Goal: Information Seeking & Learning: Learn about a topic

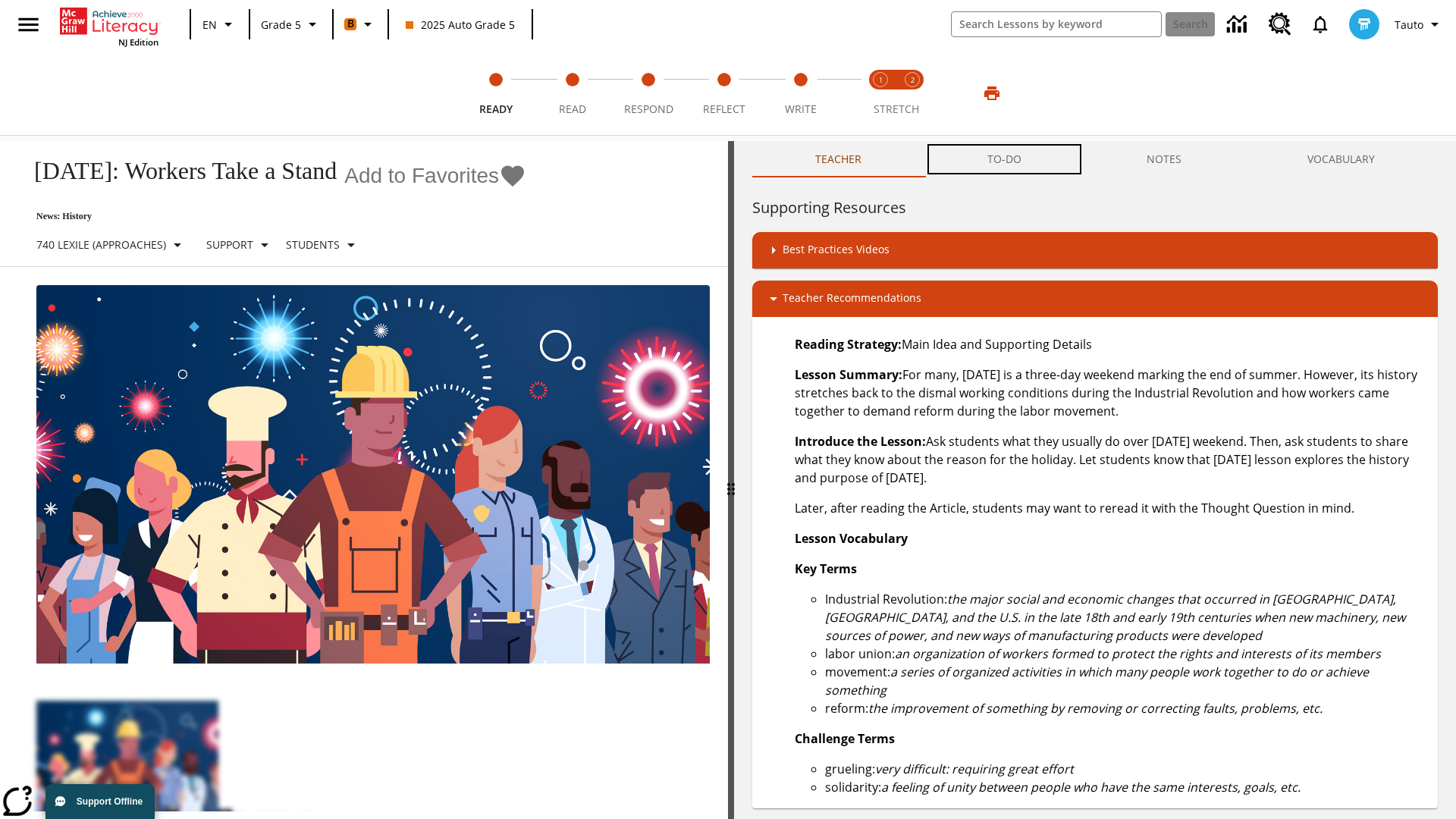
click at [1005, 159] on button "TO-DO" at bounding box center [1005, 159] width 160 height 37
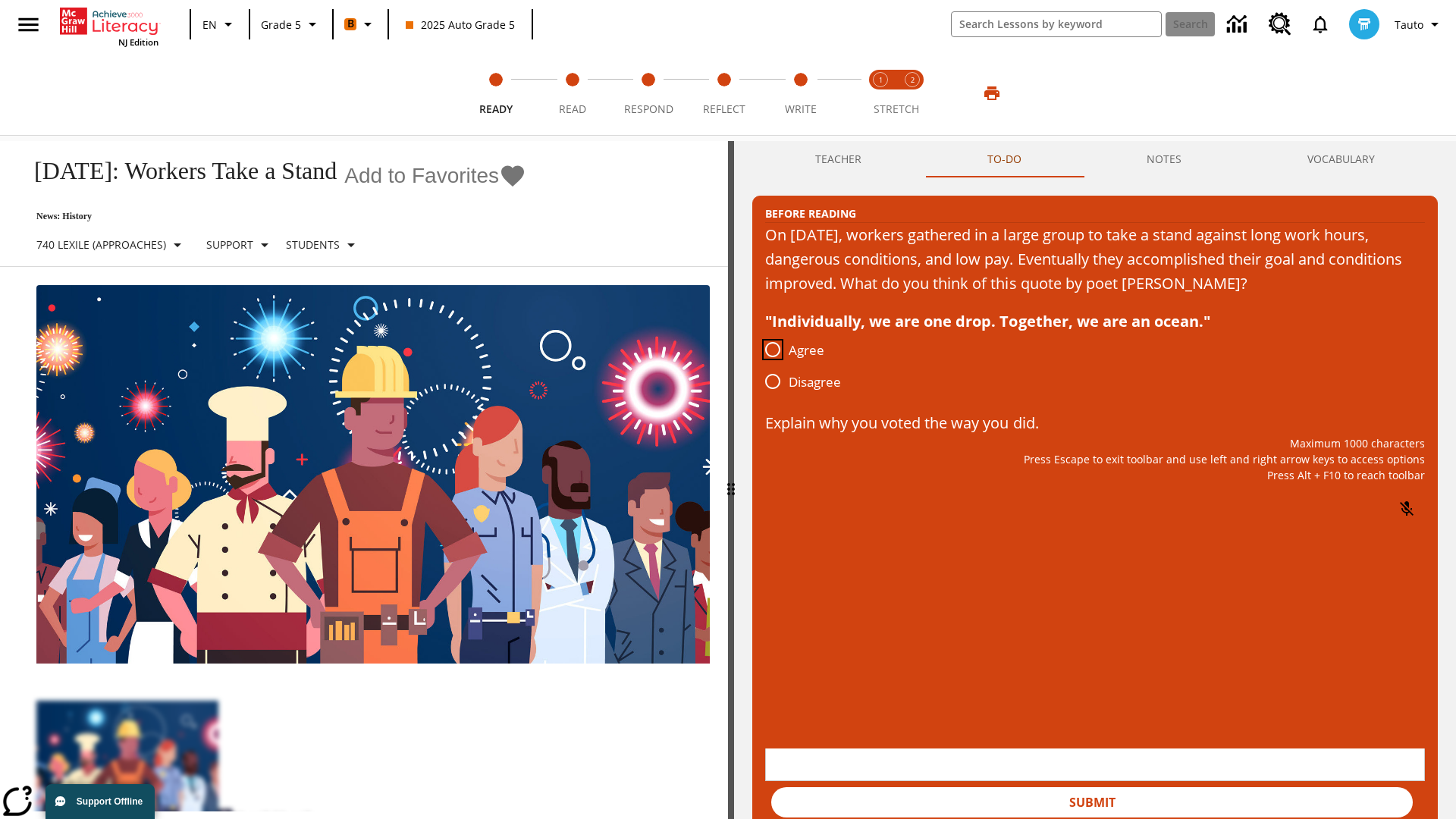
click at [773, 350] on input "Agree" at bounding box center [773, 349] width 32 height 32
radio input "true"
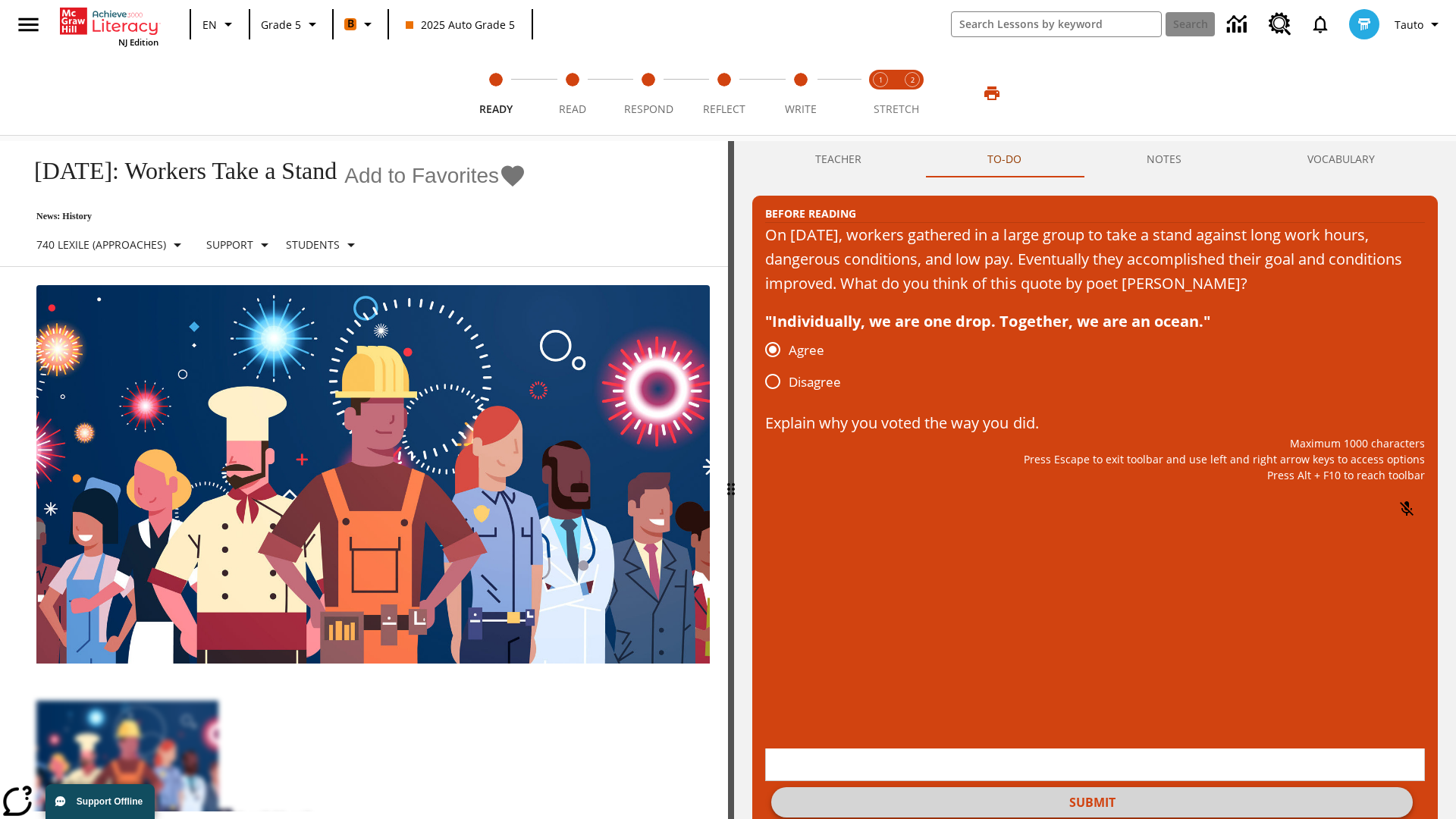
click at [1093, 788] on button "Submit" at bounding box center [1092, 802] width 641 height 30
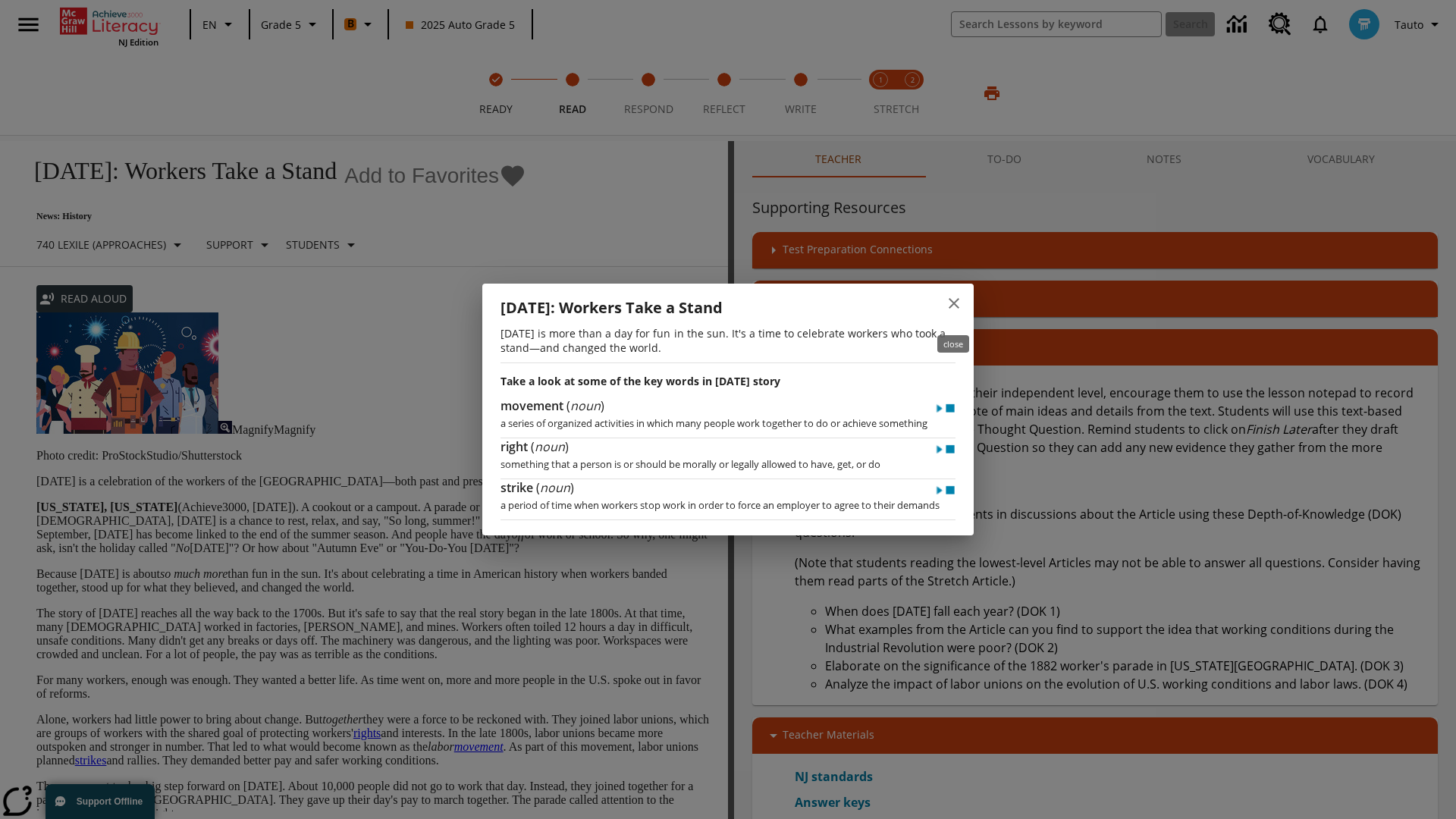
click at [954, 307] on icon "close" at bounding box center [954, 303] width 10 height 10
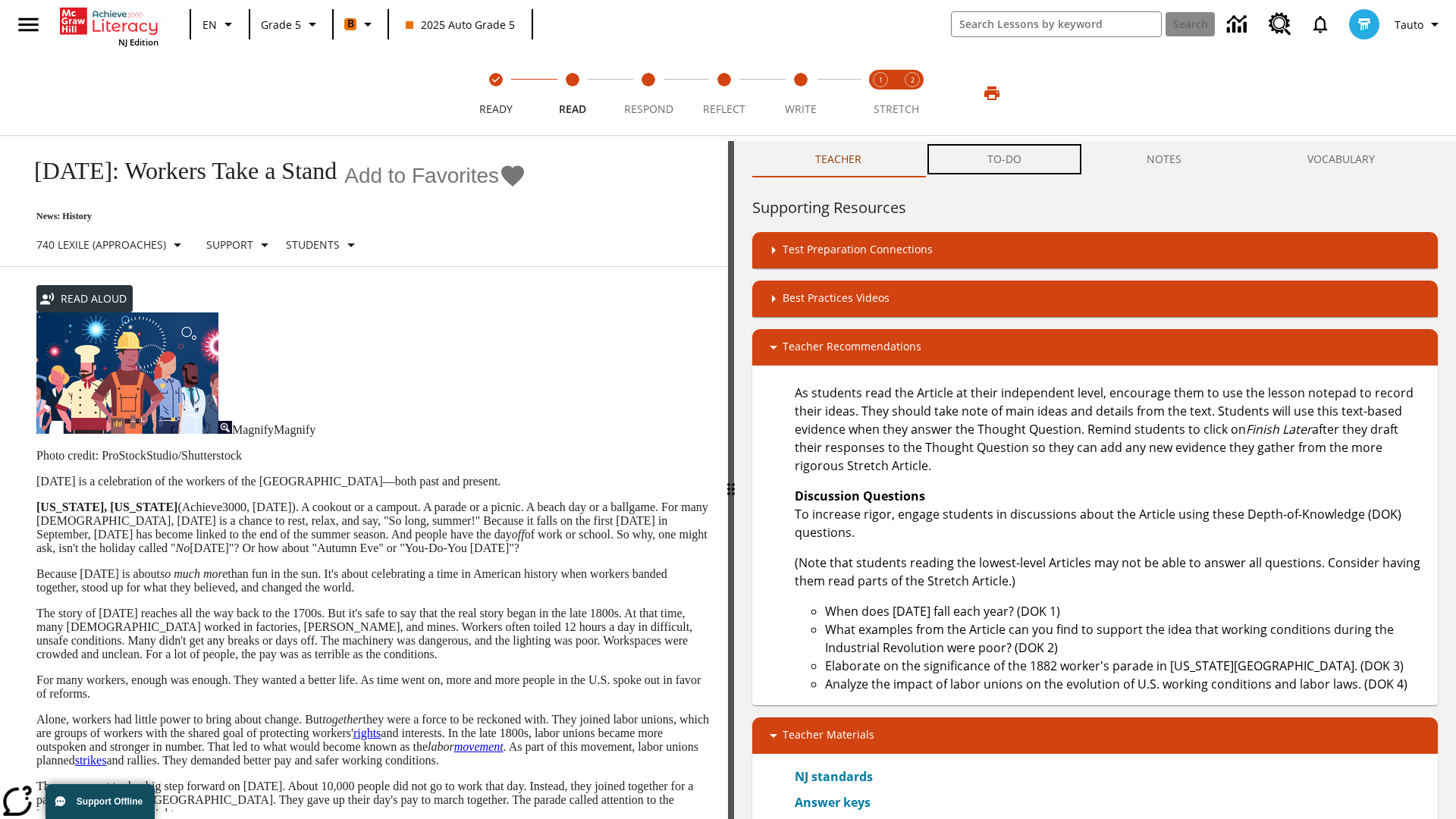
scroll to position [1, 0]
click at [1005, 159] on button "TO-DO" at bounding box center [1005, 159] width 160 height 37
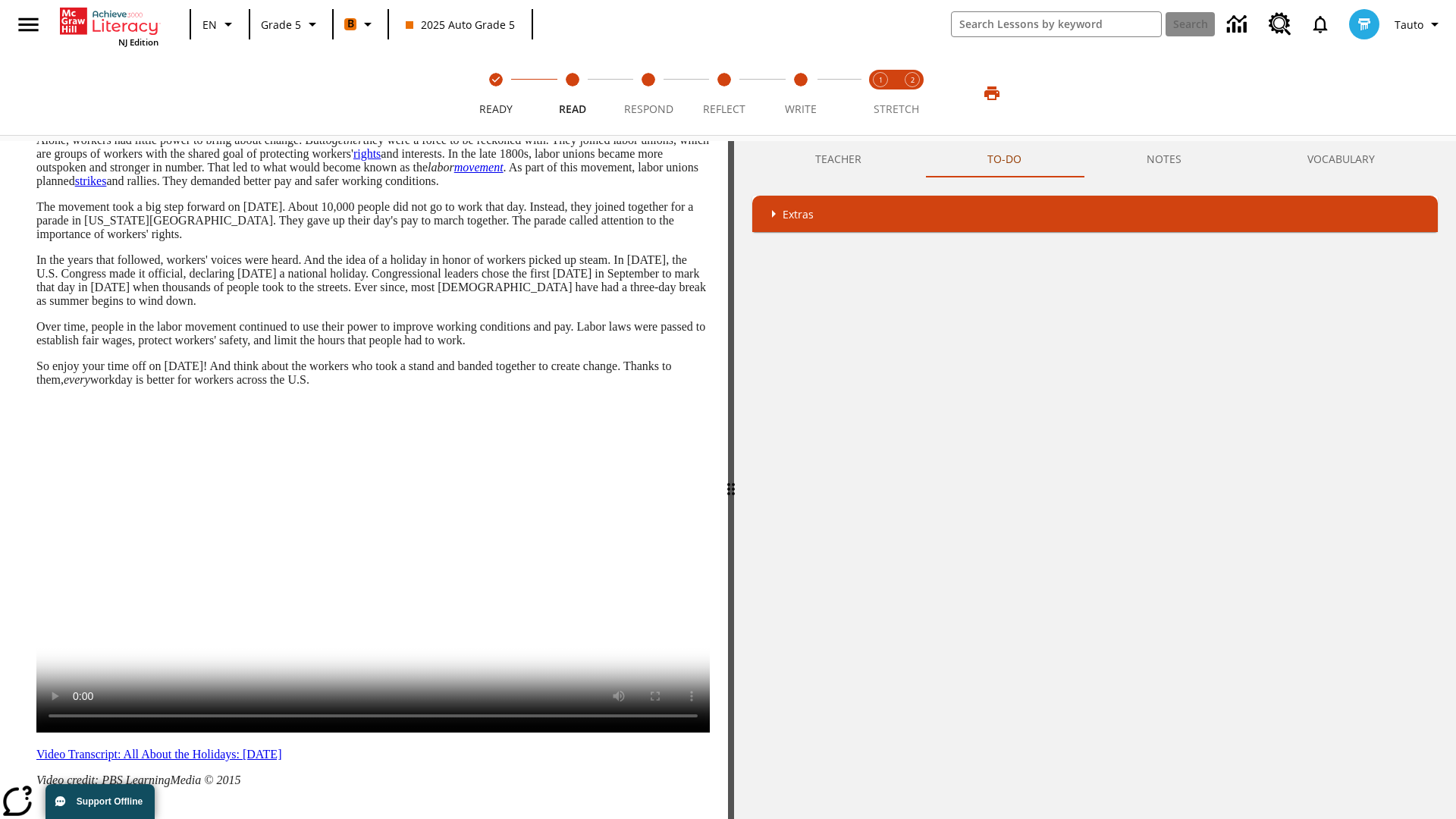
scroll to position [0, 0]
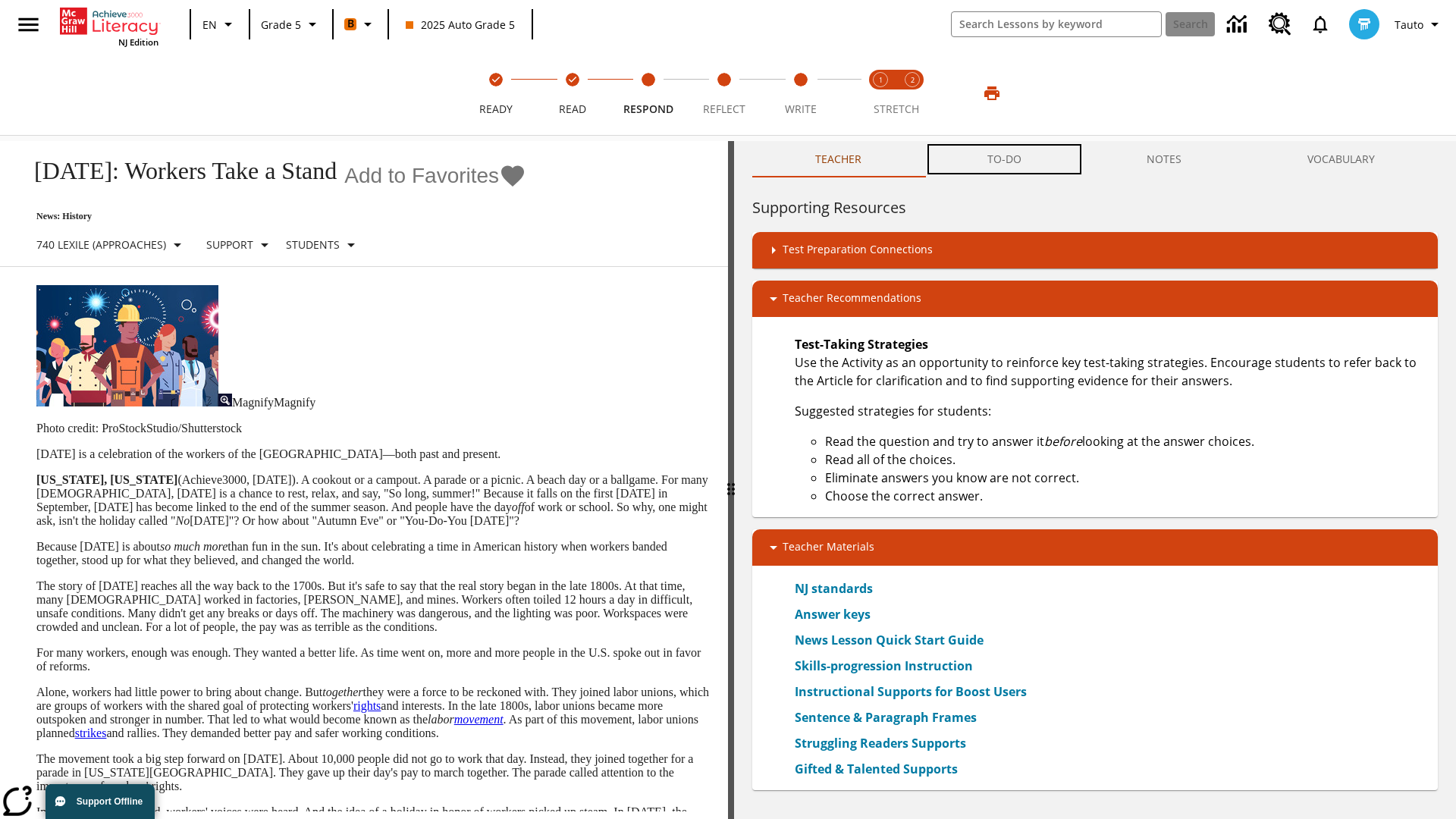
scroll to position [1, 0]
click at [1005, 159] on button "TO-DO" at bounding box center [1005, 159] width 160 height 37
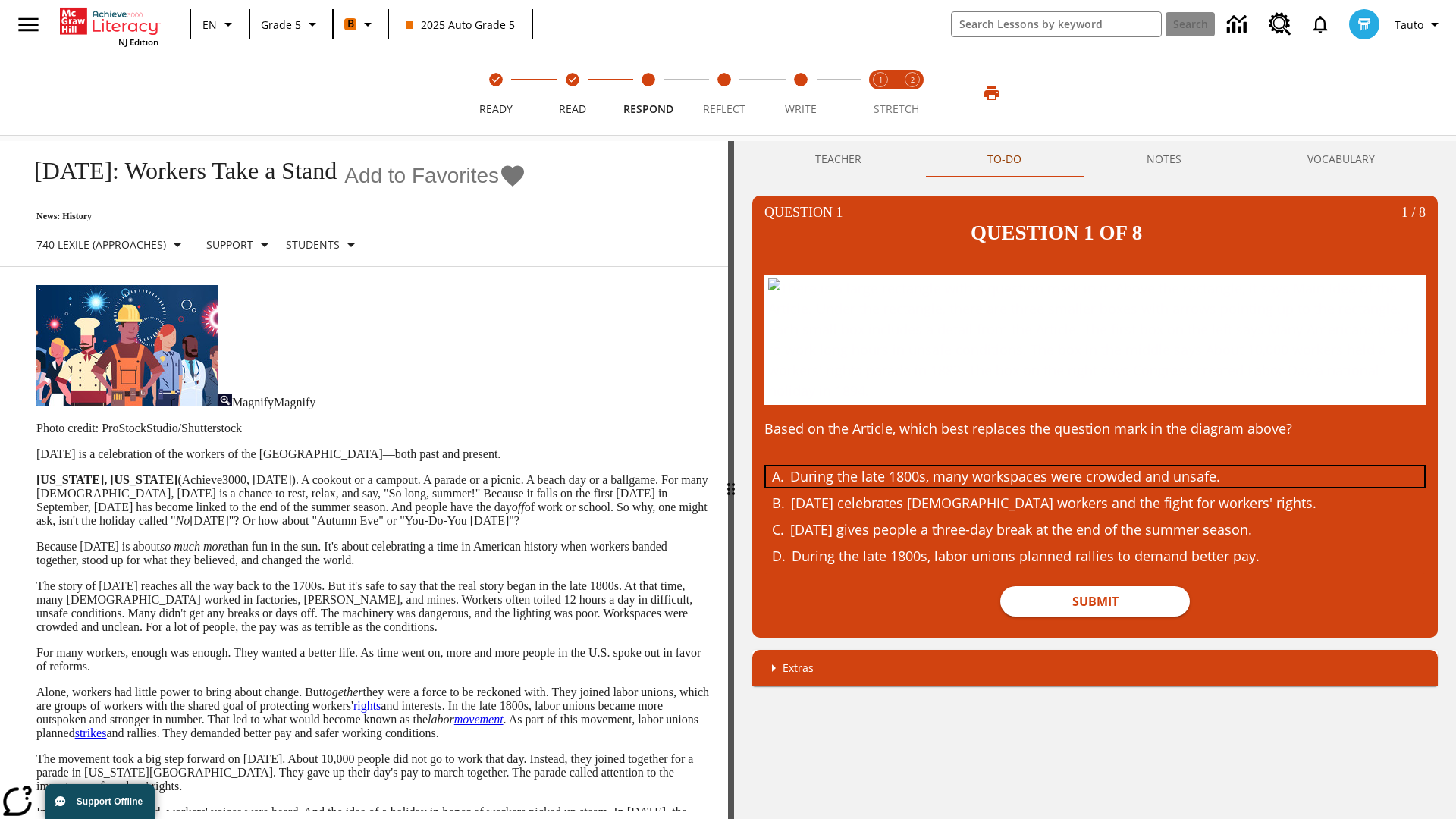
click at [1095, 487] on div "During the late 1800s, many workspaces were crowded and unsafe." at bounding box center [1084, 477] width 587 height 21
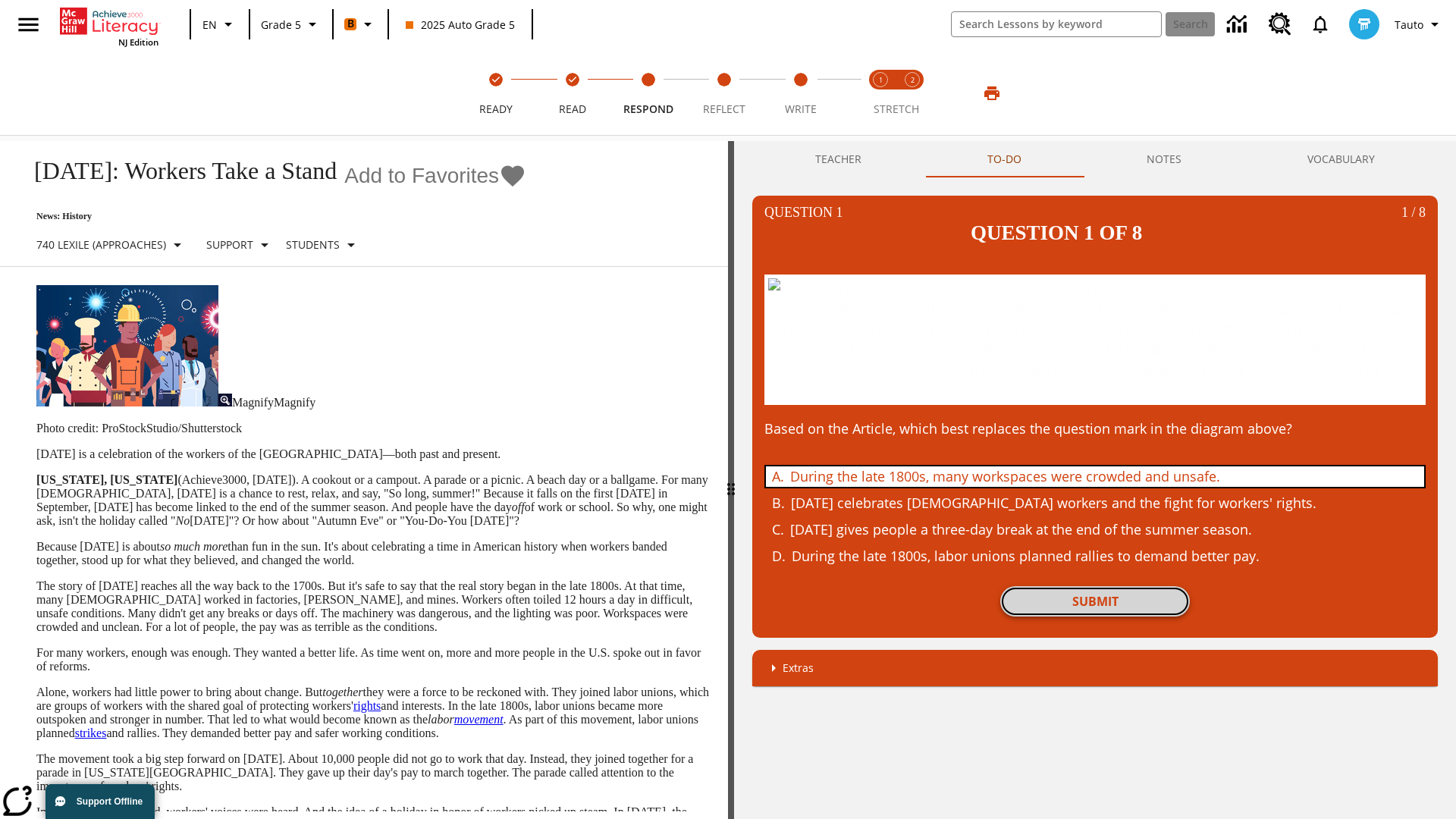
click at [1095, 617] on button "Submit" at bounding box center [1095, 601] width 190 height 30
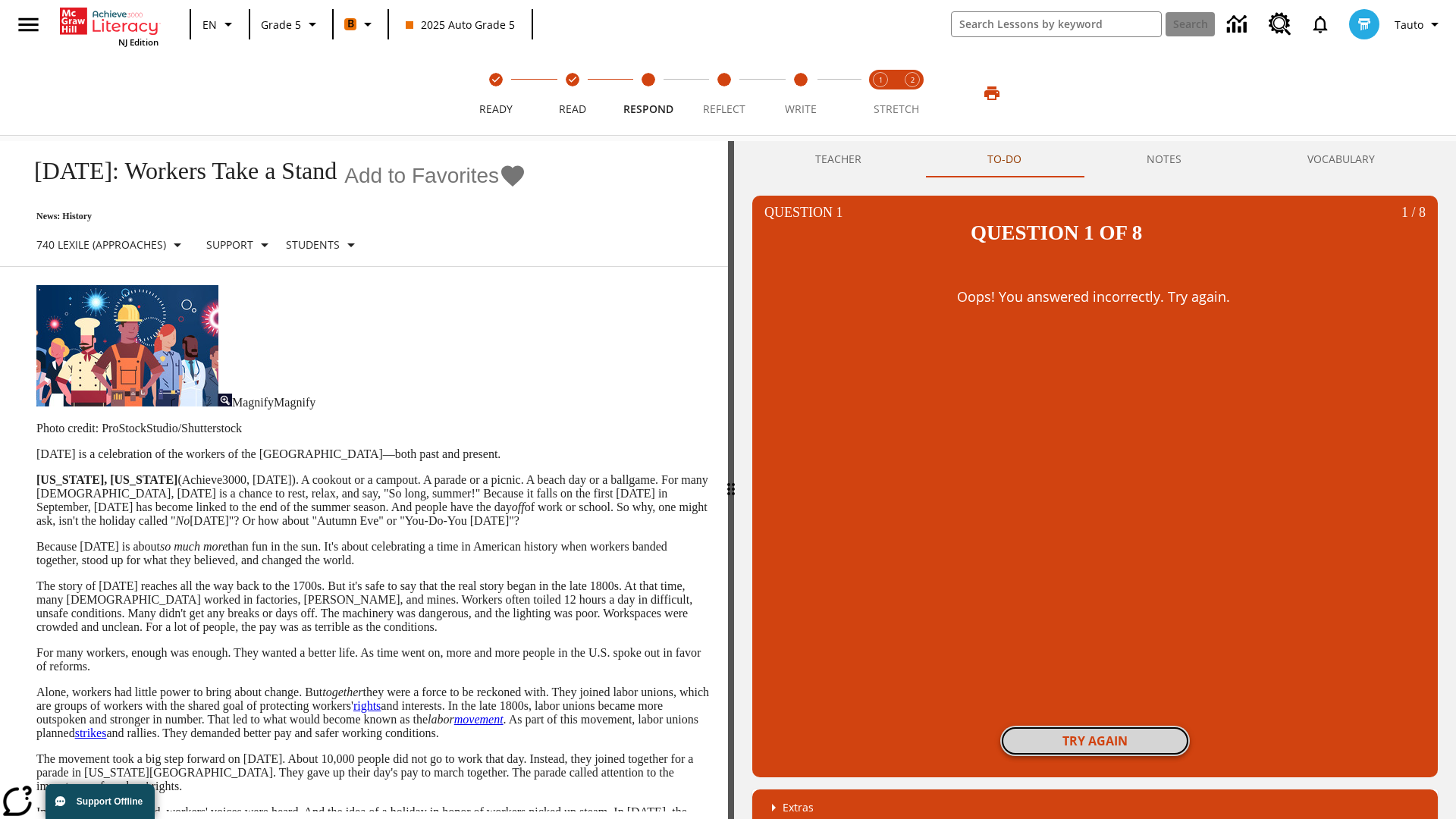
click at [1095, 726] on button "Try again" at bounding box center [1095, 741] width 190 height 30
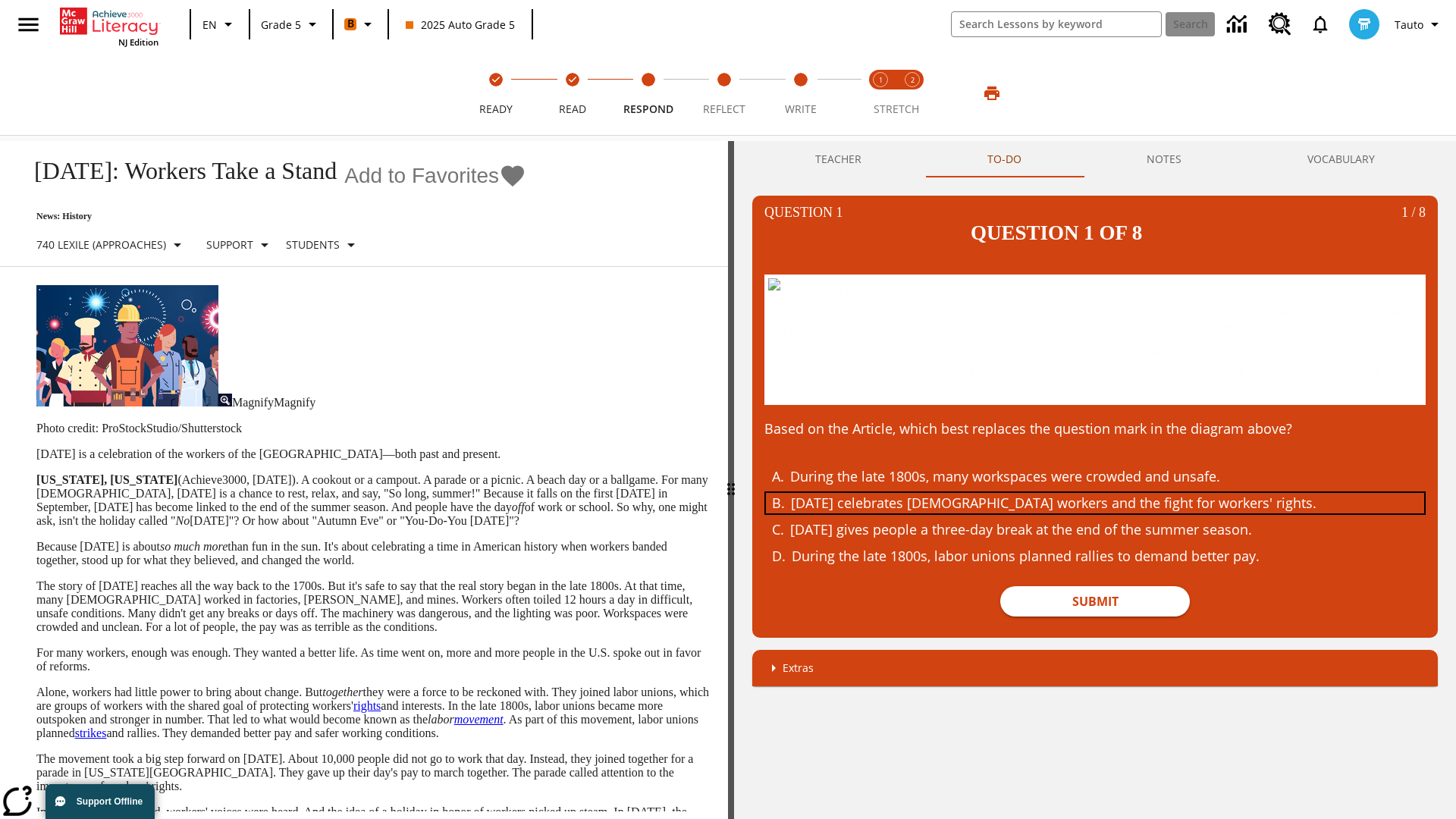
click at [1095, 513] on div "Labor Day celebrates U.S. workers and the fight for workers' rights." at bounding box center [1085, 504] width 587 height 21
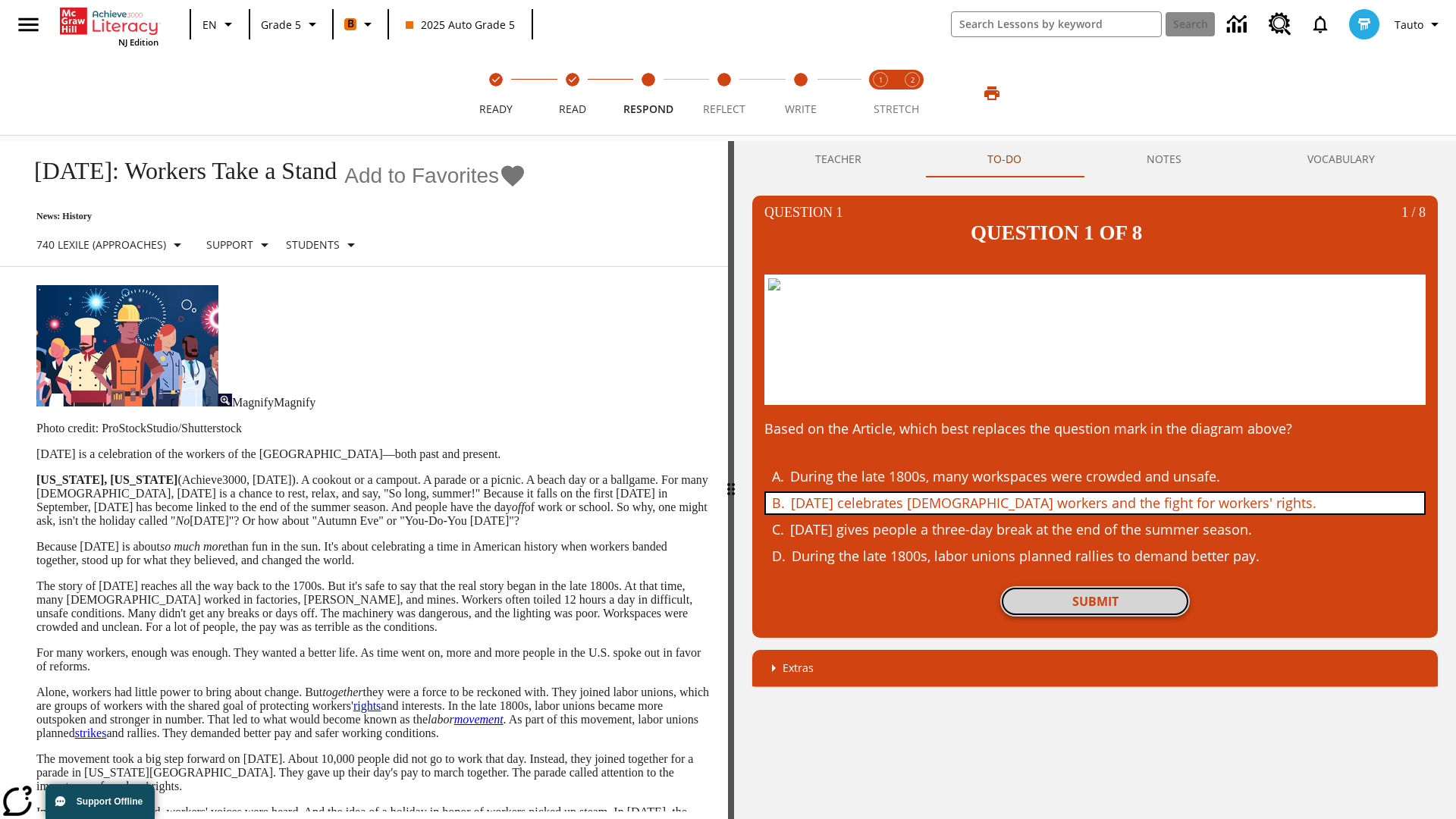
click at [1095, 617] on button "Submit" at bounding box center [1095, 601] width 190 height 30
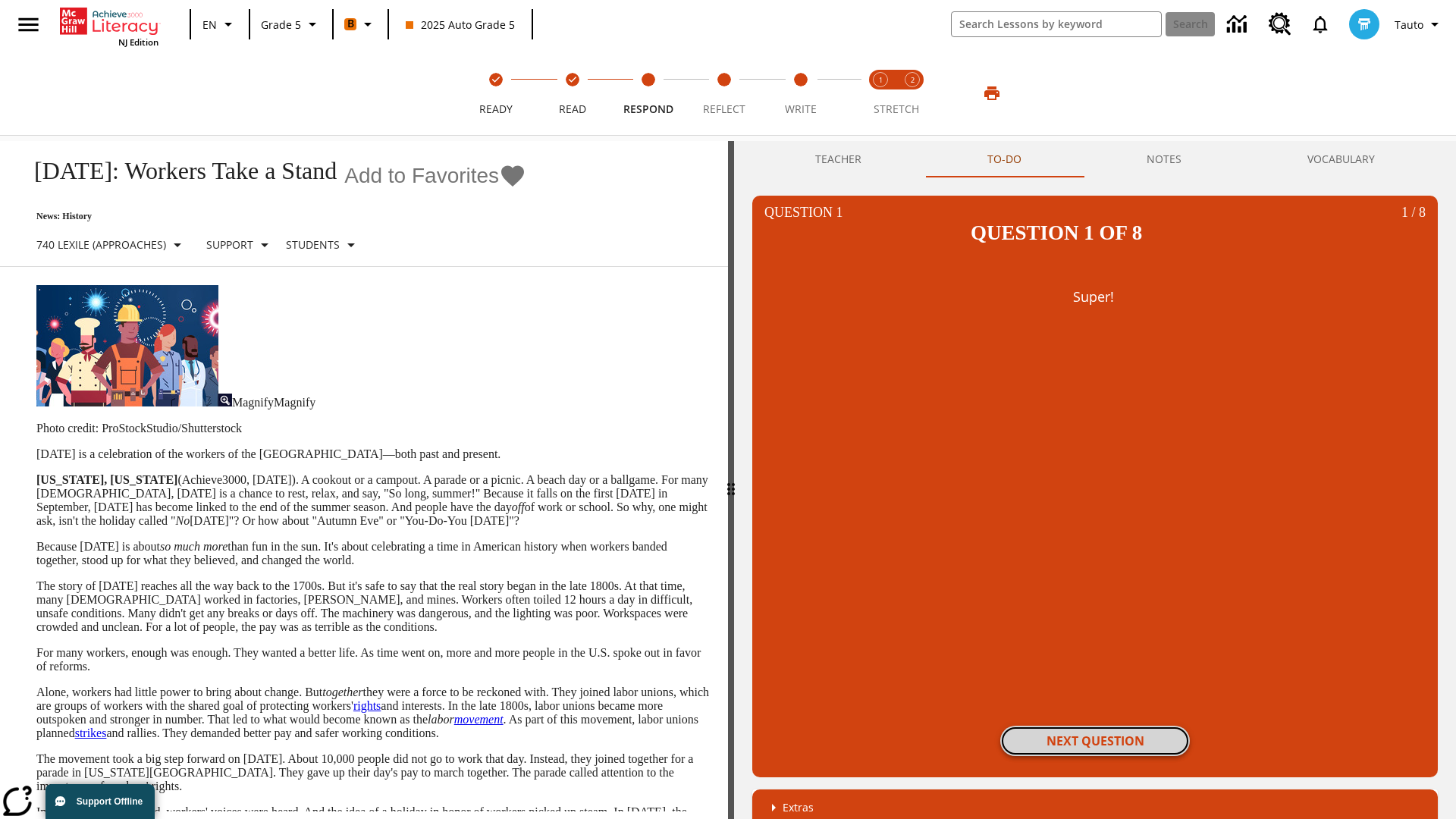
click at [1095, 726] on button "Next Question" at bounding box center [1095, 741] width 190 height 30
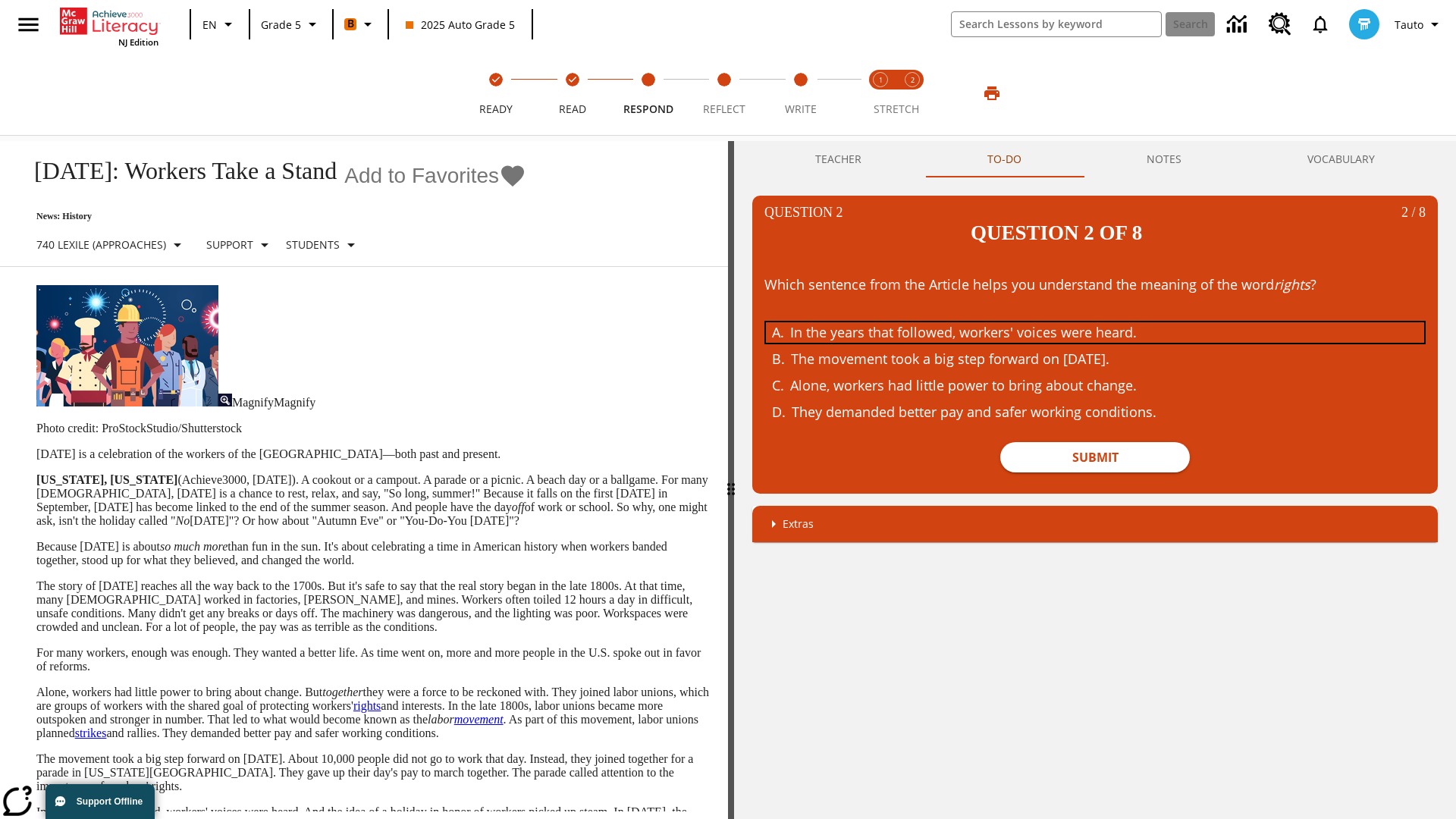
click at [1095, 322] on div "In the years that followed, workers' voices were heard." at bounding box center [1084, 333] width 587 height 21
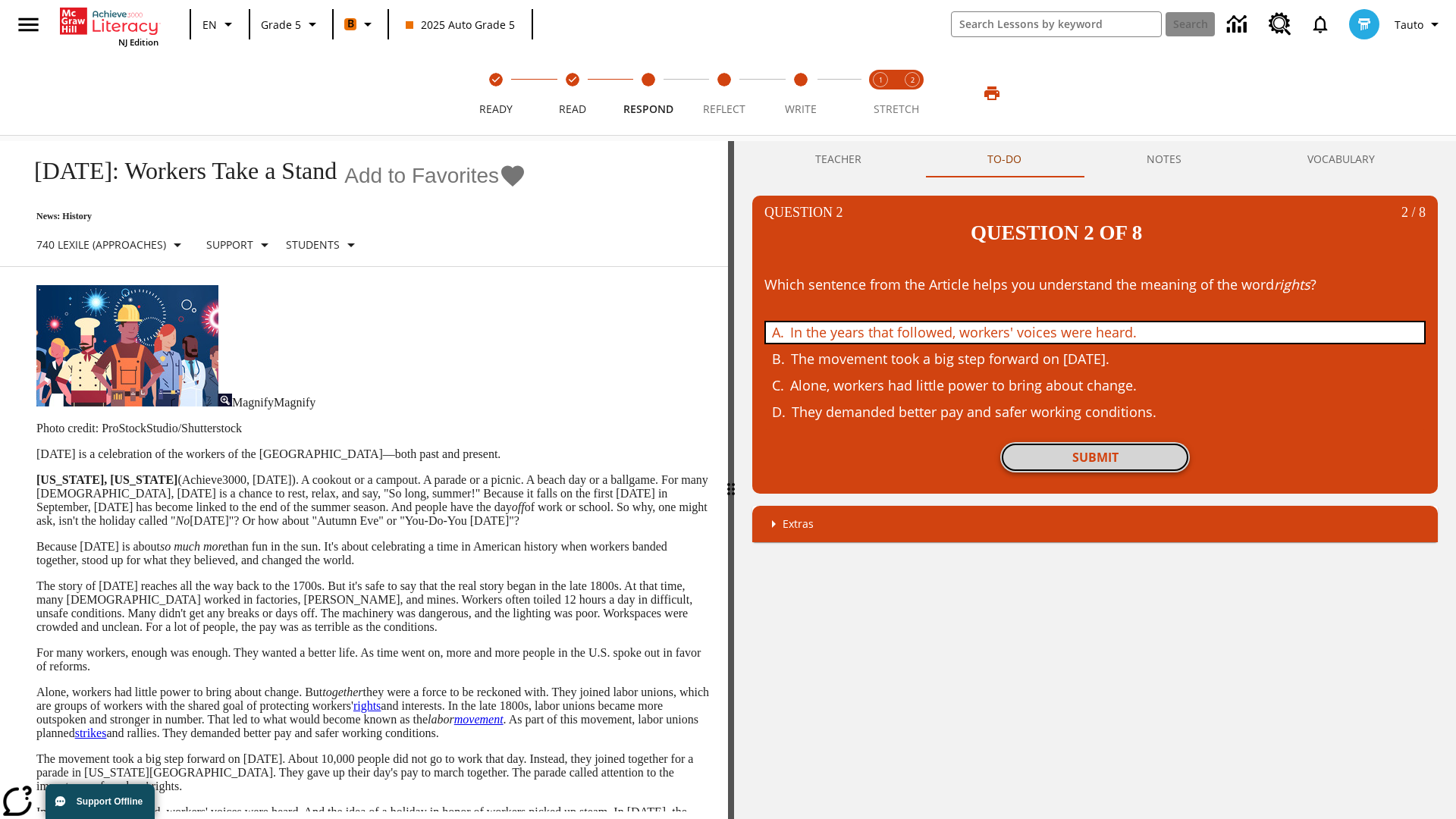
click at [1095, 443] on button "Submit" at bounding box center [1095, 457] width 190 height 30
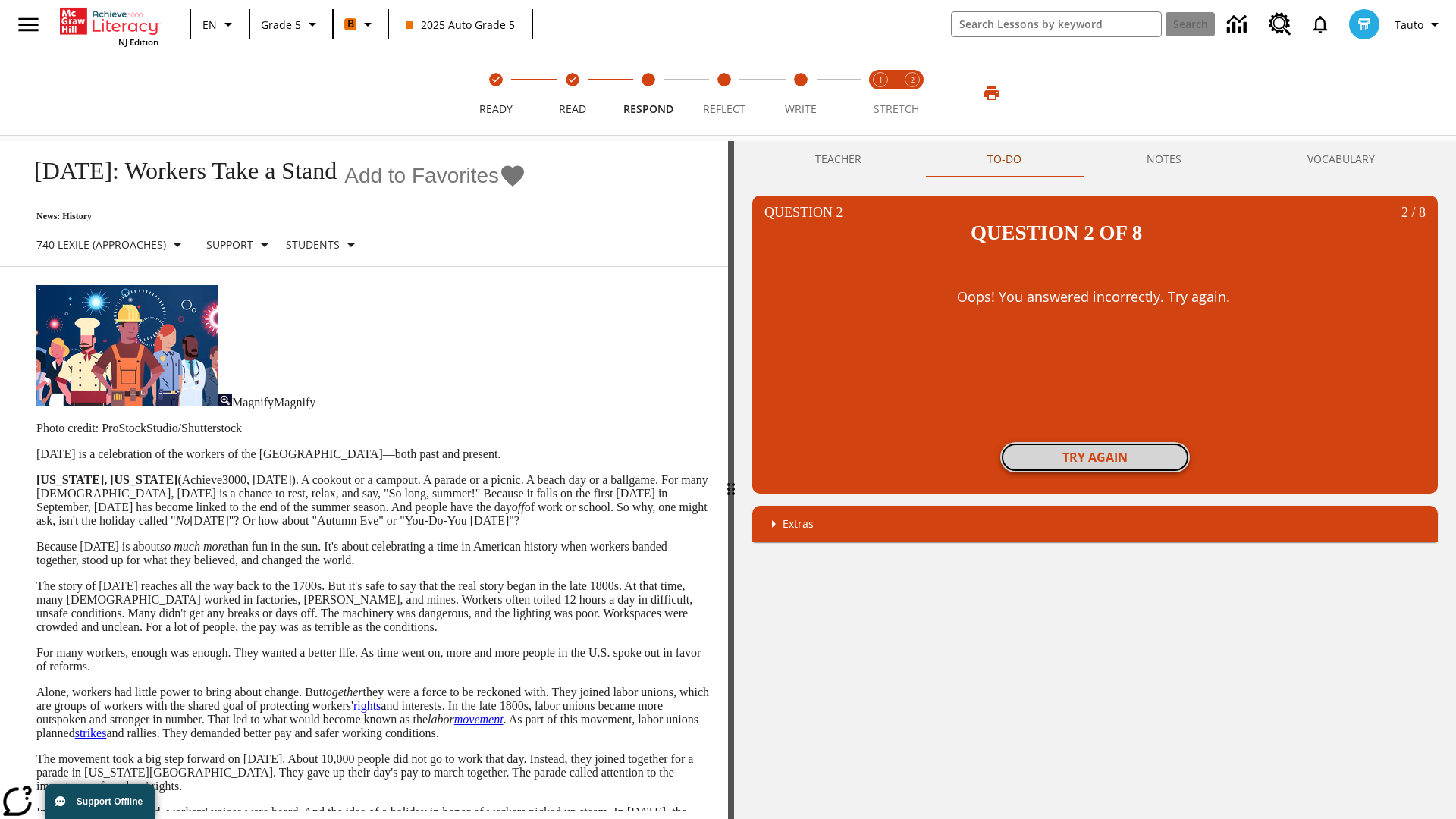
click at [1095, 443] on button "Try again" at bounding box center [1095, 457] width 190 height 30
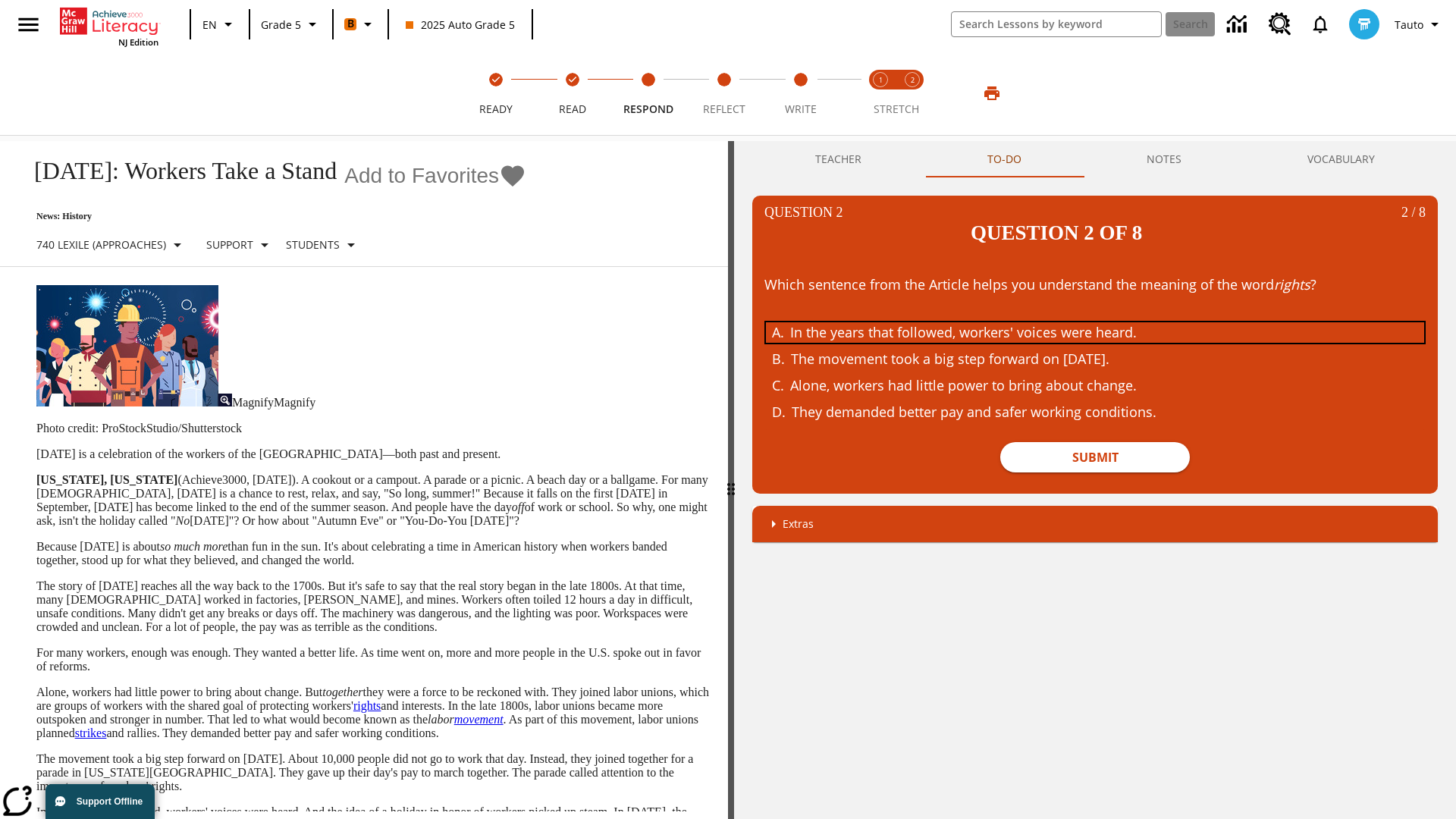
click at [1095, 322] on div "In the years that followed, workers' voices were heard." at bounding box center [1084, 333] width 587 height 21
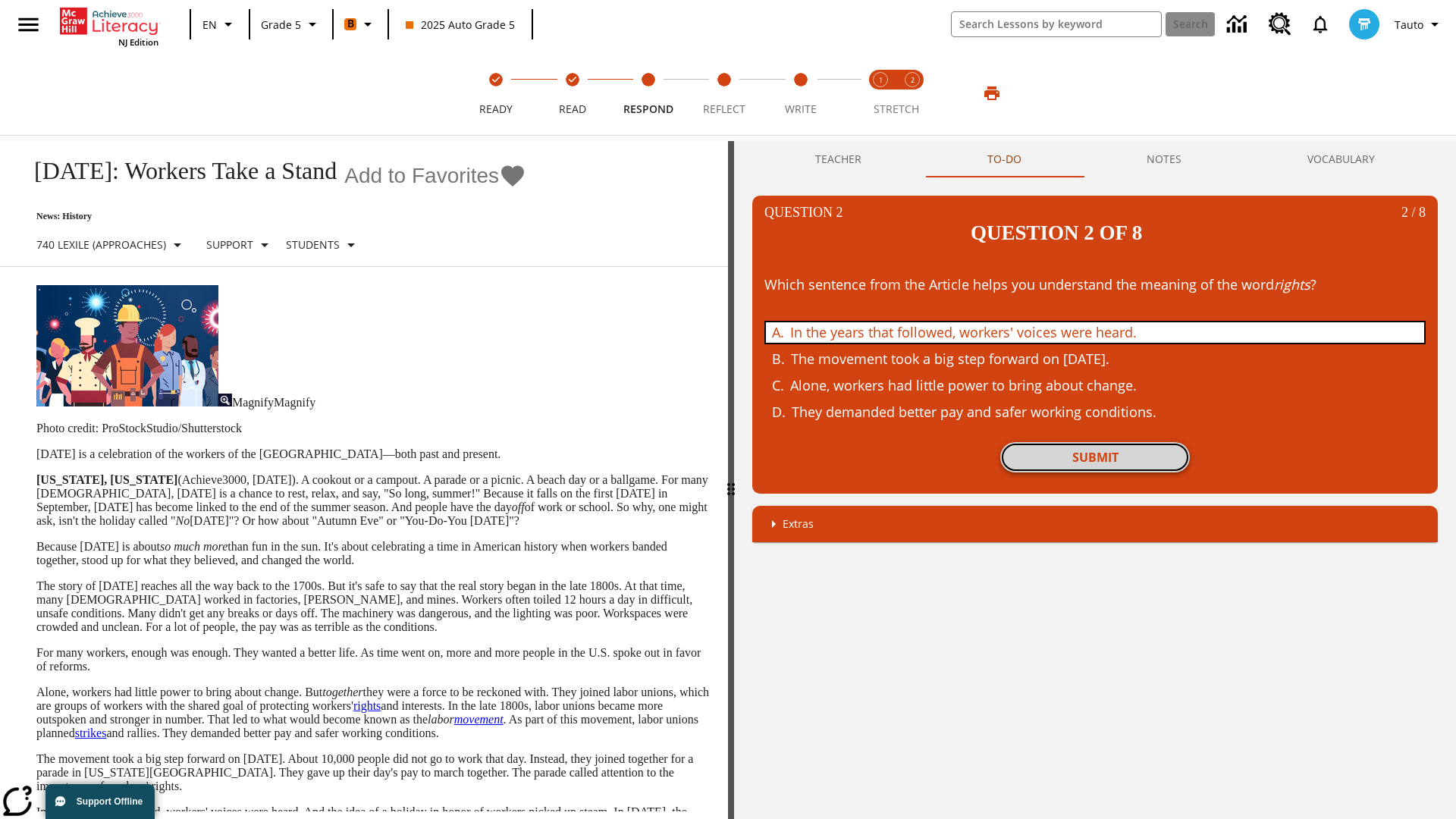
click at [1095, 443] on button "Submit" at bounding box center [1095, 457] width 190 height 30
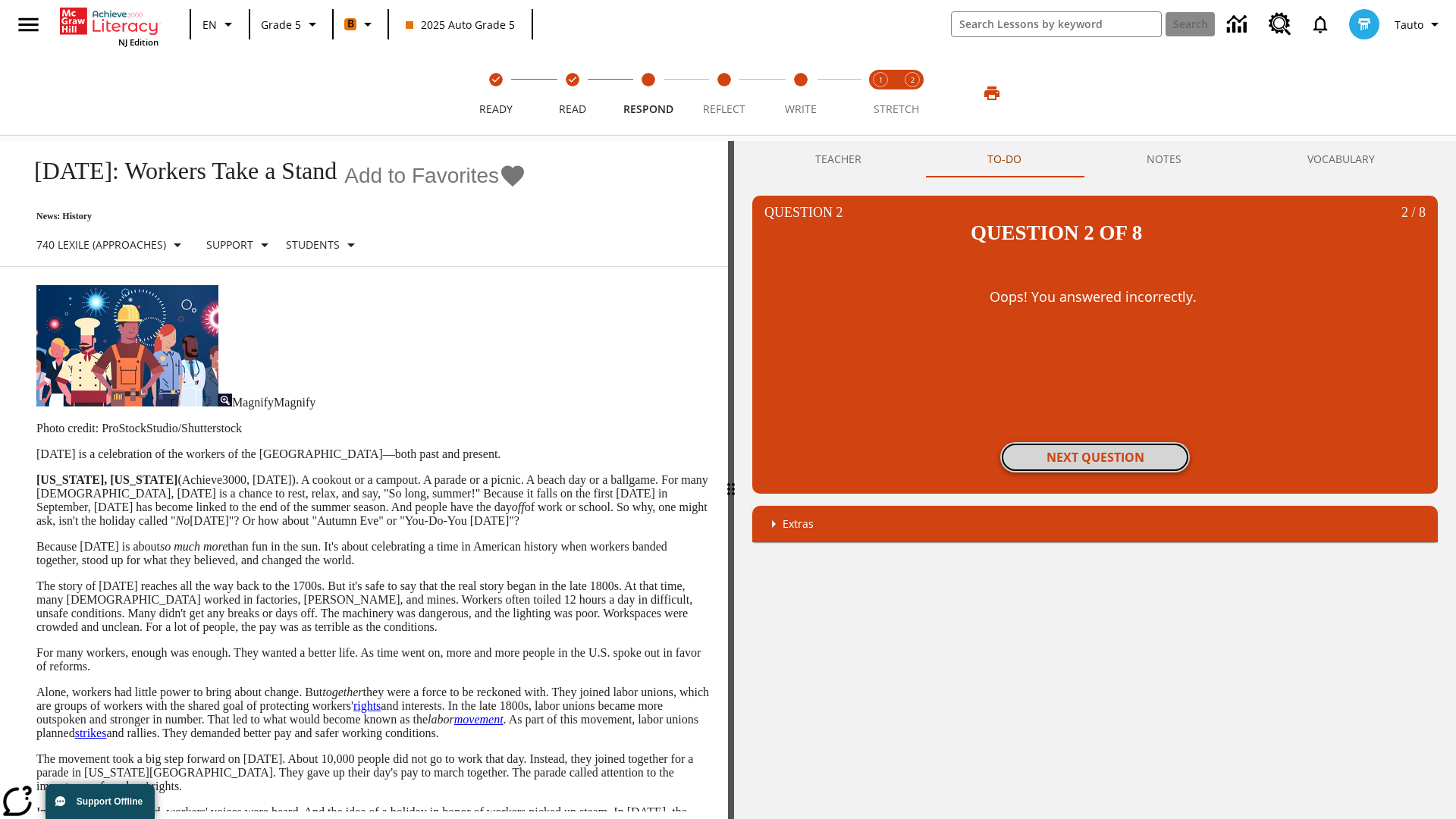
click at [1095, 443] on button "Next Question" at bounding box center [1095, 457] width 190 height 30
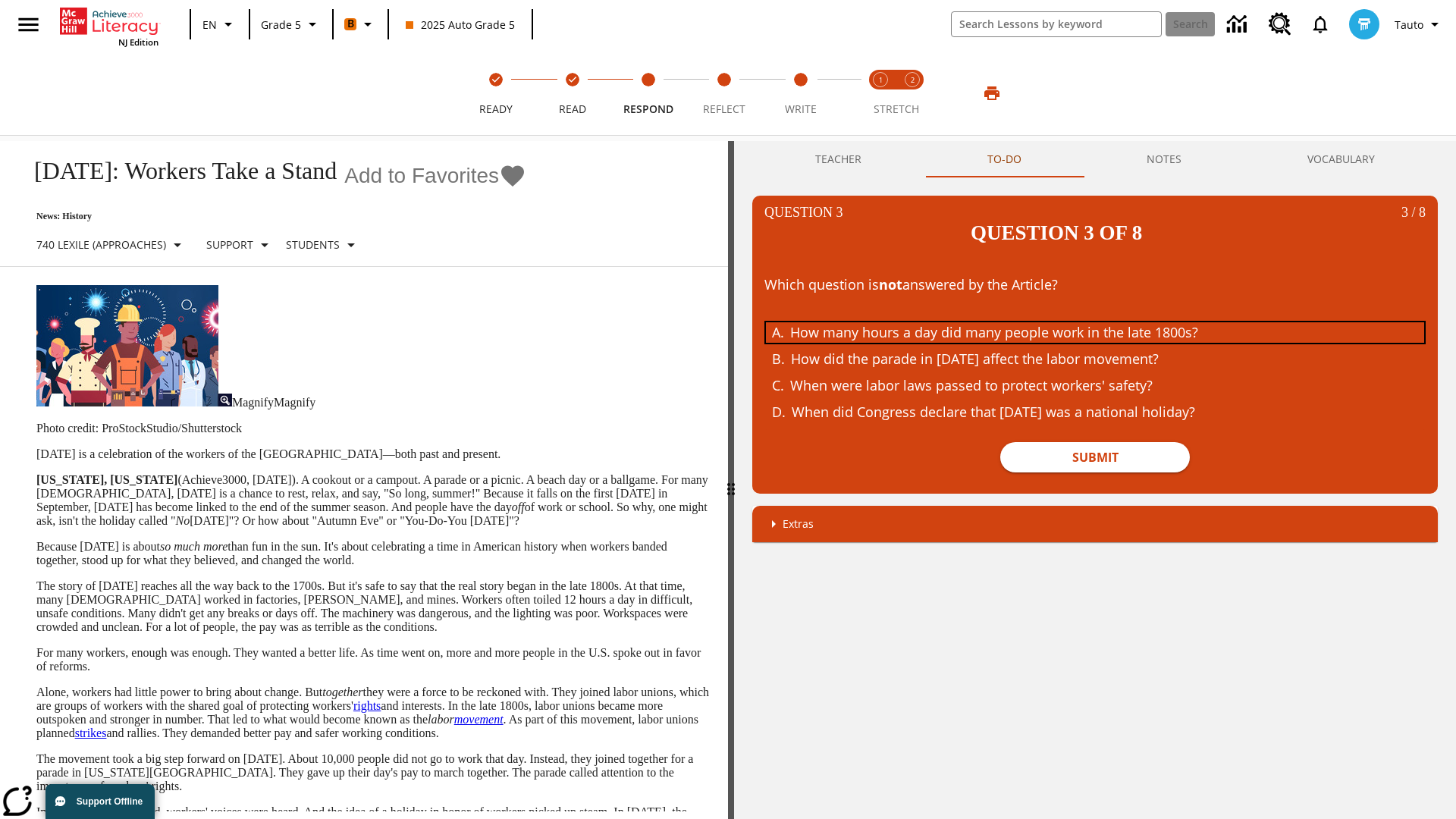
click at [1095, 322] on div "How many hours a day did many people work in the late 1800s?" at bounding box center [1084, 333] width 587 height 21
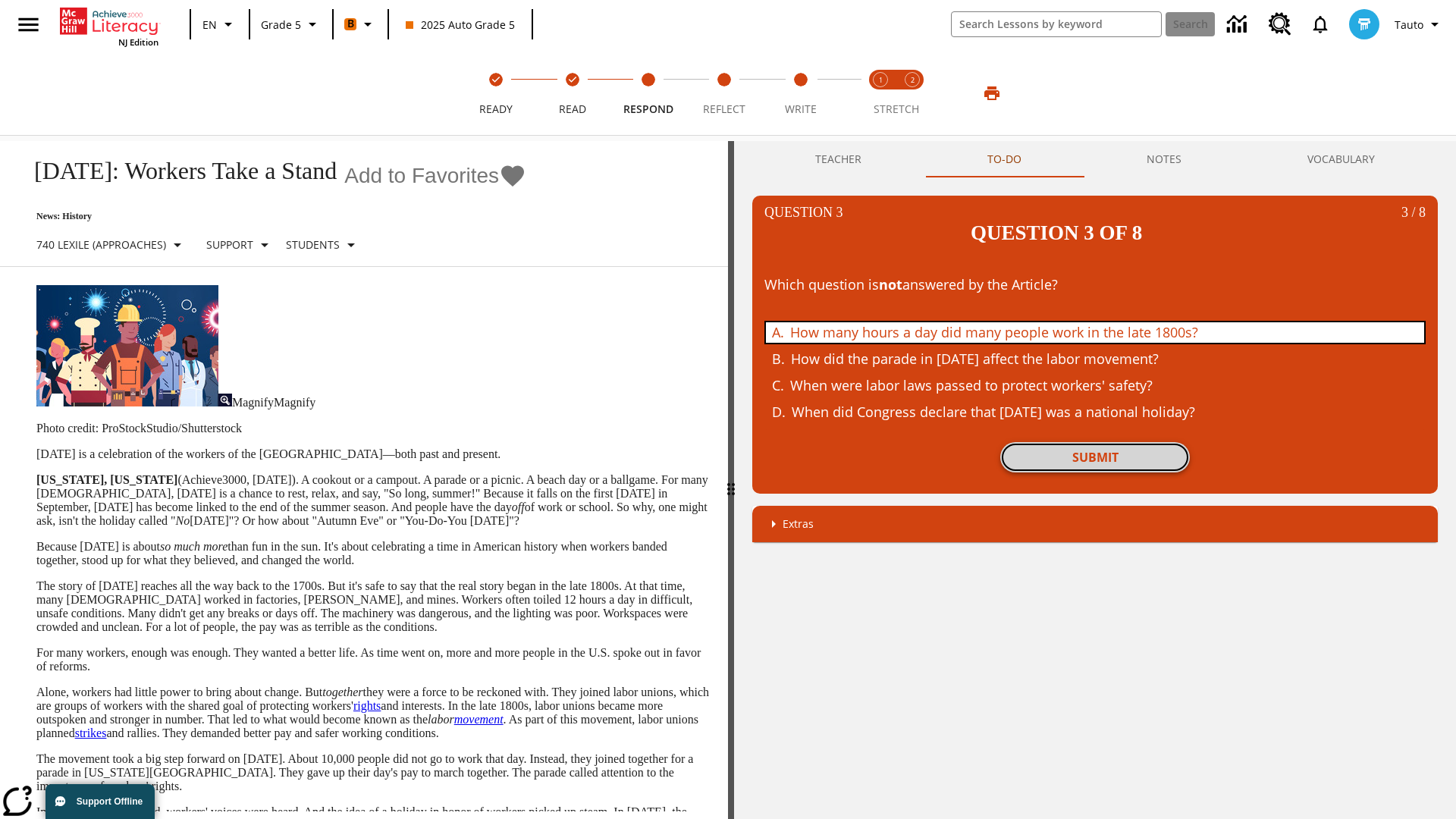
click at [1095, 443] on button "Submit" at bounding box center [1095, 457] width 190 height 30
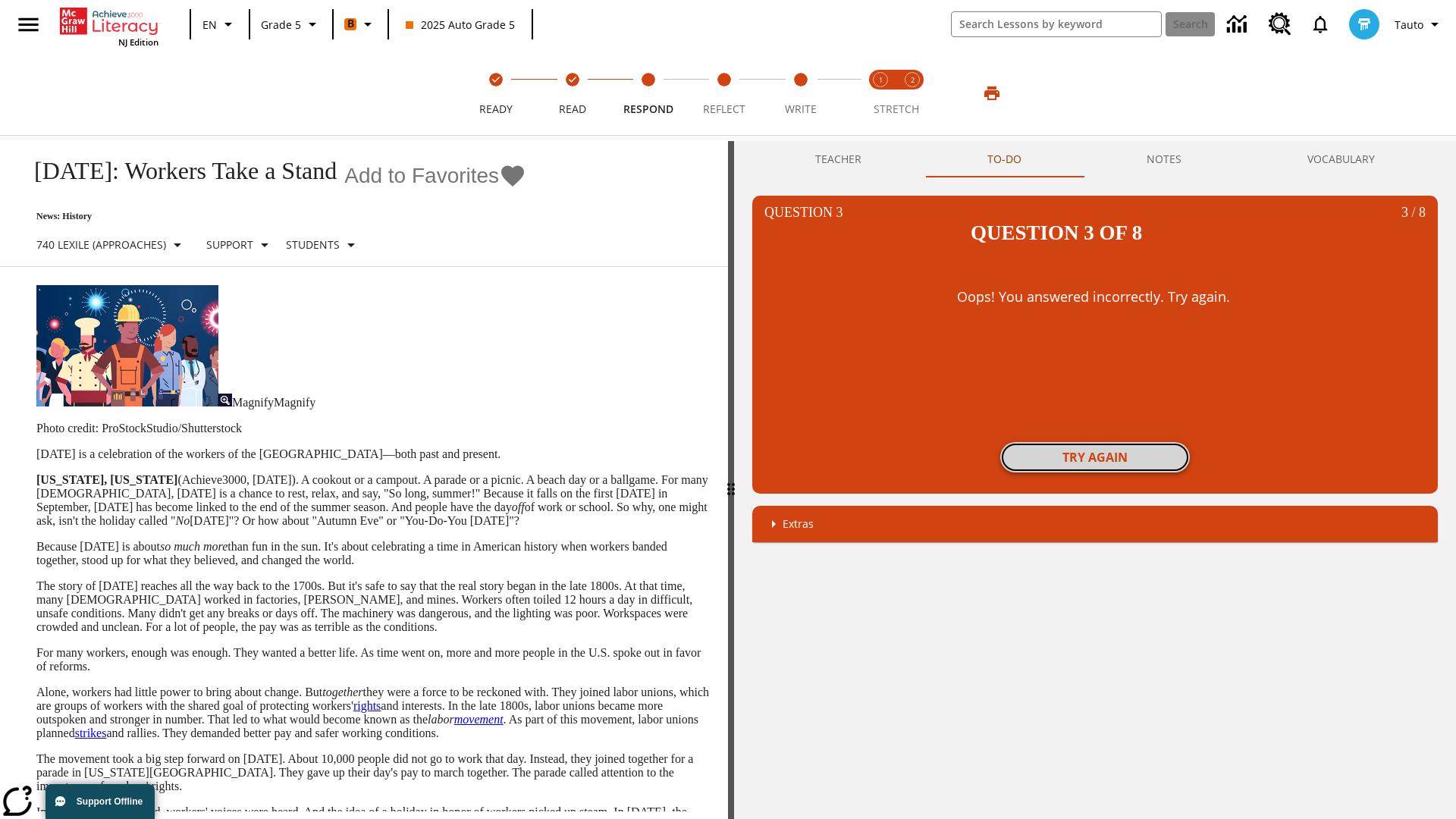
click at [1095, 443] on button "Try again" at bounding box center [1095, 457] width 190 height 30
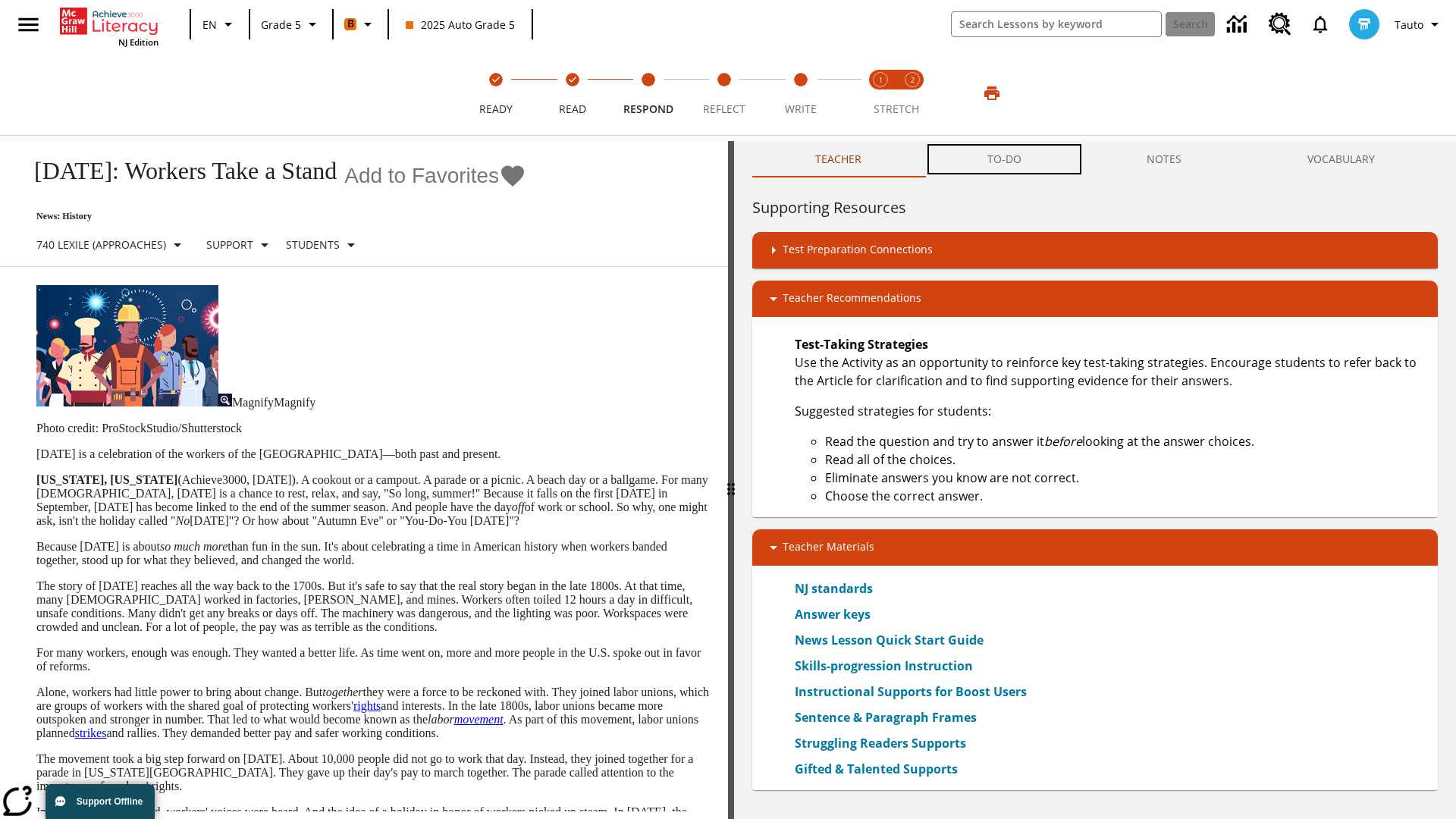
click at [1005, 159] on button "TO-DO" at bounding box center [1005, 159] width 160 height 37
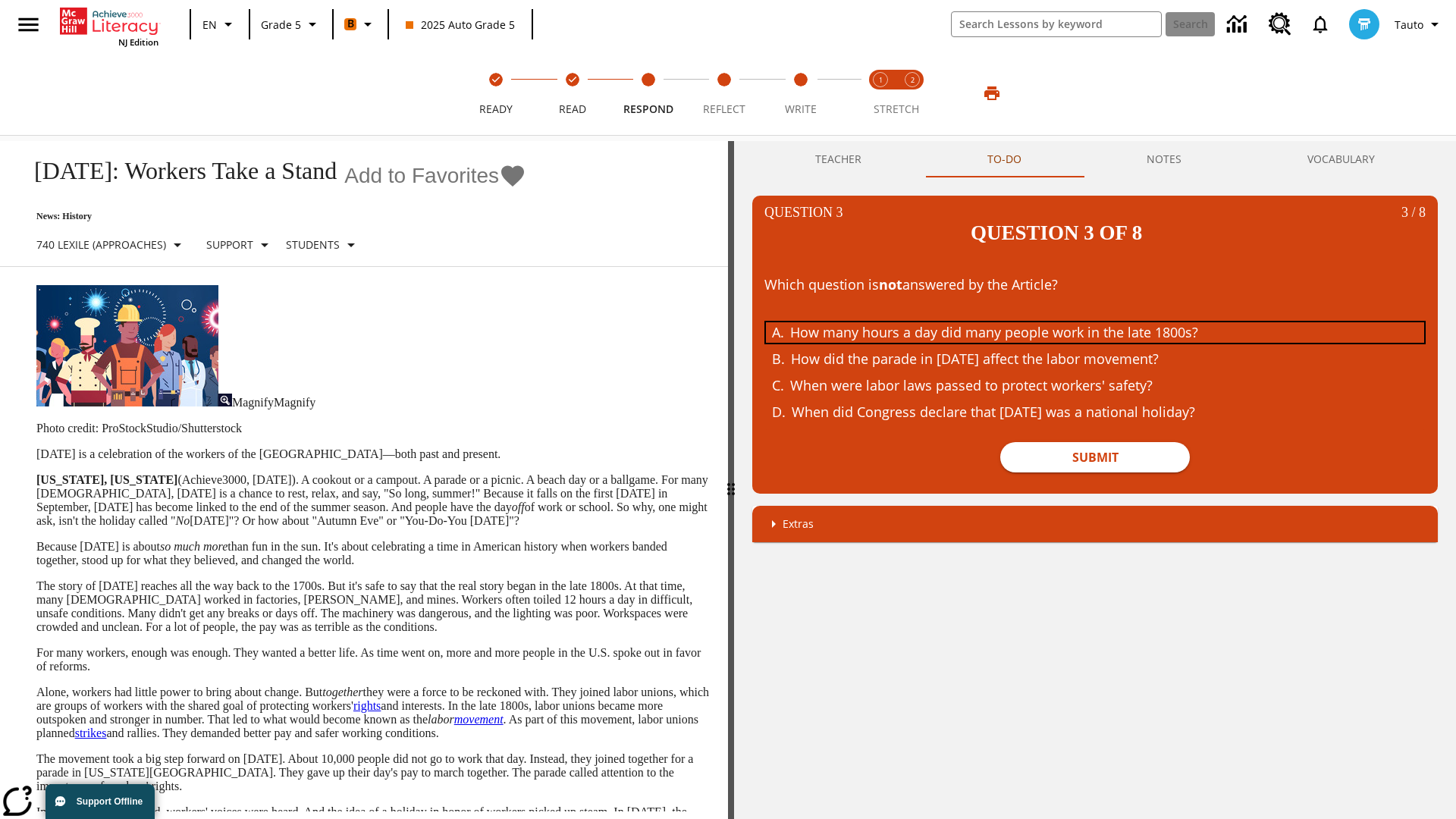
click at [1095, 322] on div "How many hours a day did many people work in the late 1800s?" at bounding box center [1084, 333] width 587 height 21
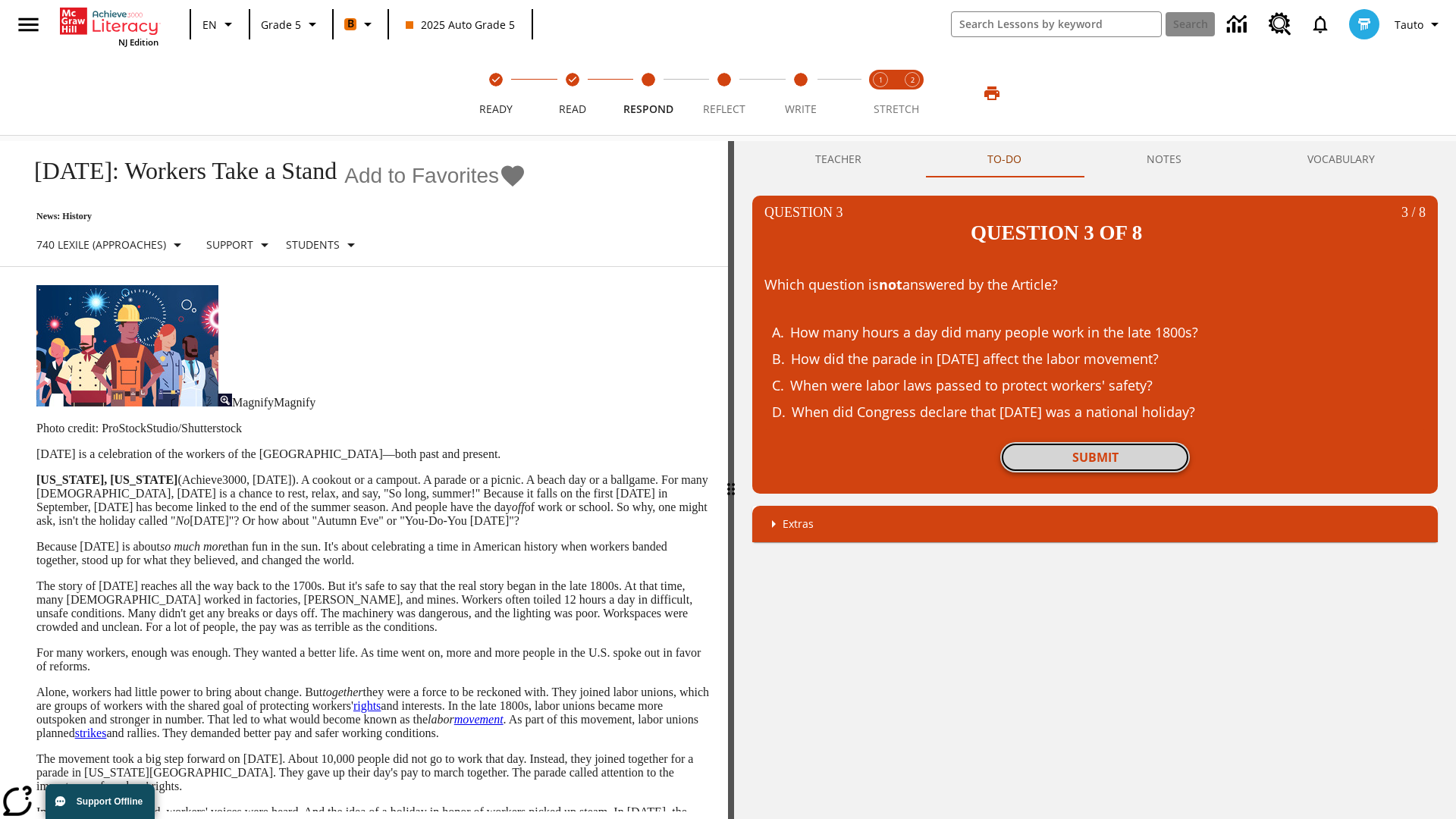
click at [1095, 443] on button "Submit" at bounding box center [1095, 457] width 190 height 30
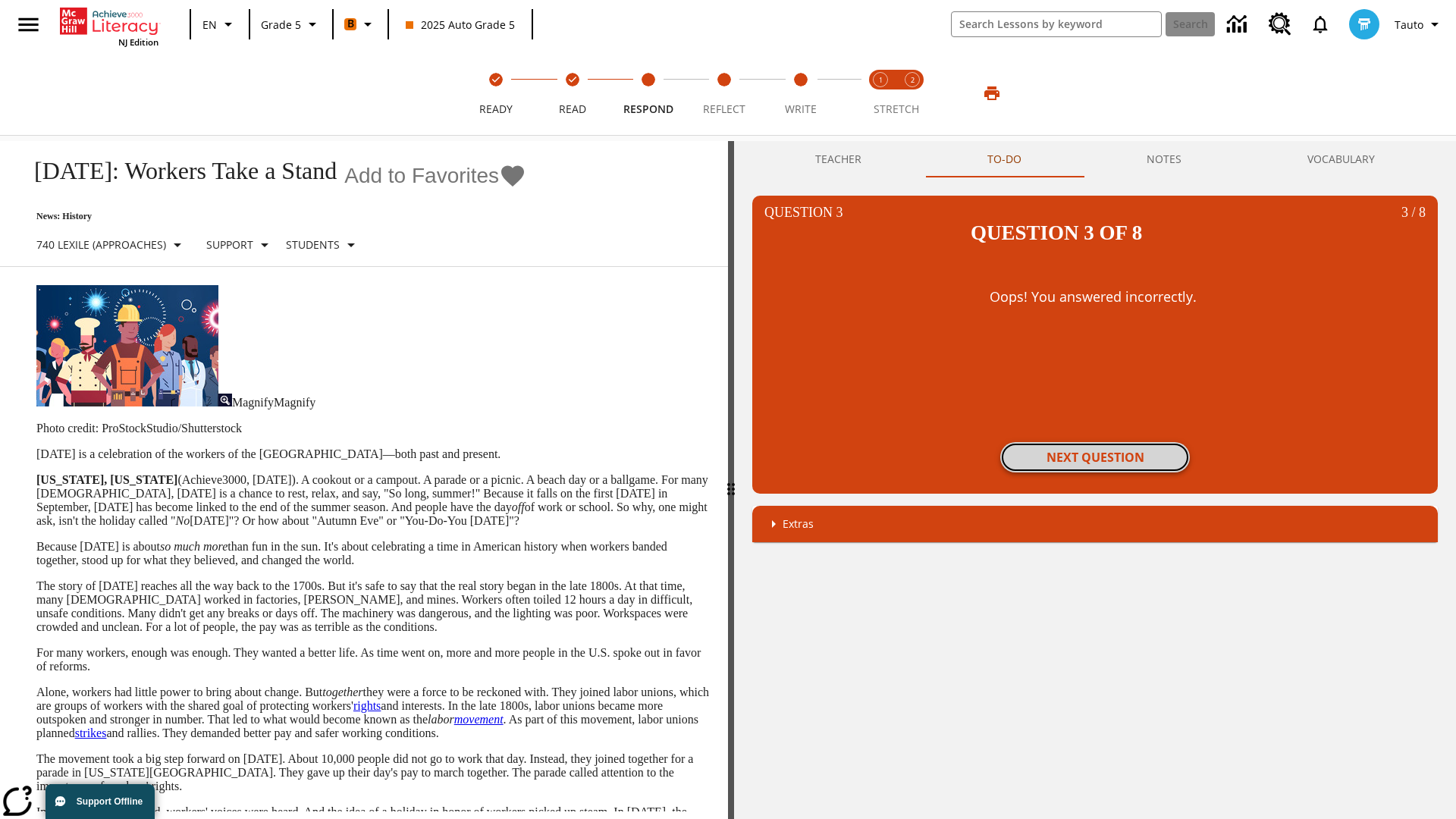
click at [1095, 443] on button "Next Question" at bounding box center [1095, 457] width 190 height 30
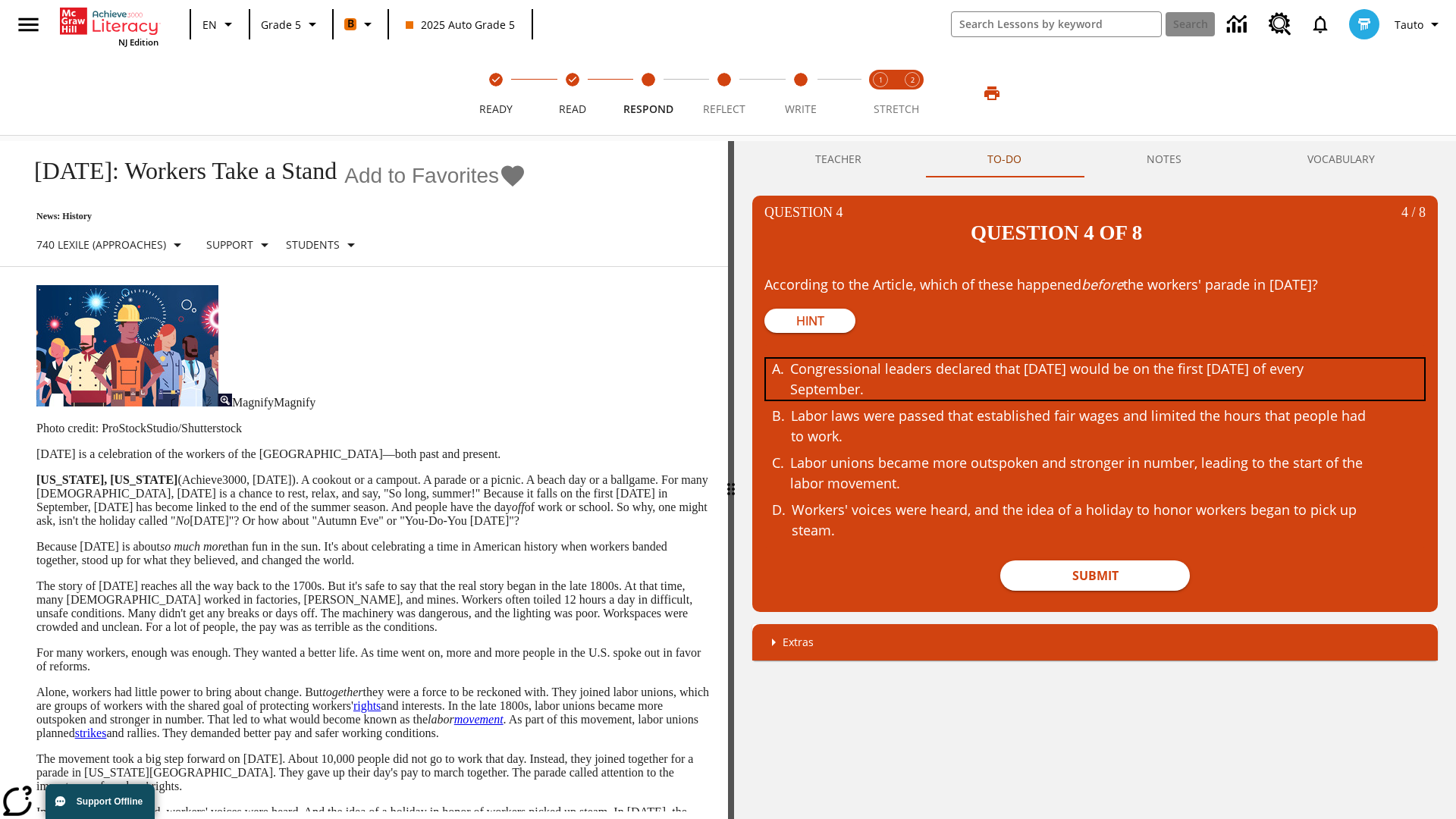
click at [1095, 359] on div "Congressional leaders declared that Labor Day would be on the first Monday of e…" at bounding box center [1084, 379] width 587 height 41
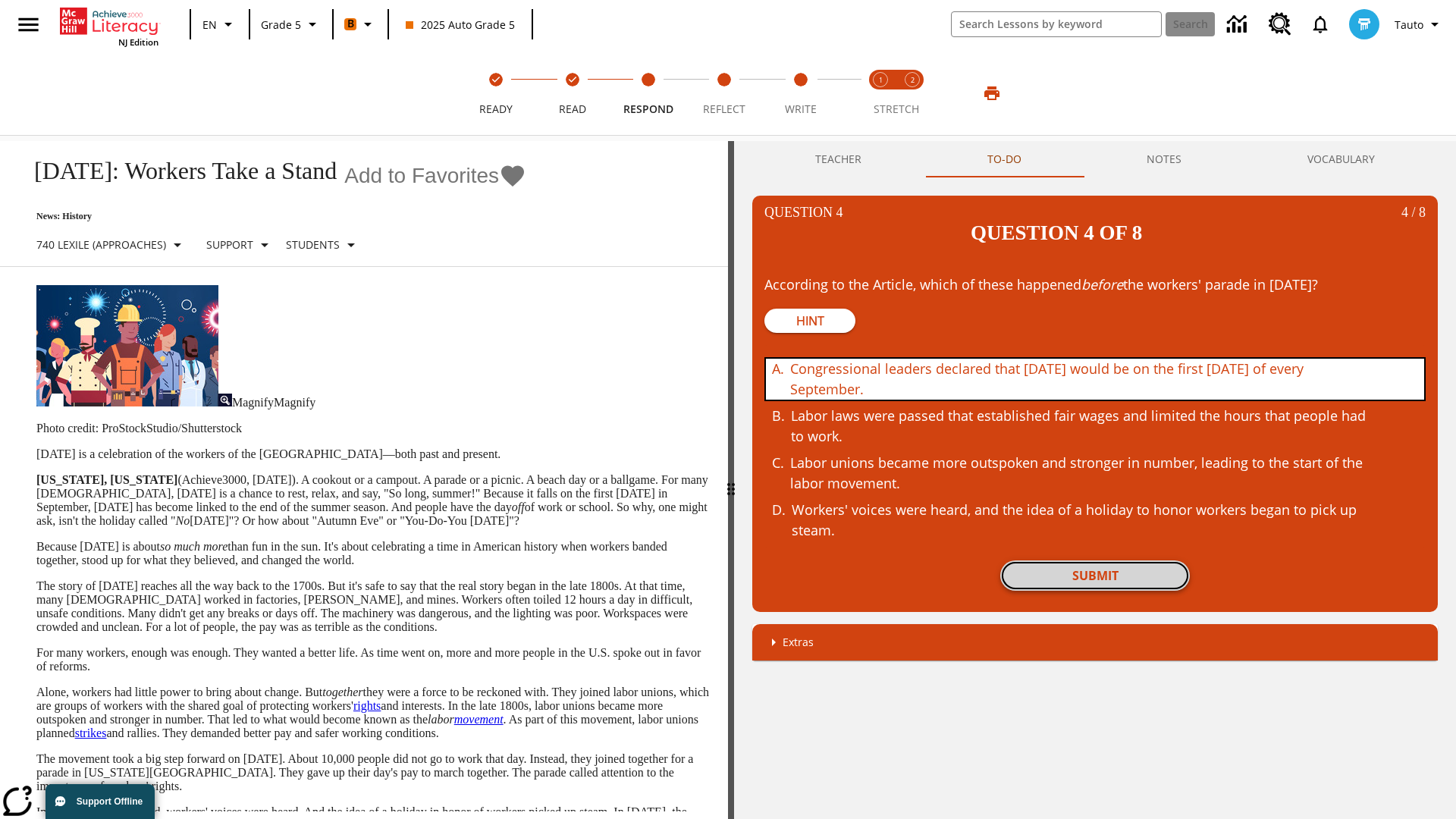
click at [1095, 560] on button "Submit" at bounding box center [1095, 575] width 190 height 30
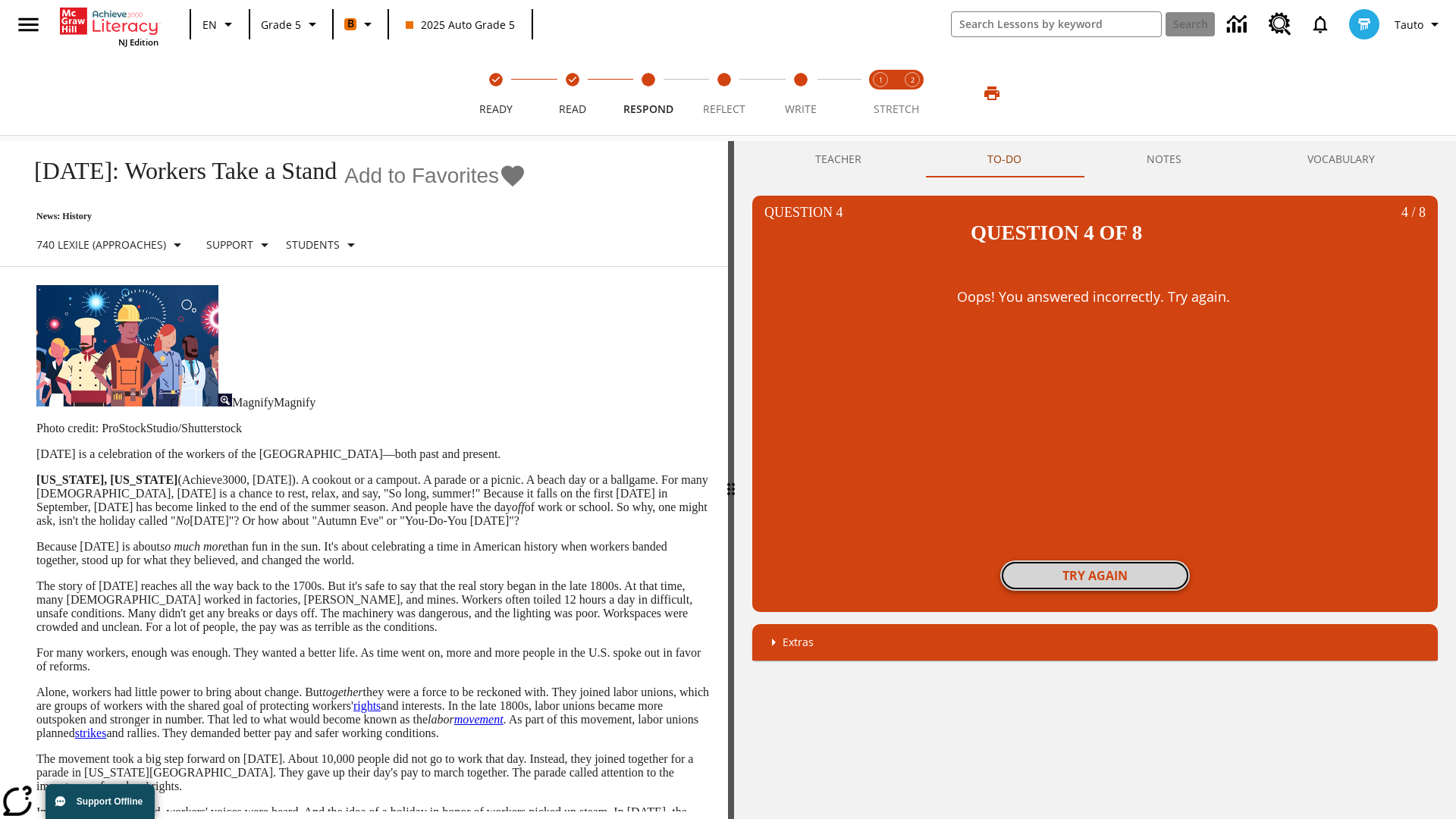
click at [1095, 560] on button "Try again" at bounding box center [1095, 575] width 190 height 30
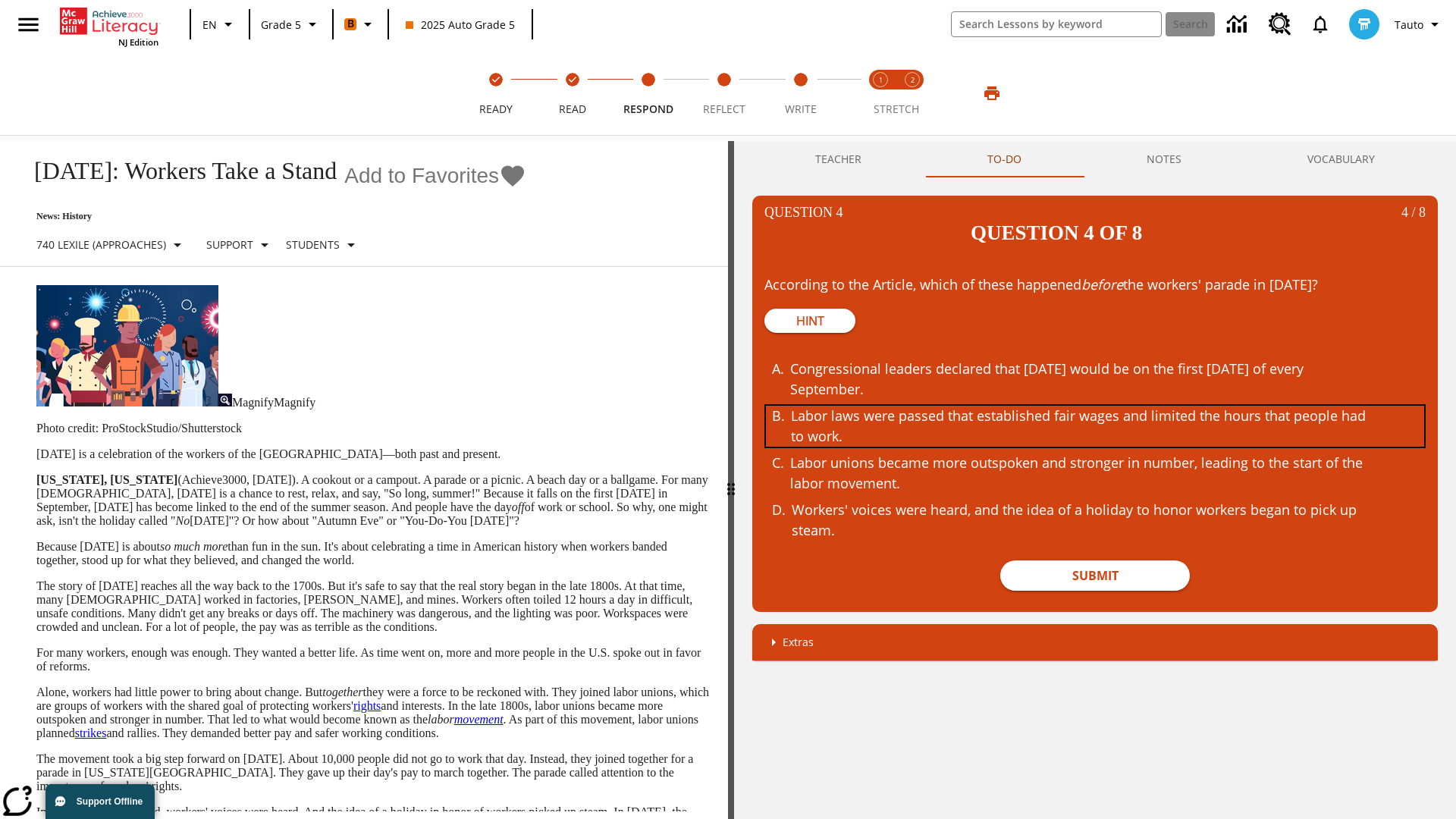
click at [1095, 406] on div "Labor laws were passed that established fair wages and limited the hours that p…" at bounding box center [1085, 426] width 587 height 41
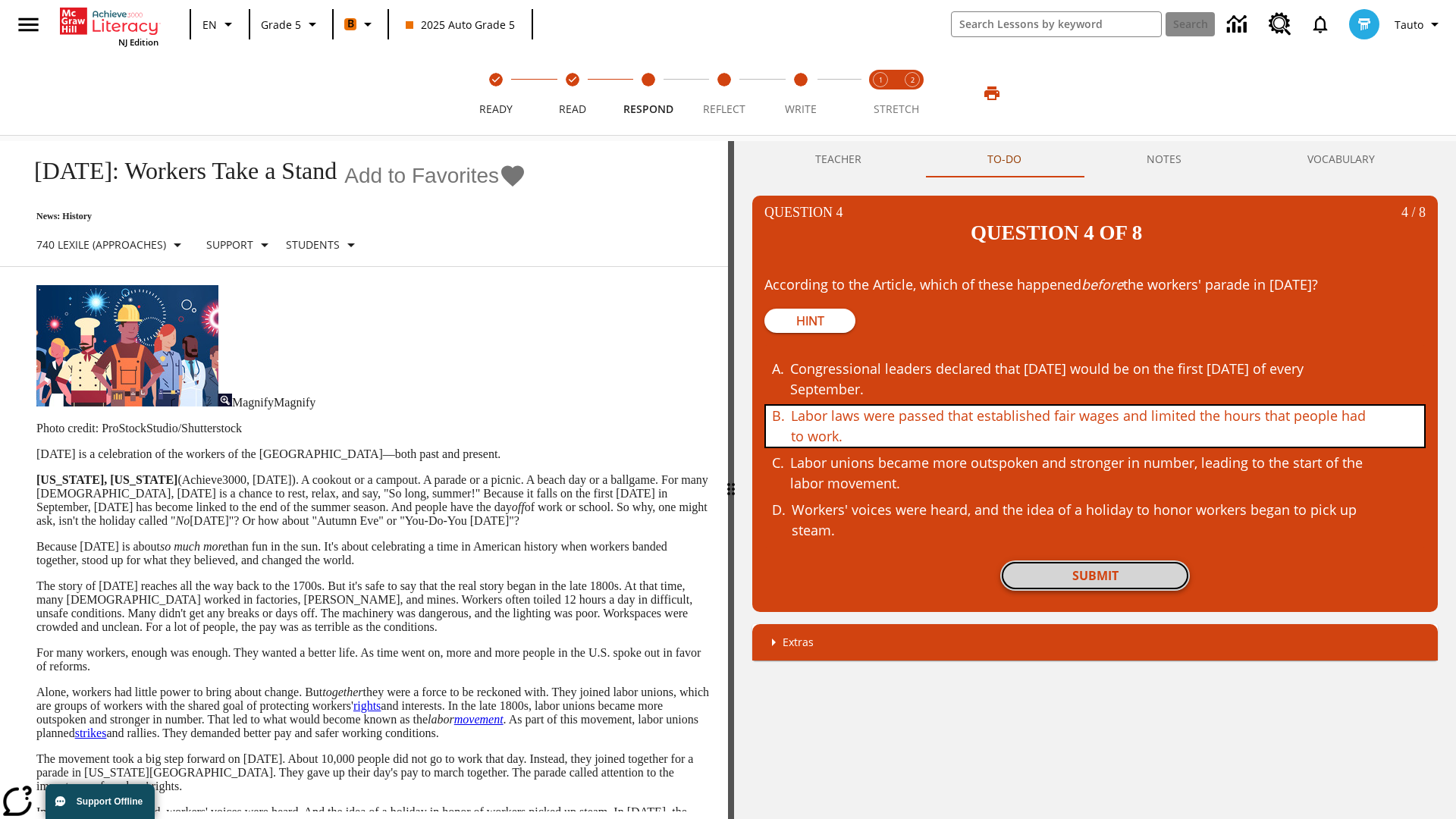
click at [1095, 560] on button "Submit" at bounding box center [1095, 575] width 190 height 30
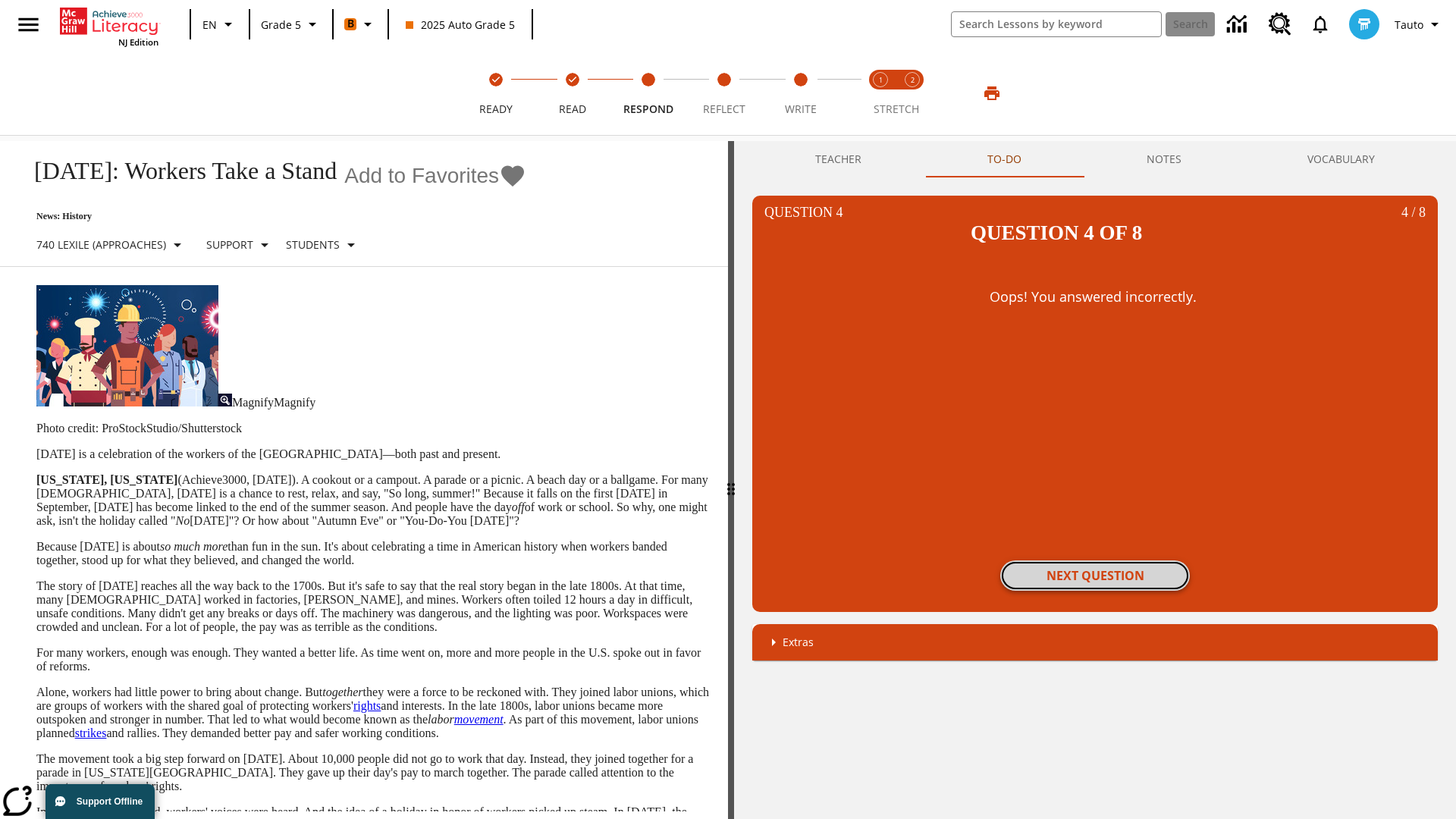
click at [1095, 560] on button "Next Question" at bounding box center [1095, 575] width 190 height 30
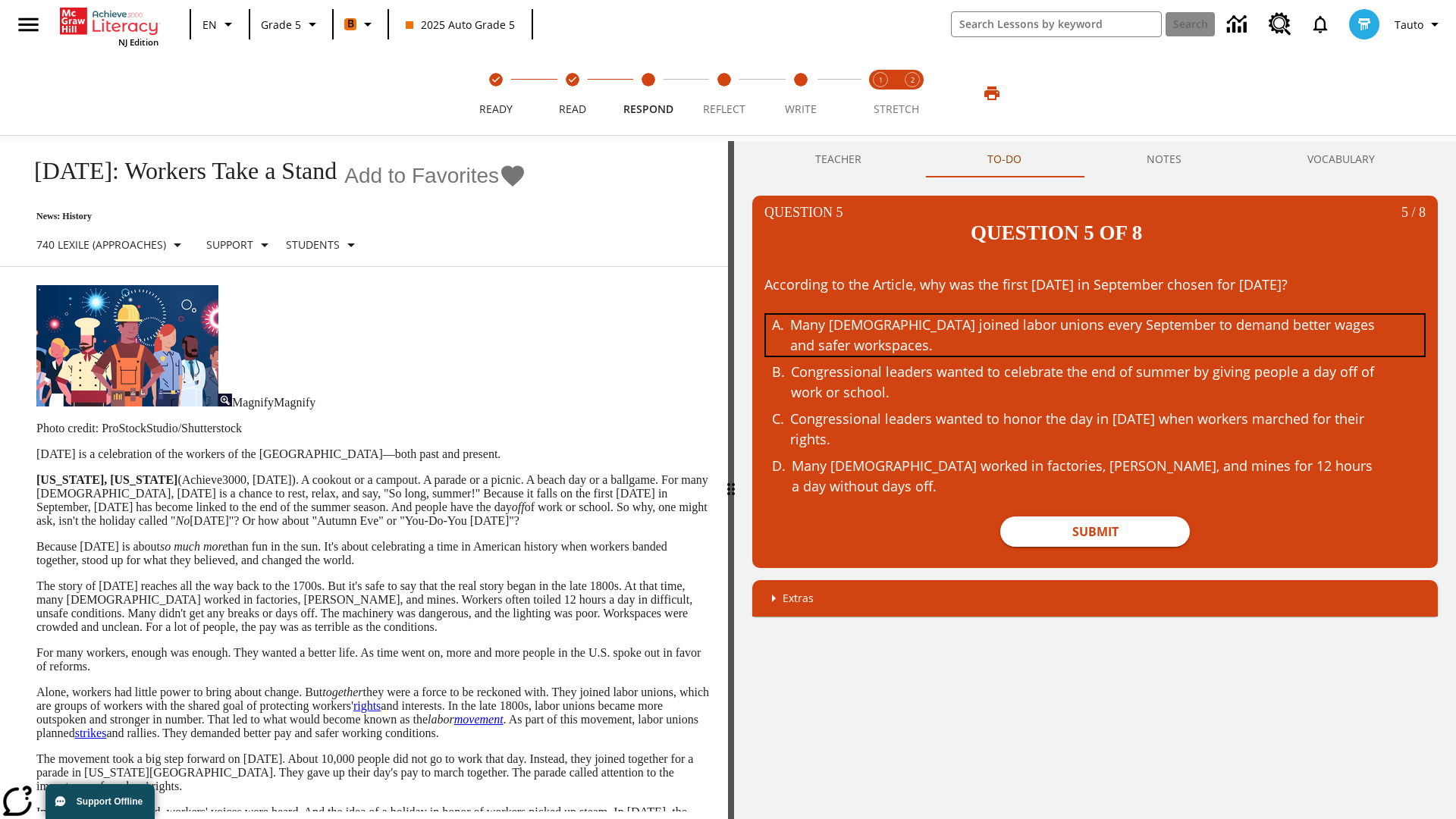
click at [1095, 315] on div "Many Americans joined labor unions every September to demand better wages and s…" at bounding box center [1084, 335] width 587 height 41
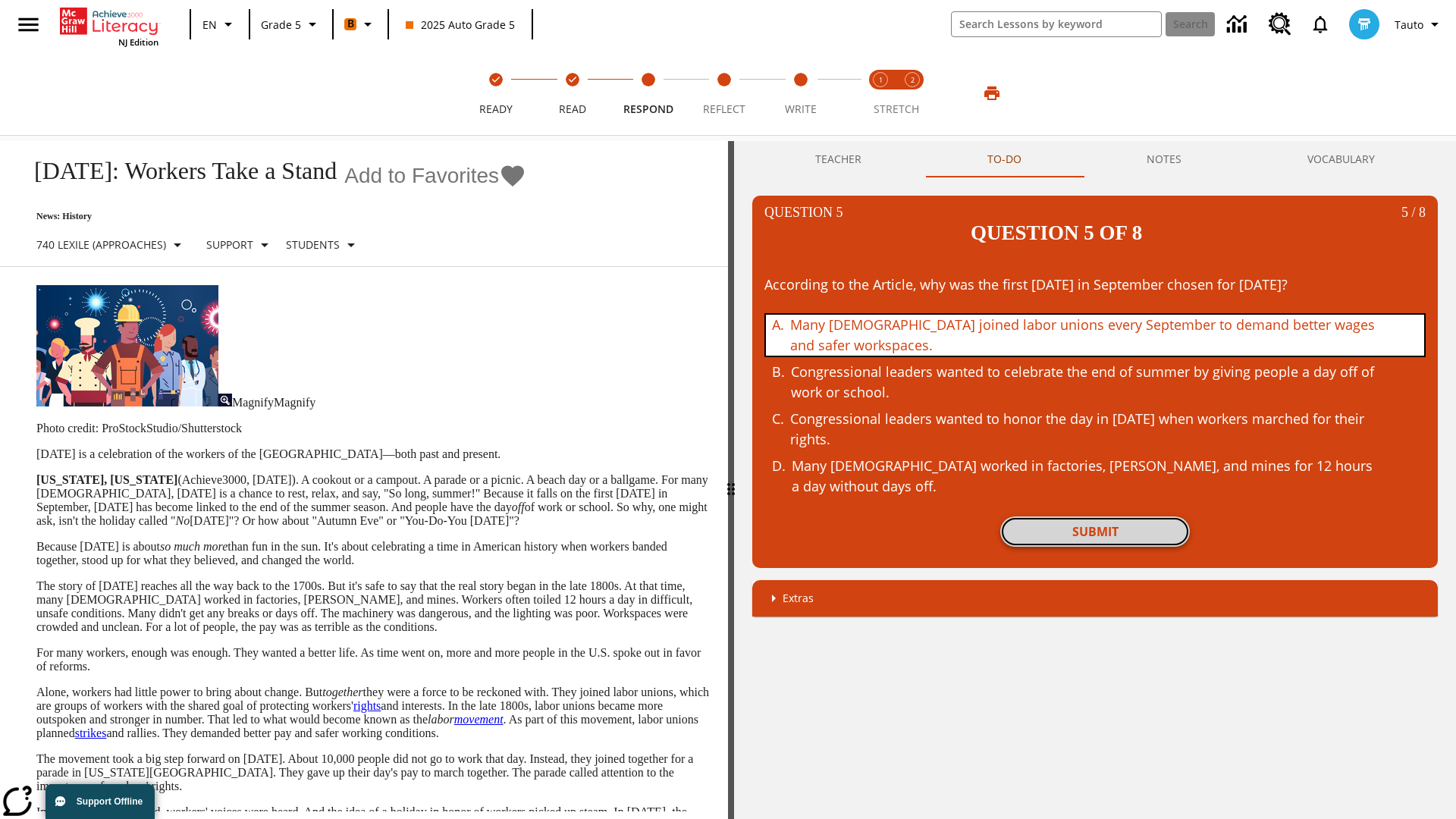
click at [1095, 517] on button "Submit" at bounding box center [1095, 531] width 190 height 30
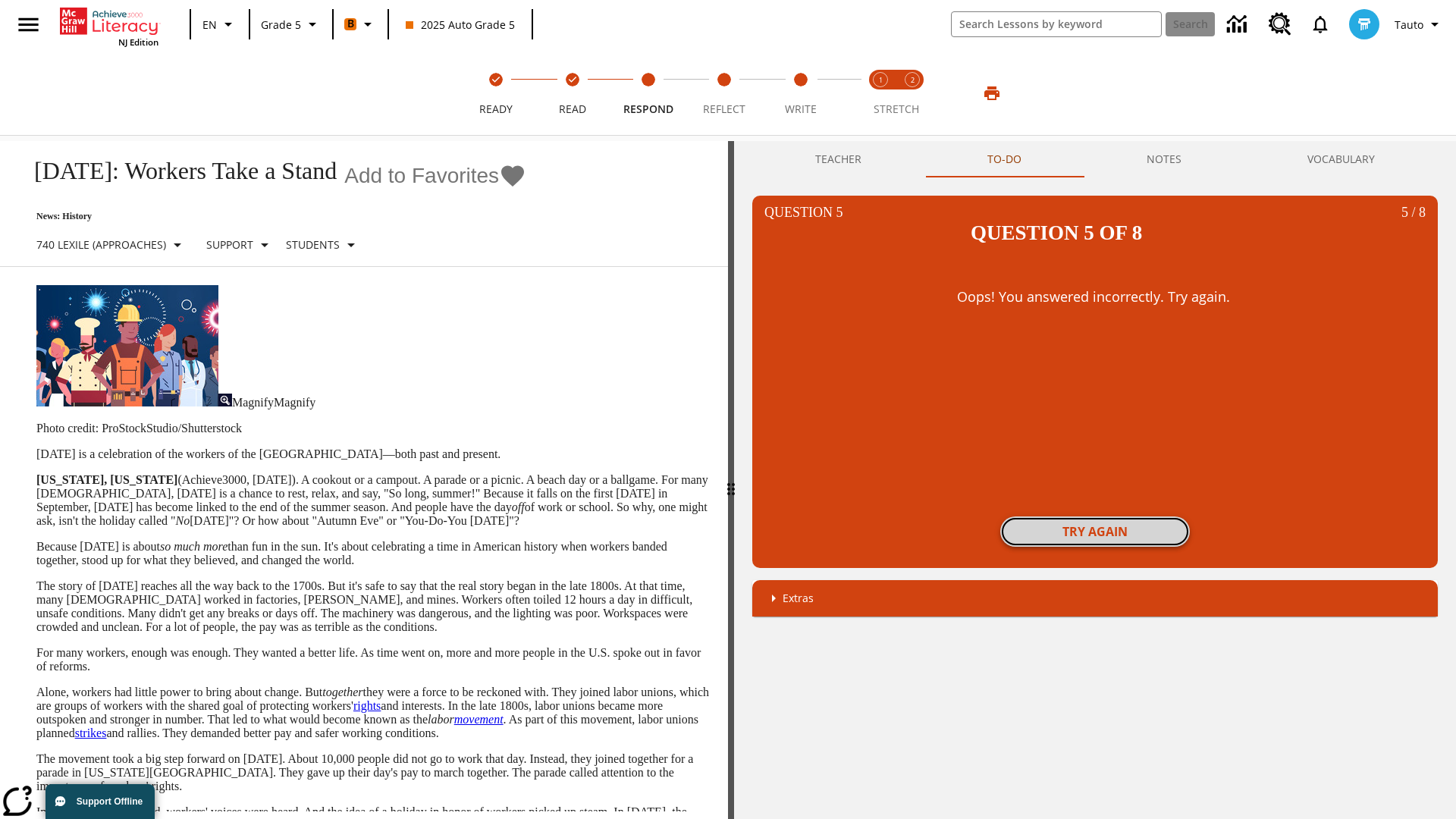
click at [1095, 517] on button "Try again" at bounding box center [1095, 531] width 190 height 30
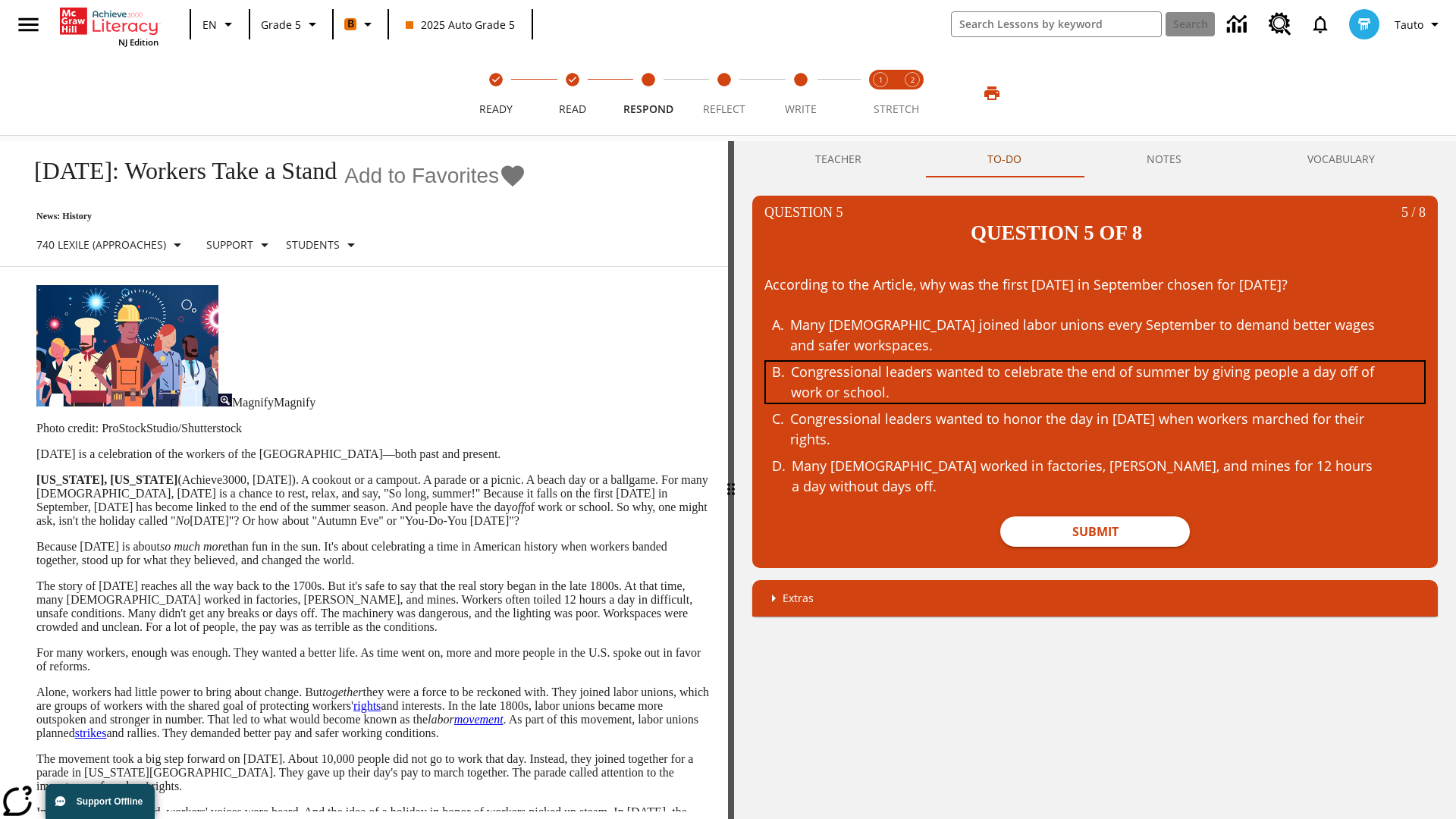
click at [1095, 362] on div "Congressional leaders wanted to celebrate the end of summer by giving people a …" at bounding box center [1085, 382] width 587 height 41
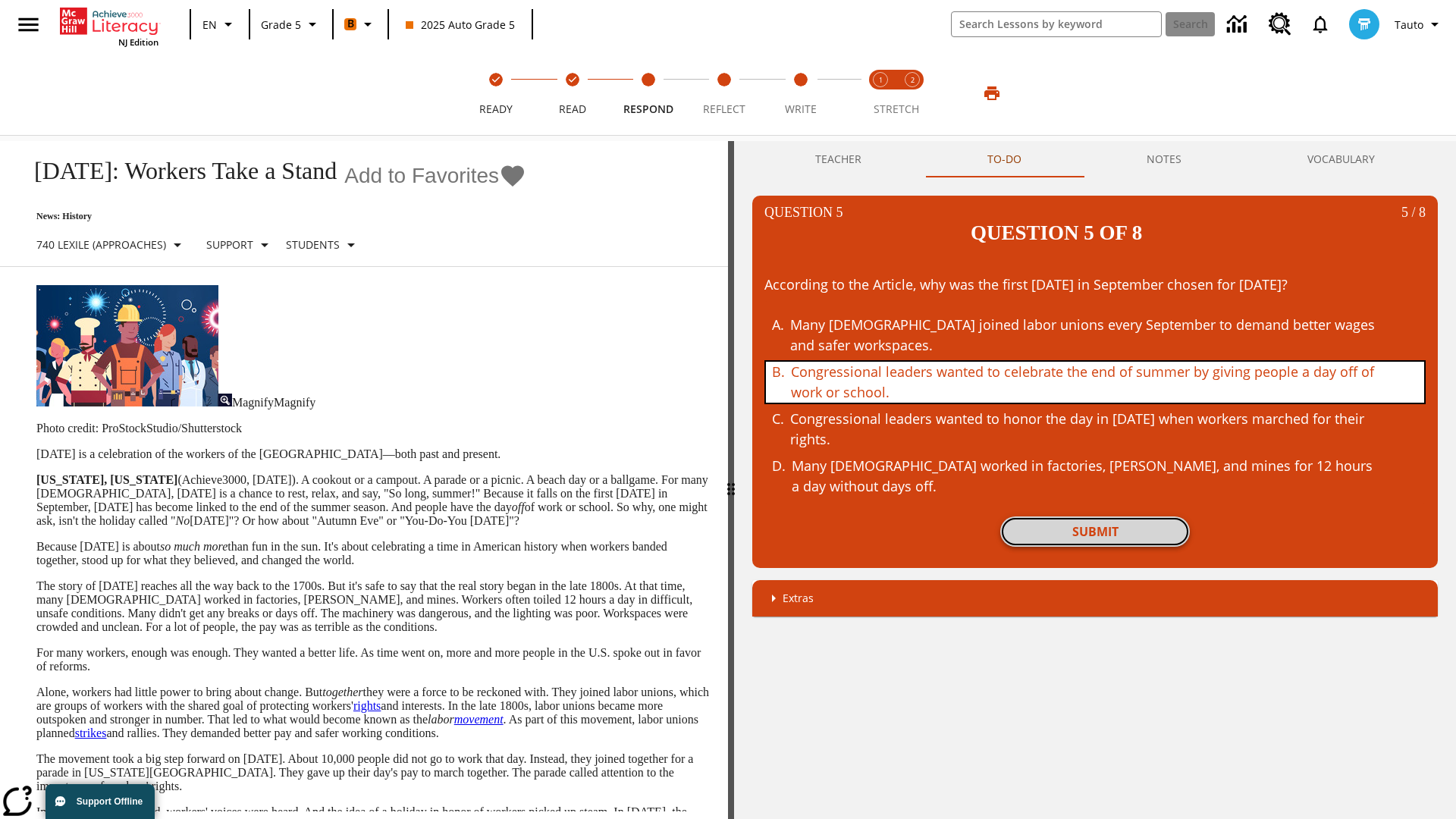
click at [1095, 517] on button "Submit" at bounding box center [1095, 531] width 190 height 30
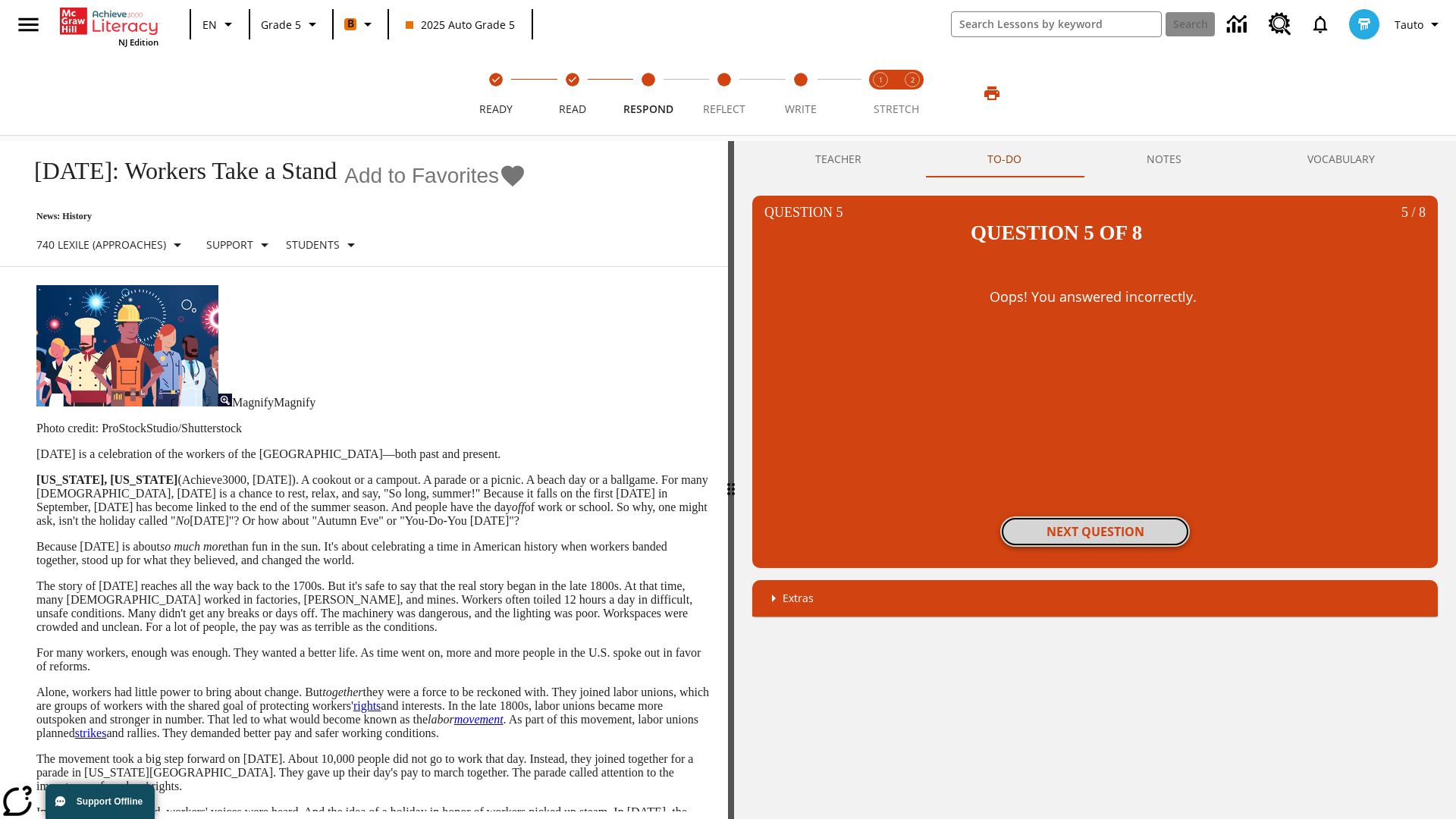
click at [1095, 517] on button "Next Question" at bounding box center [1095, 531] width 190 height 30
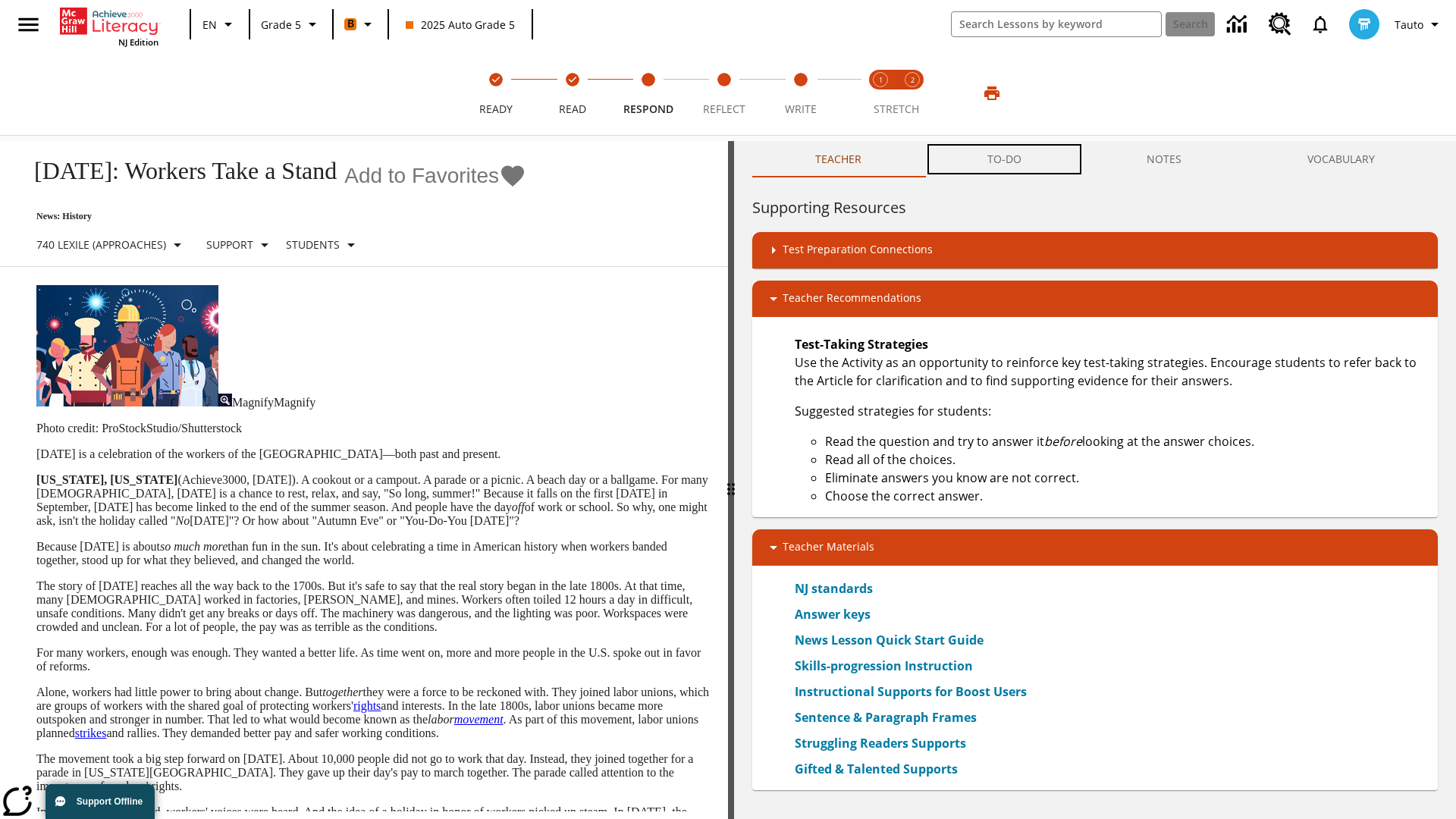
click at [1005, 159] on button "TO-DO" at bounding box center [1005, 159] width 160 height 37
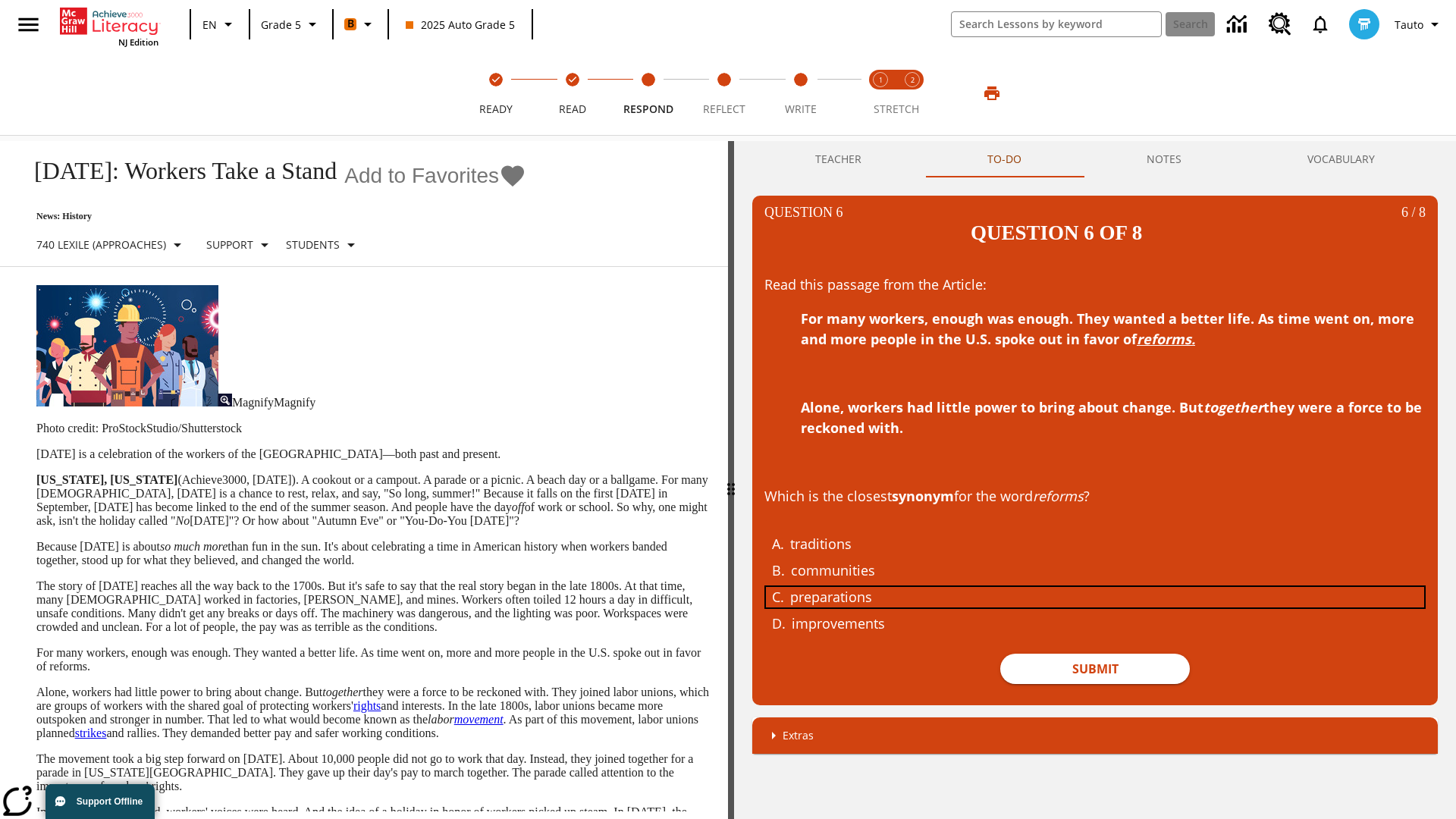
click at [1095, 587] on div "preparations" at bounding box center [1084, 598] width 587 height 21
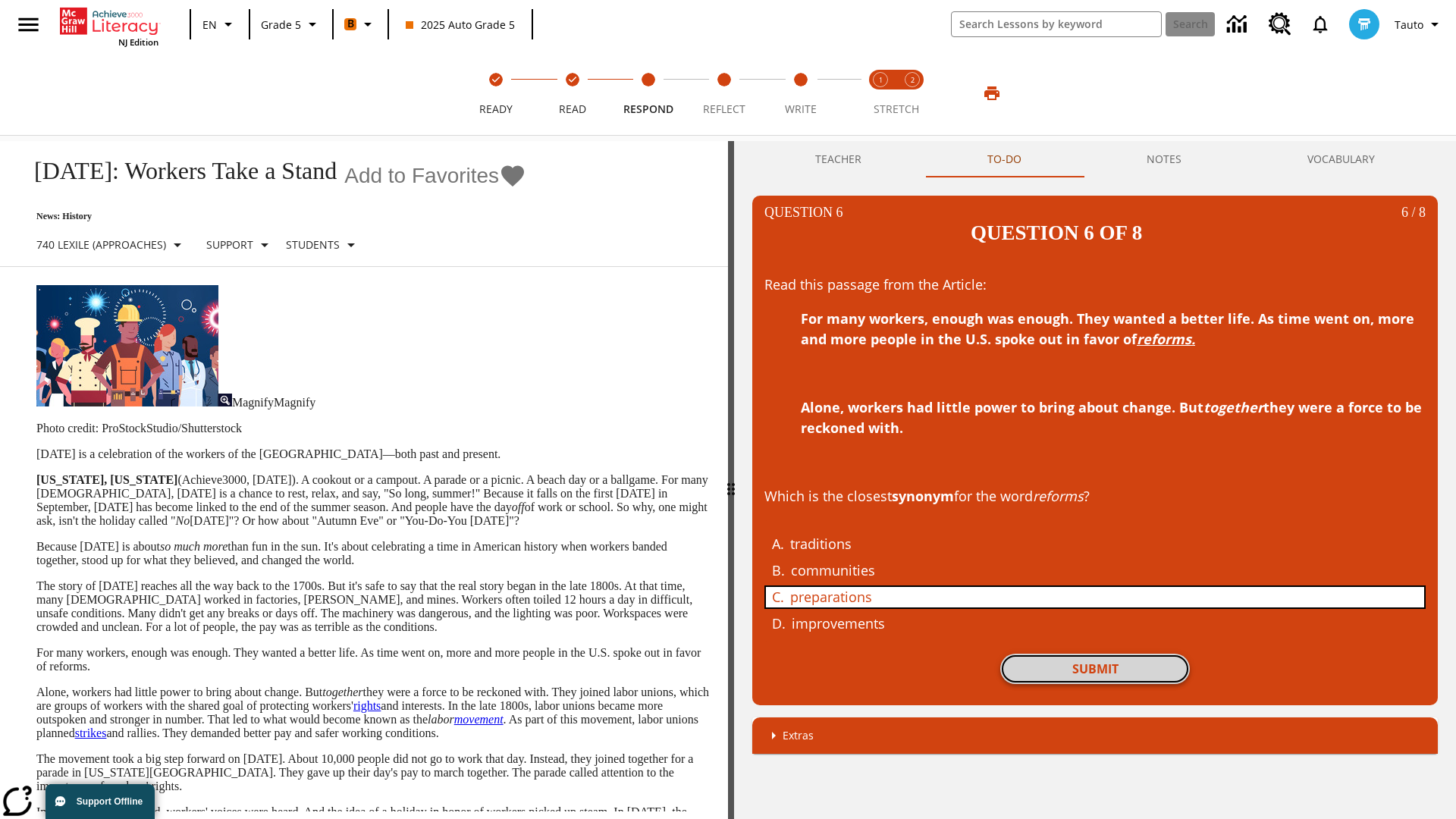
click at [1095, 653] on button "Submit" at bounding box center [1095, 668] width 190 height 30
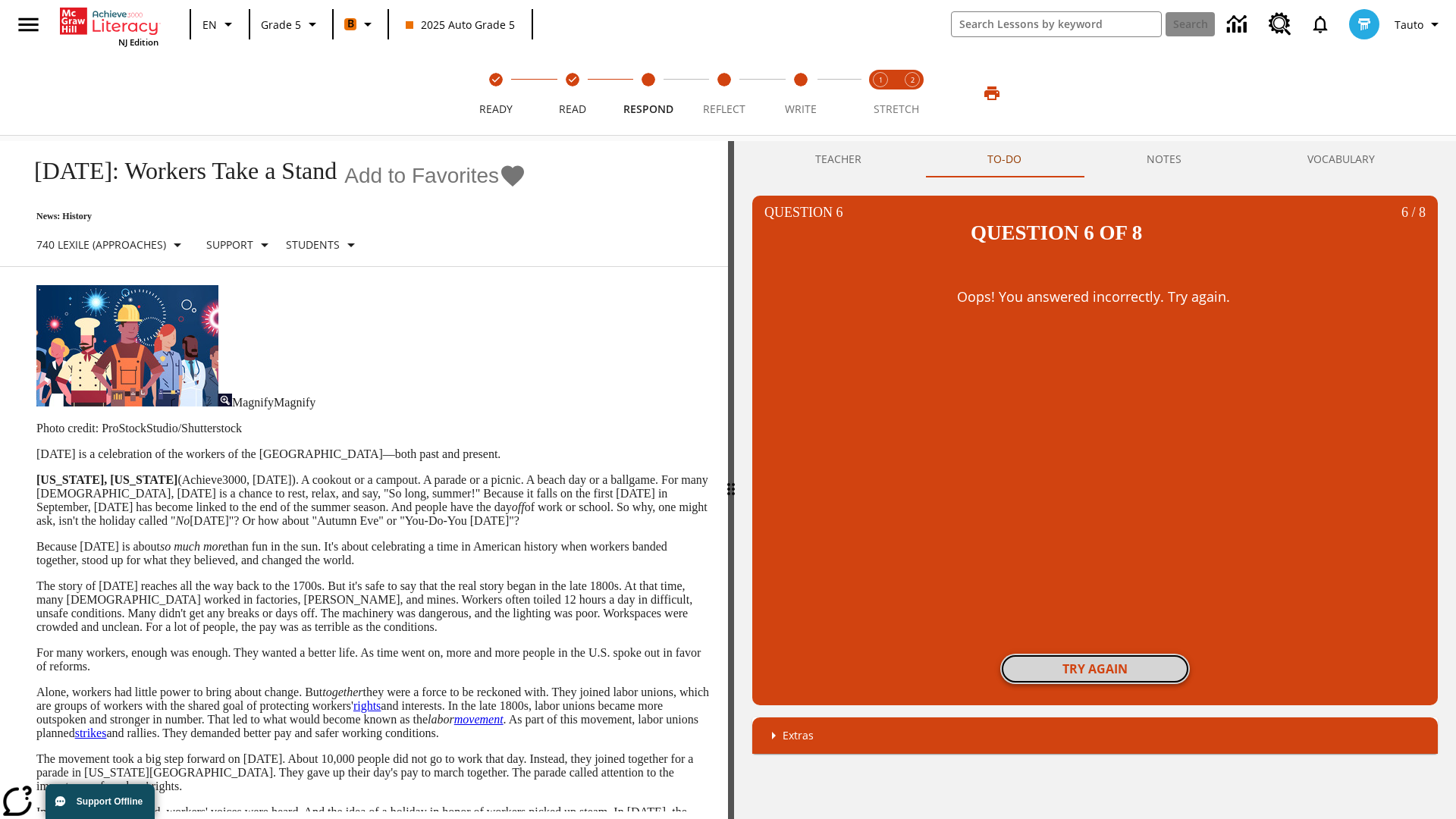
click at [1095, 653] on button "Try again" at bounding box center [1095, 668] width 190 height 30
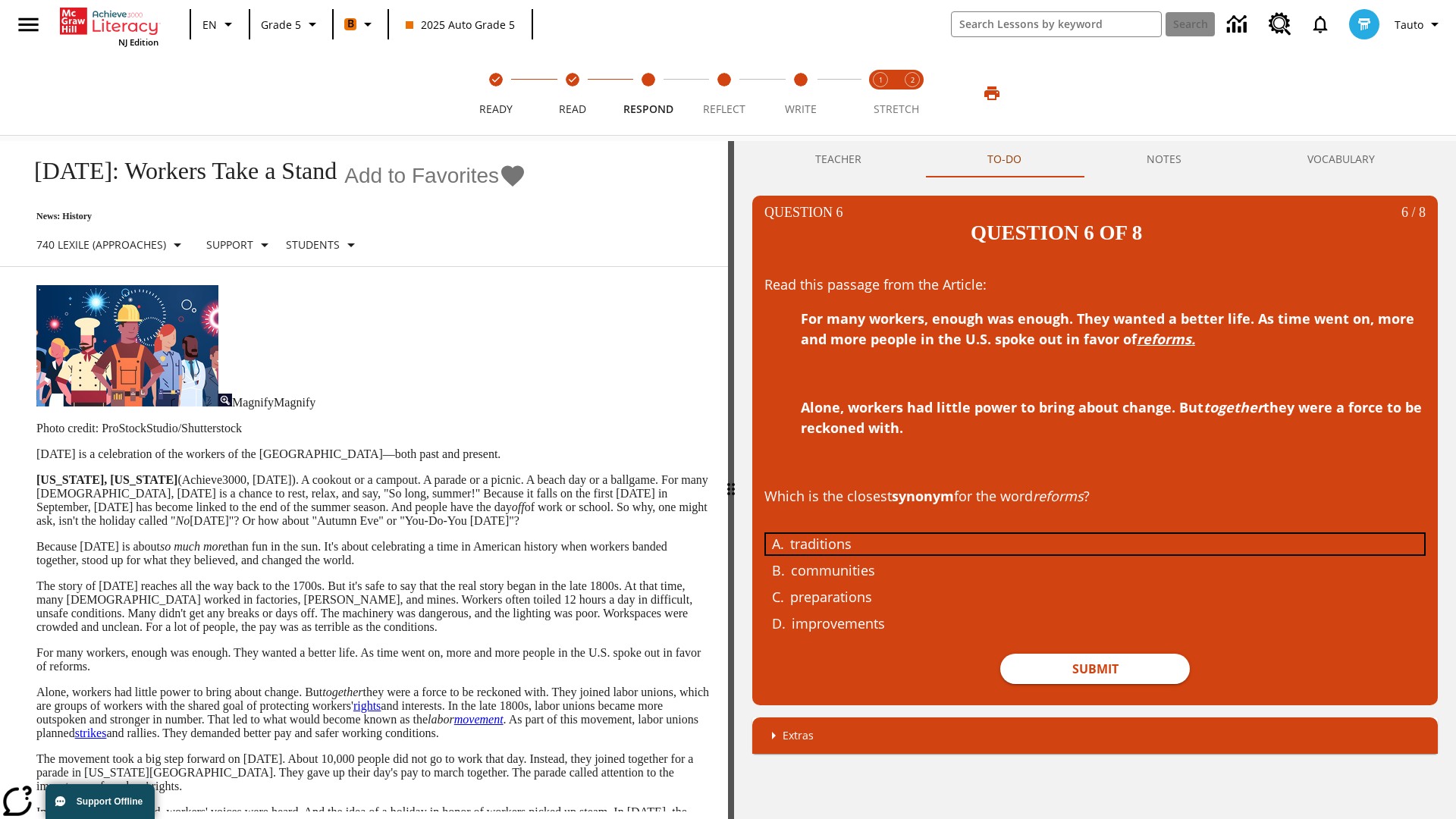
click at [1095, 534] on div "traditions" at bounding box center [1084, 545] width 587 height 21
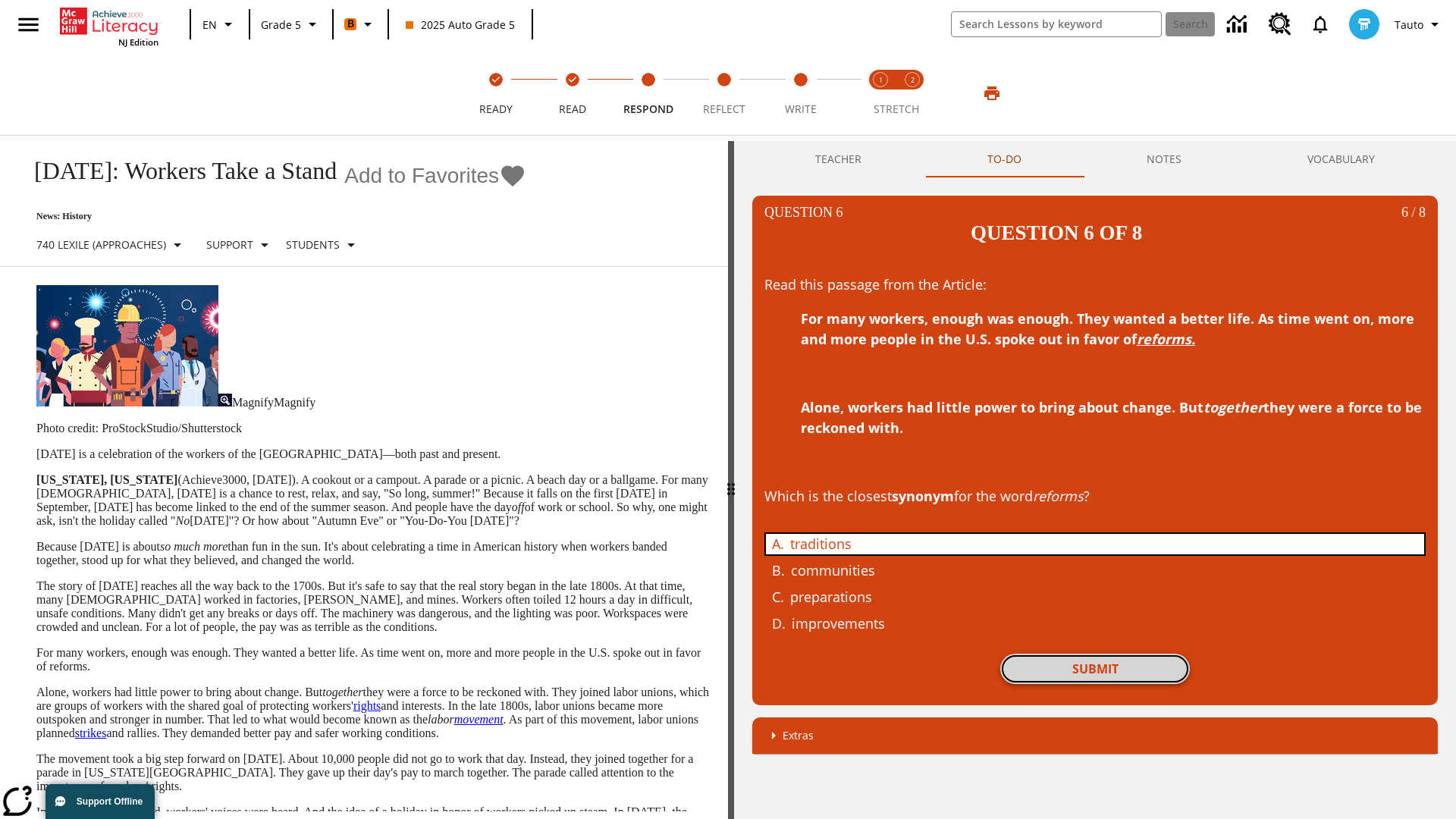
click at [1095, 653] on button "Submit" at bounding box center [1095, 668] width 190 height 30
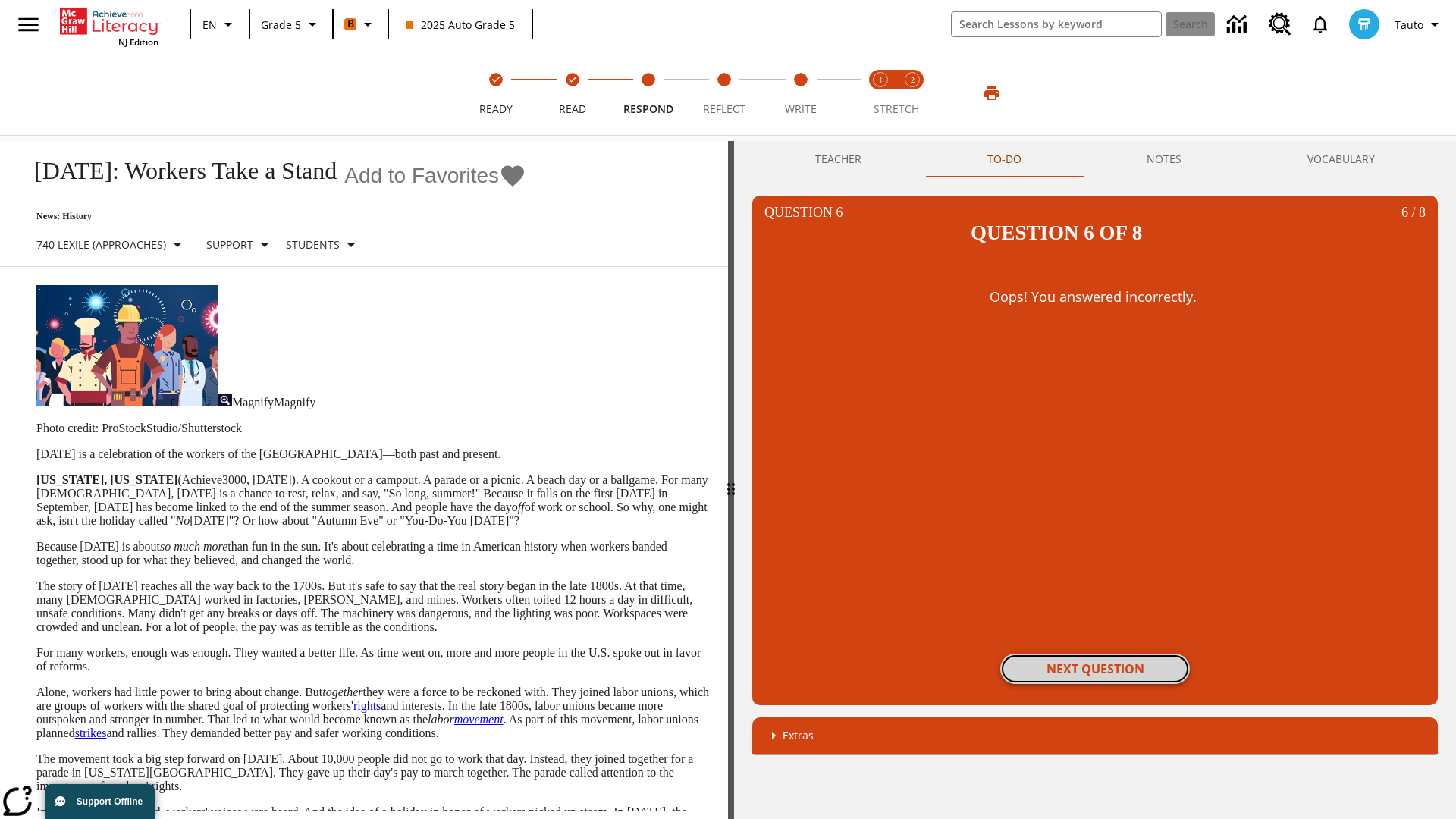
click at [1095, 653] on button "Next Question" at bounding box center [1095, 668] width 190 height 30
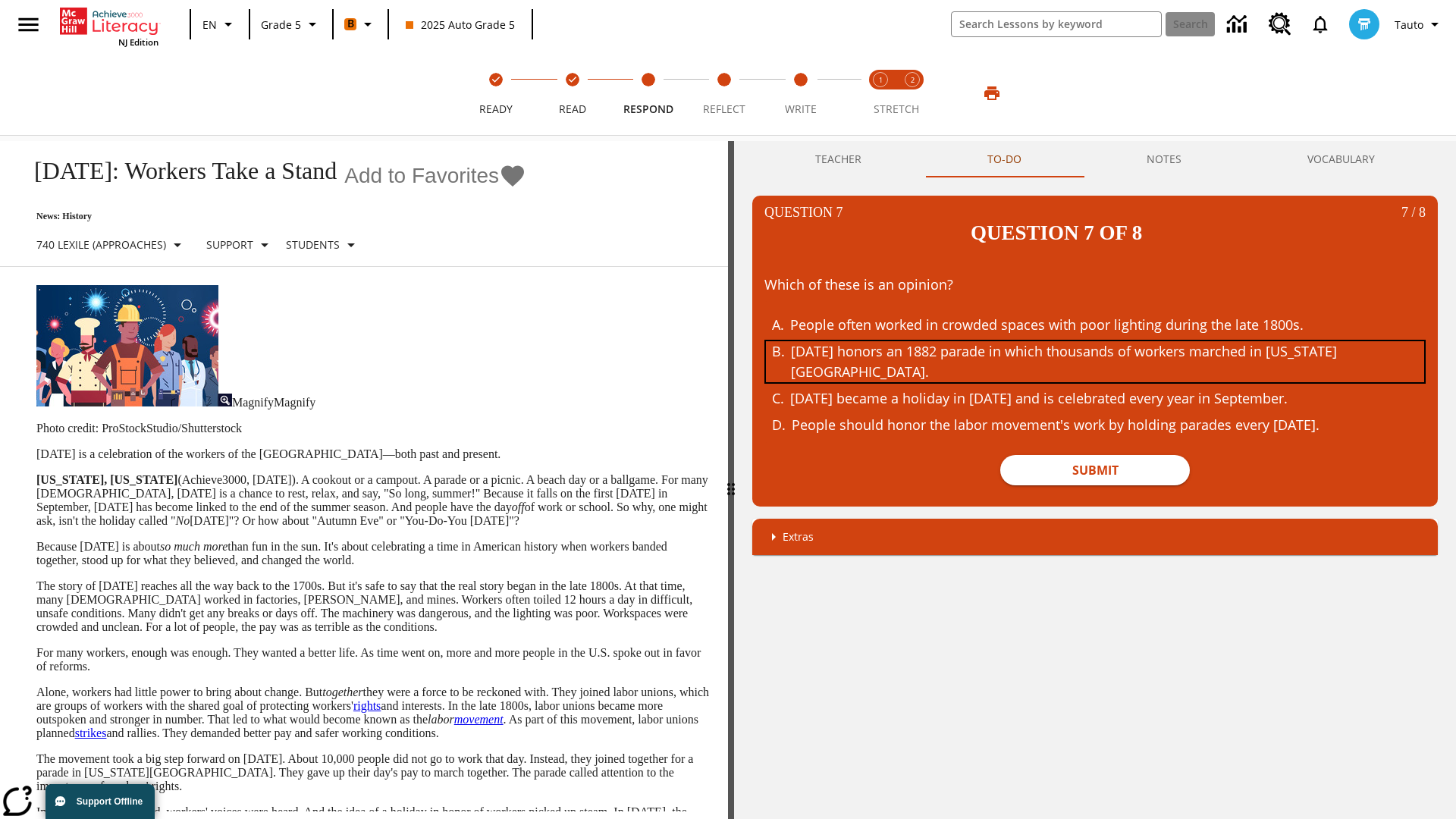
click at [1095, 342] on div "Labor Day honors an 1882 parade in which thousands of workers marched in New Yo…" at bounding box center [1085, 362] width 587 height 41
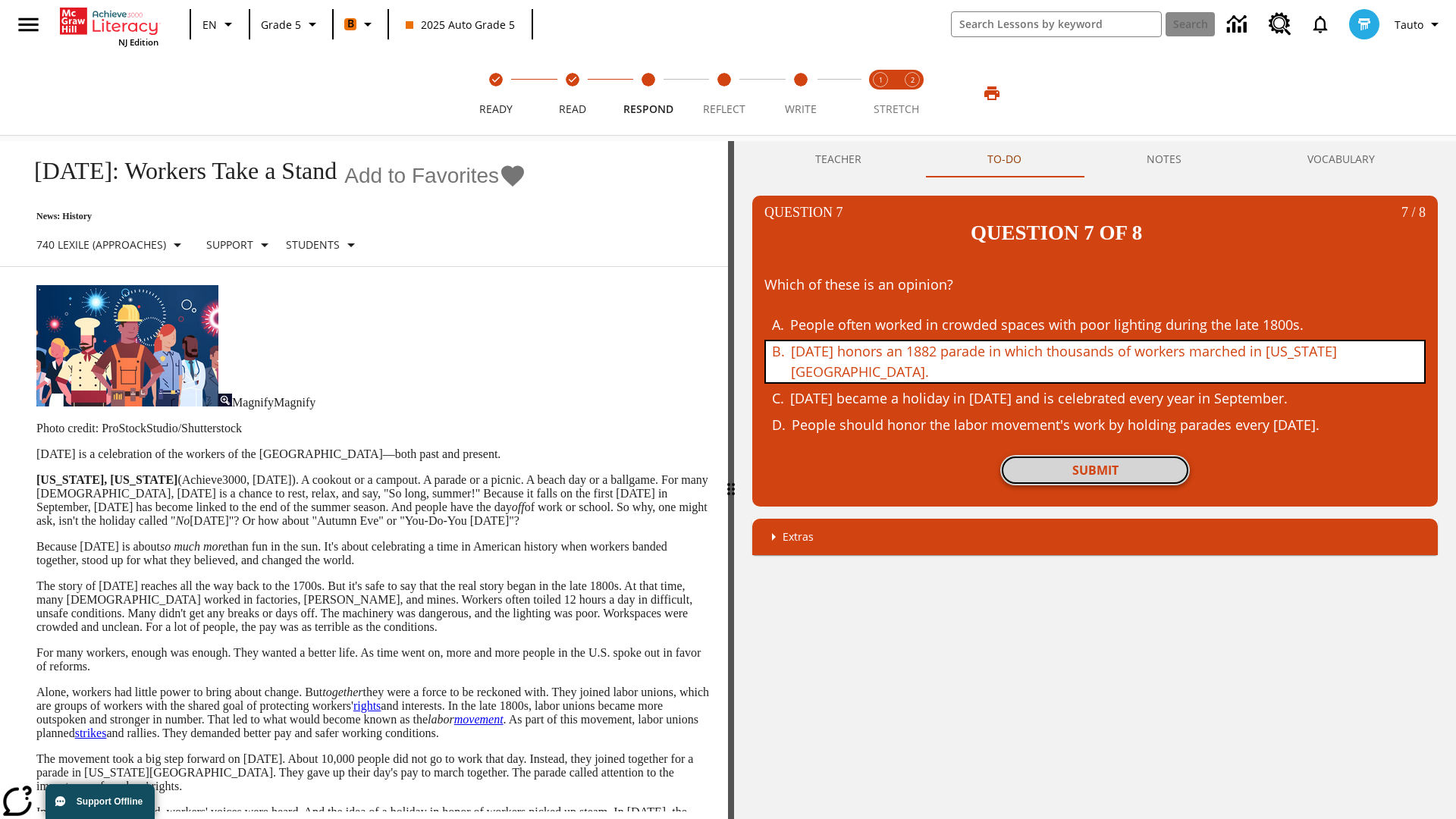
click at [1095, 455] on button "Submit" at bounding box center [1095, 470] width 190 height 30
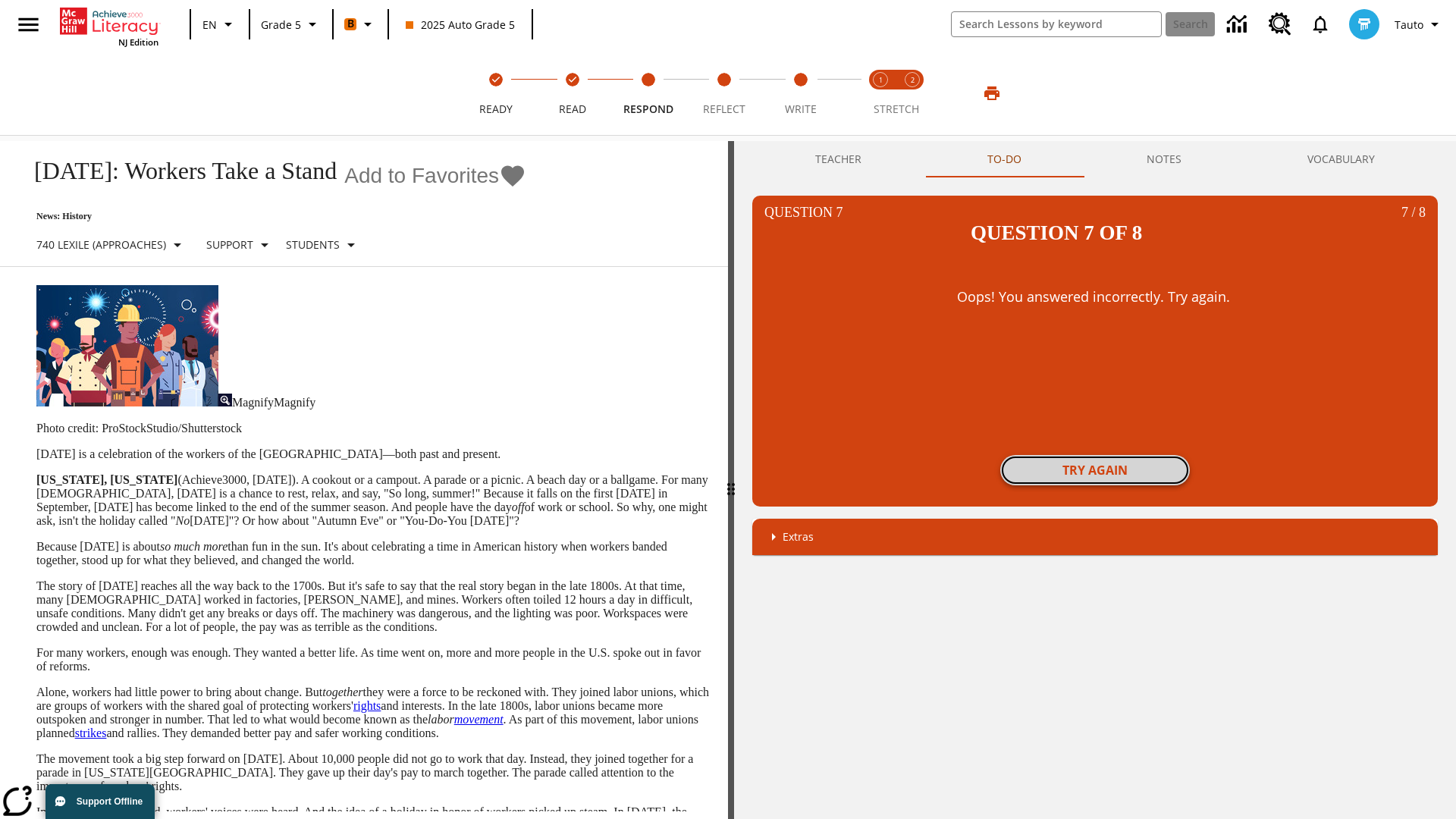
click at [1095, 455] on button "Try again" at bounding box center [1095, 470] width 190 height 30
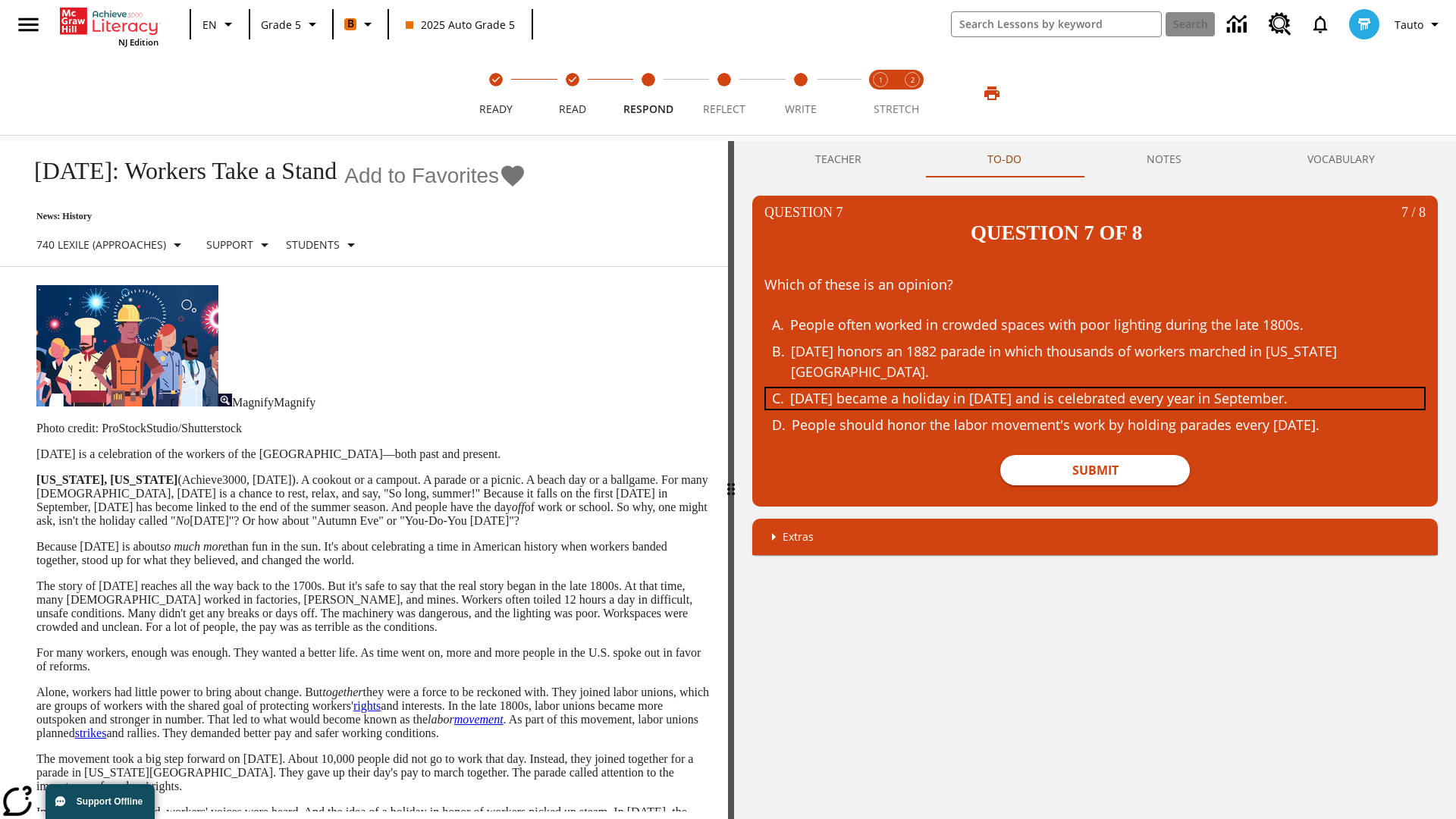
click at [1095, 389] on div "Labor Day became a holiday in 1894 and is celebrated every year in September." at bounding box center [1084, 399] width 587 height 21
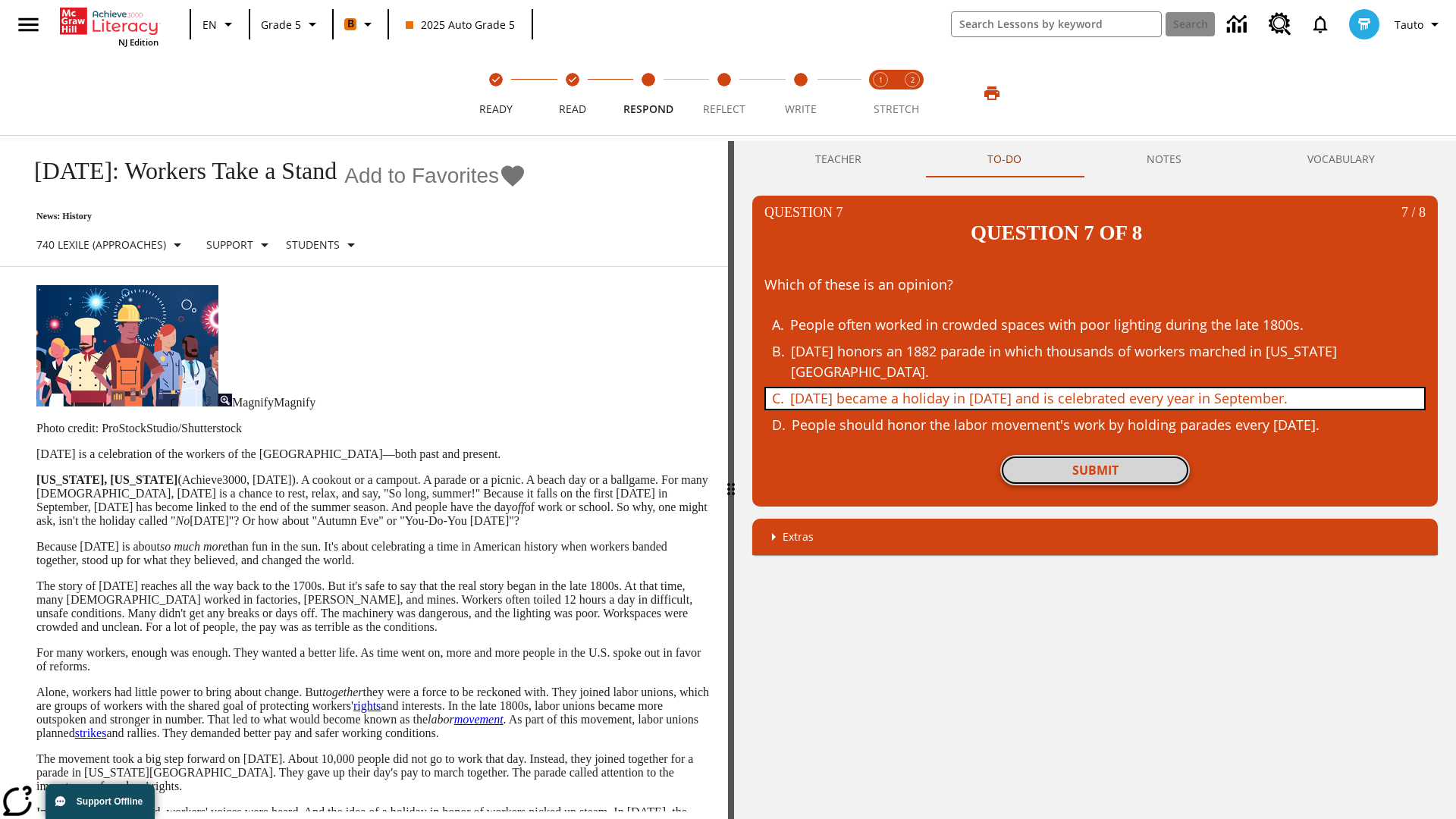
click at [1095, 455] on button "Submit" at bounding box center [1095, 470] width 190 height 30
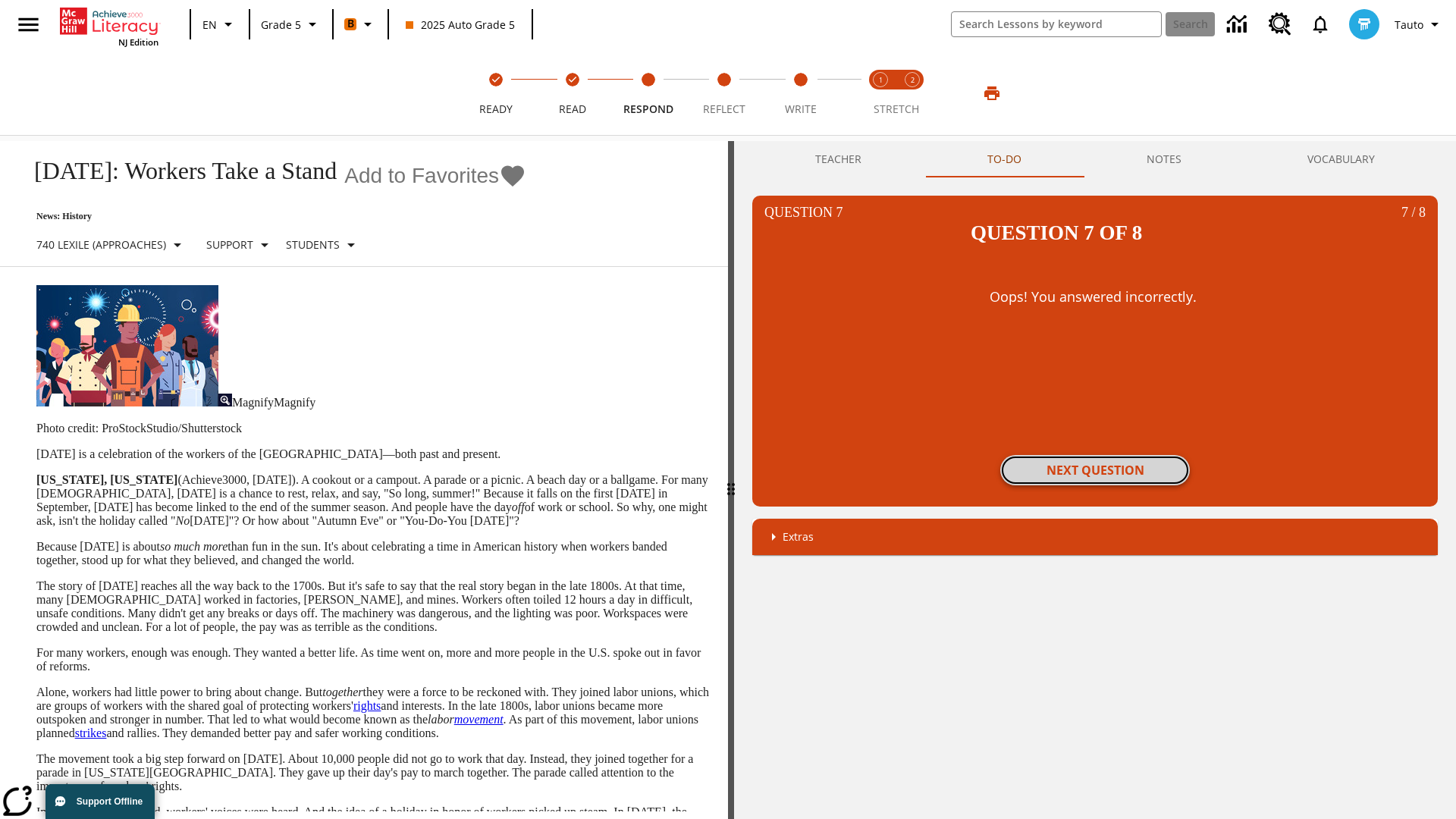
click at [1095, 455] on button "Next Question" at bounding box center [1095, 470] width 190 height 30
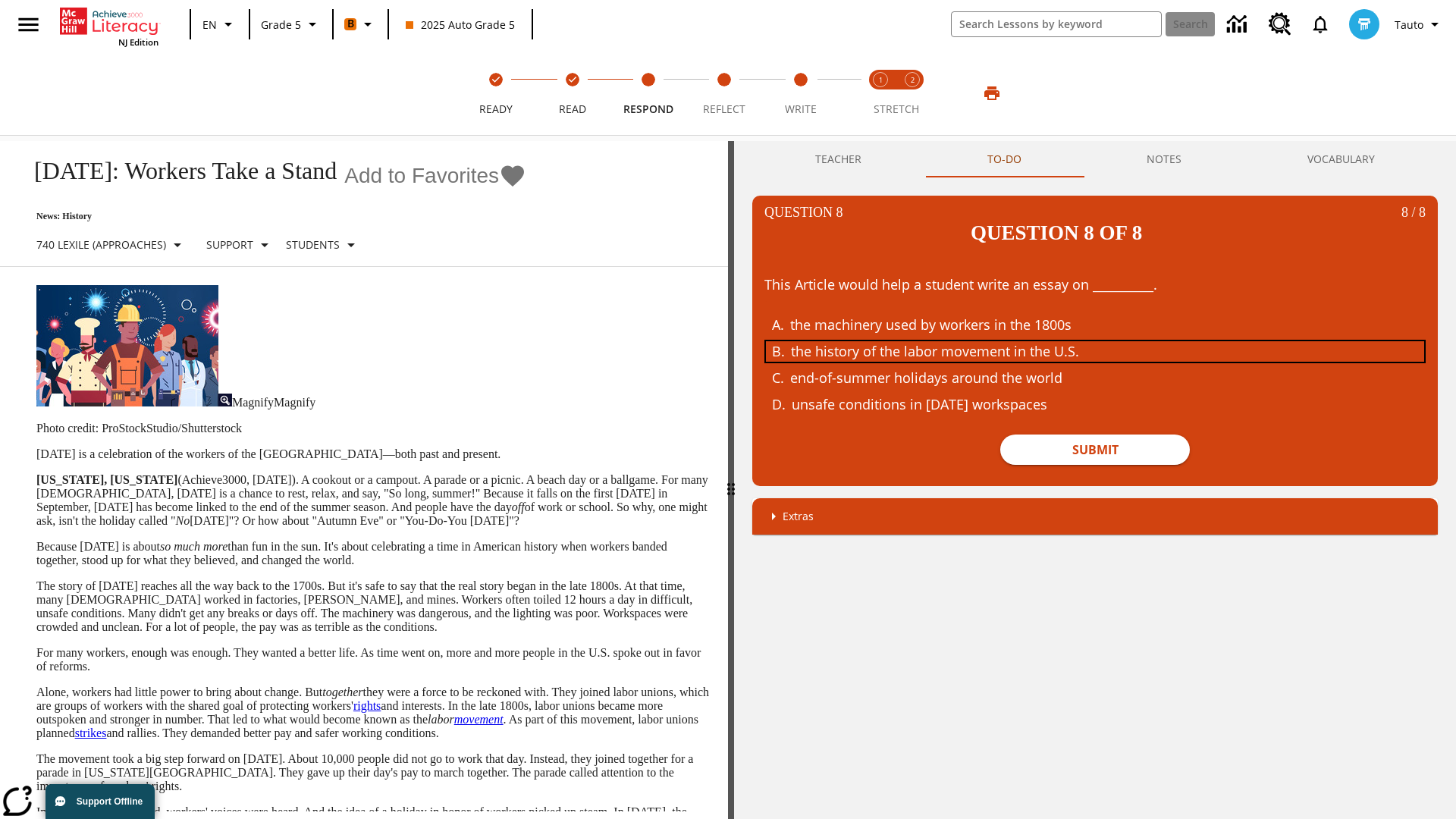
click at [1095, 342] on div "the history of the labor movement in the U.S." at bounding box center [1085, 352] width 587 height 21
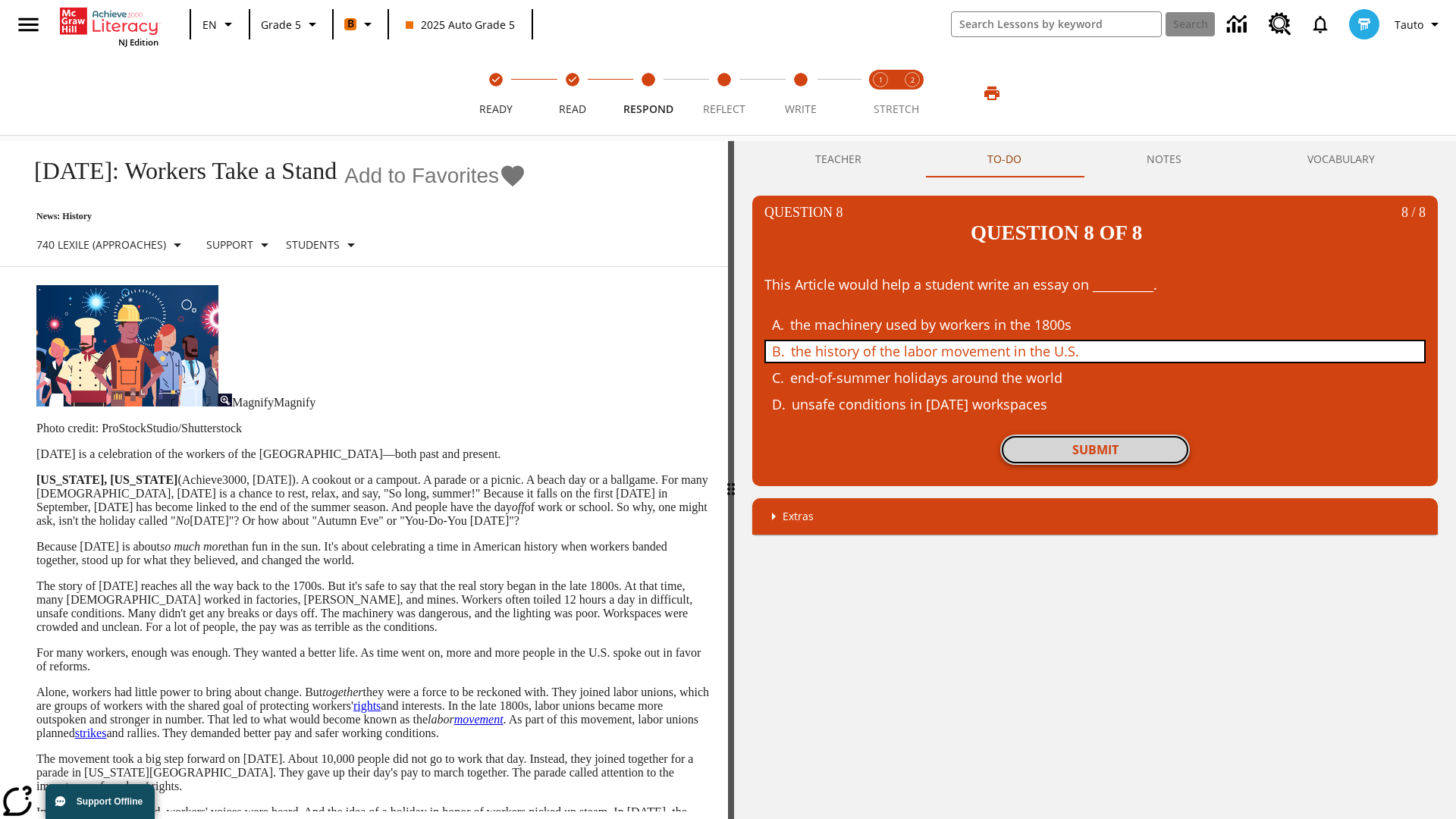
click at [1095, 435] on button "Submit" at bounding box center [1095, 450] width 190 height 30
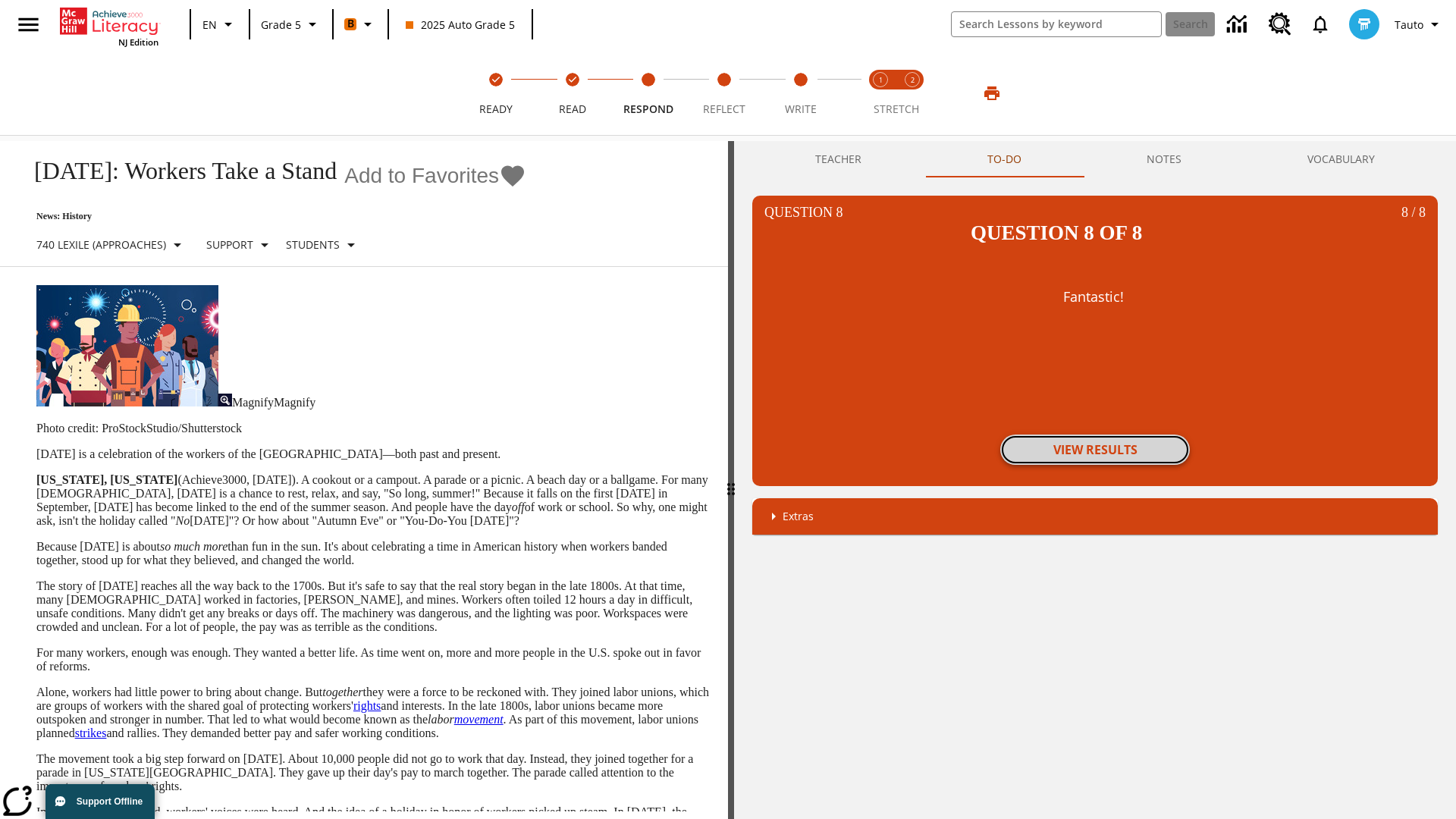
click at [1095, 435] on button "View Results" at bounding box center [1095, 450] width 190 height 30
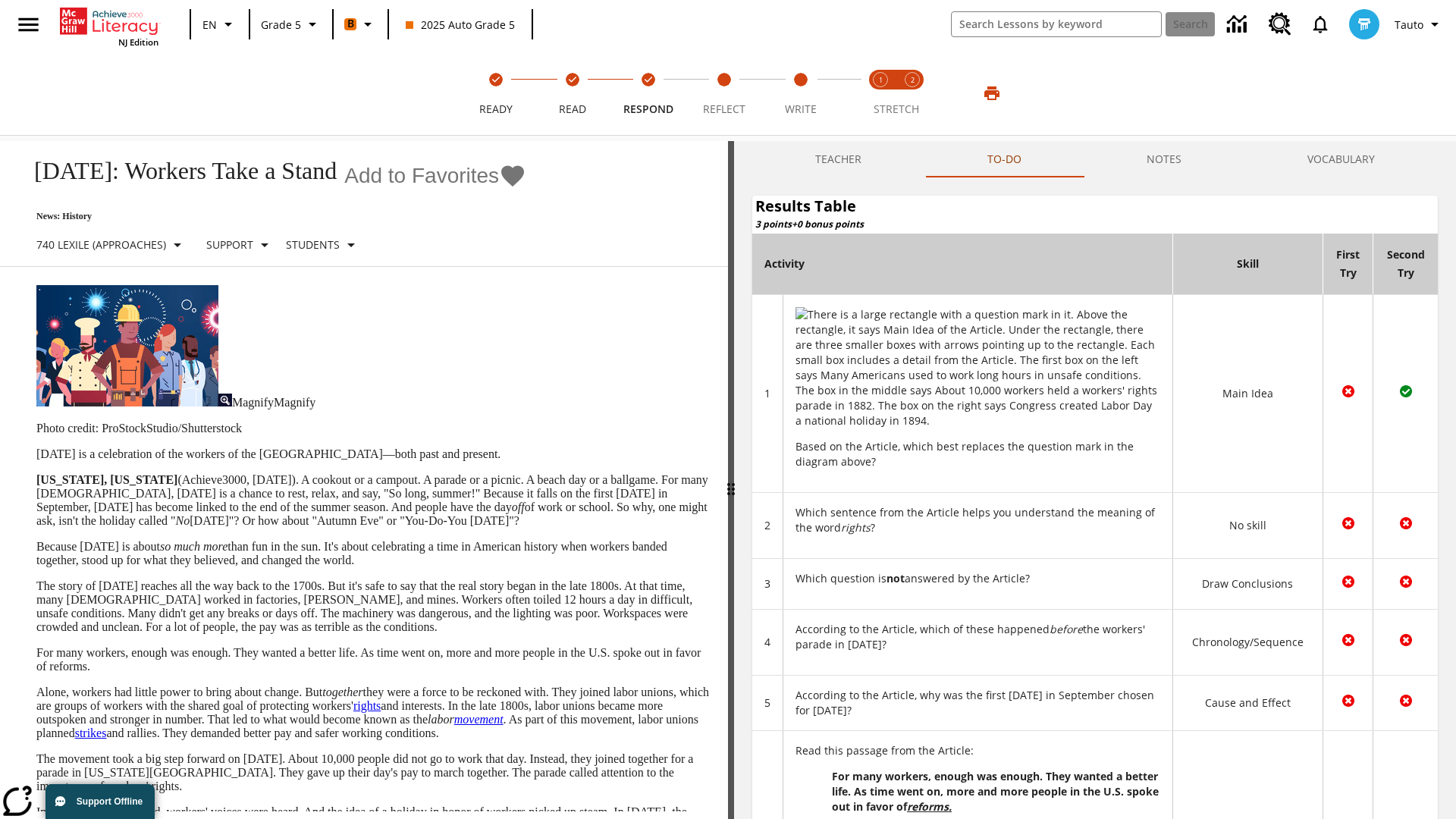
scroll to position [540, 0]
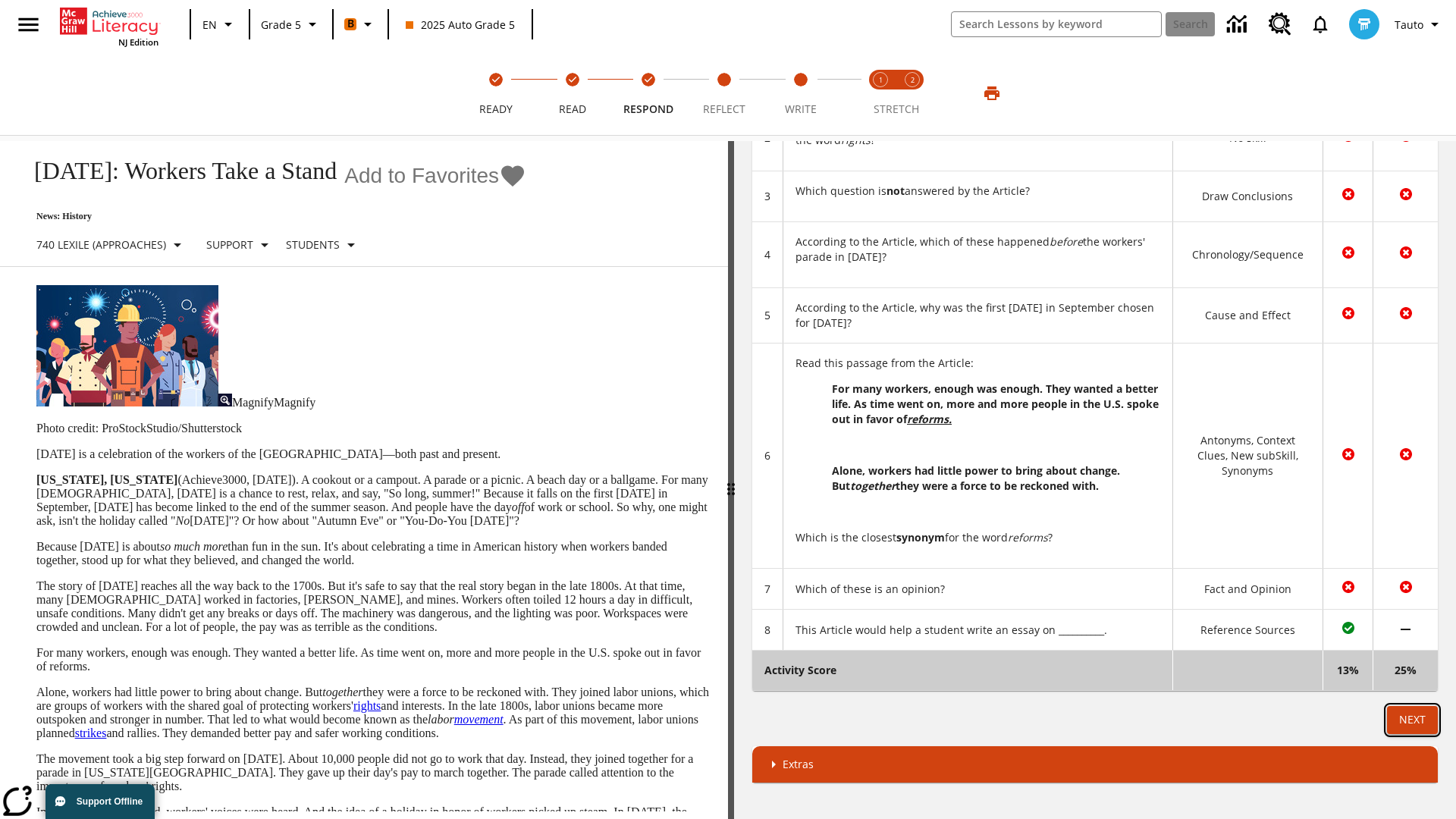
click at [1412, 720] on button "Next" at bounding box center [1412, 720] width 51 height 28
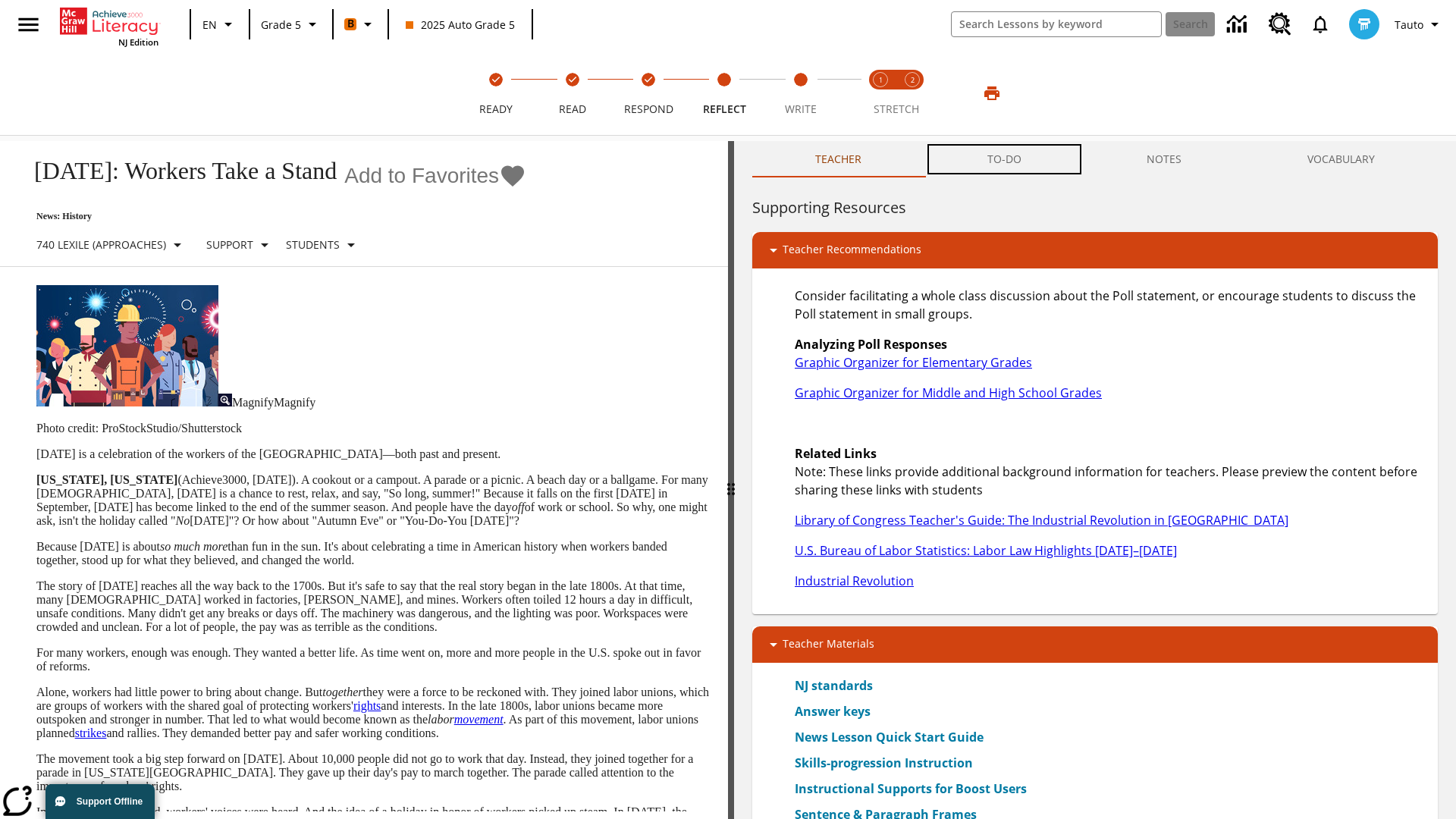
click at [1005, 159] on button "TO-DO" at bounding box center [1005, 159] width 160 height 37
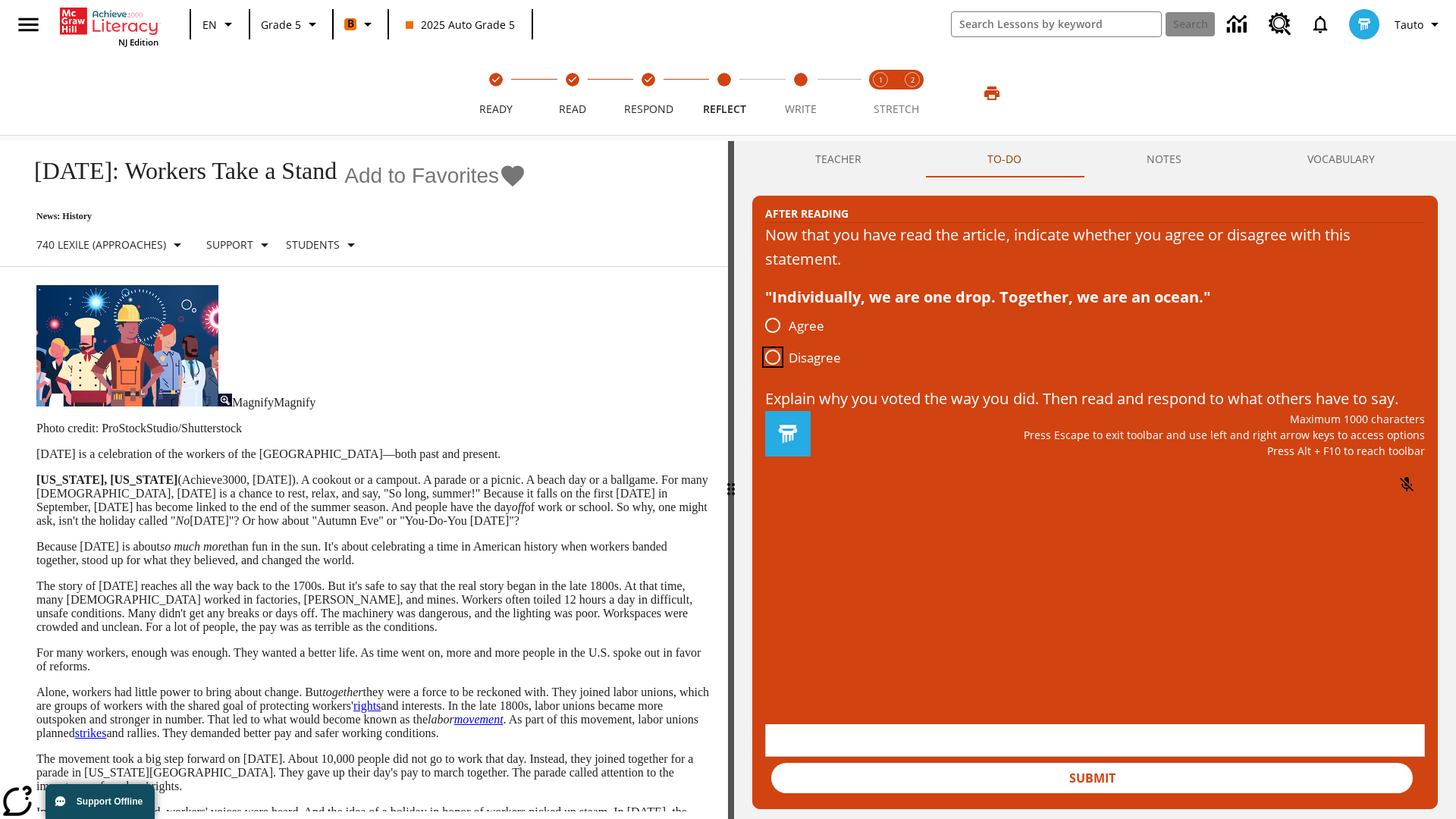
click at [773, 358] on input "Disagree" at bounding box center [773, 357] width 32 height 32
radio input "true"
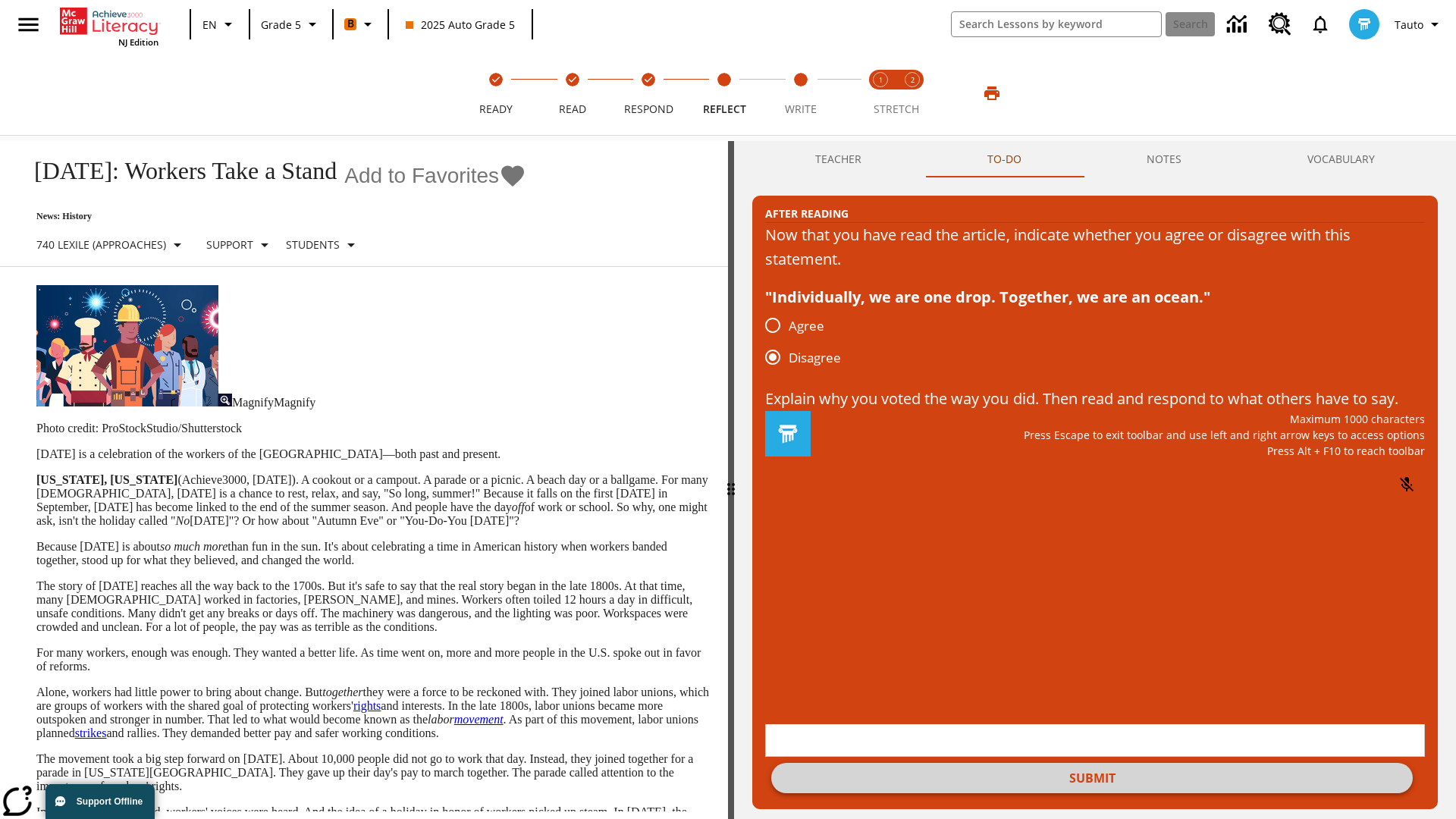
click at [1093, 763] on button "Submit" at bounding box center [1092, 778] width 641 height 30
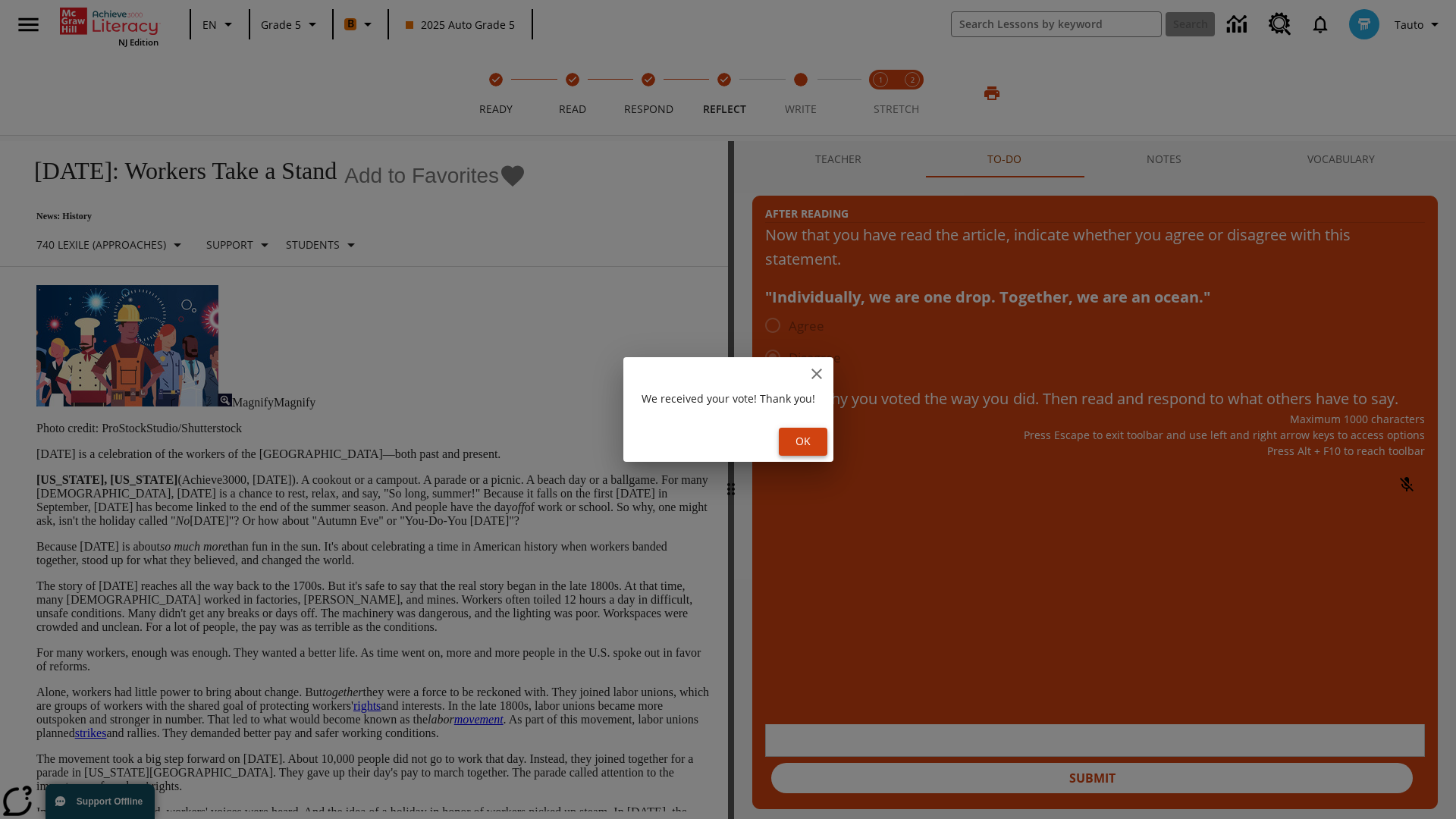
click at [805, 442] on button "Ok" at bounding box center [803, 442] width 49 height 28
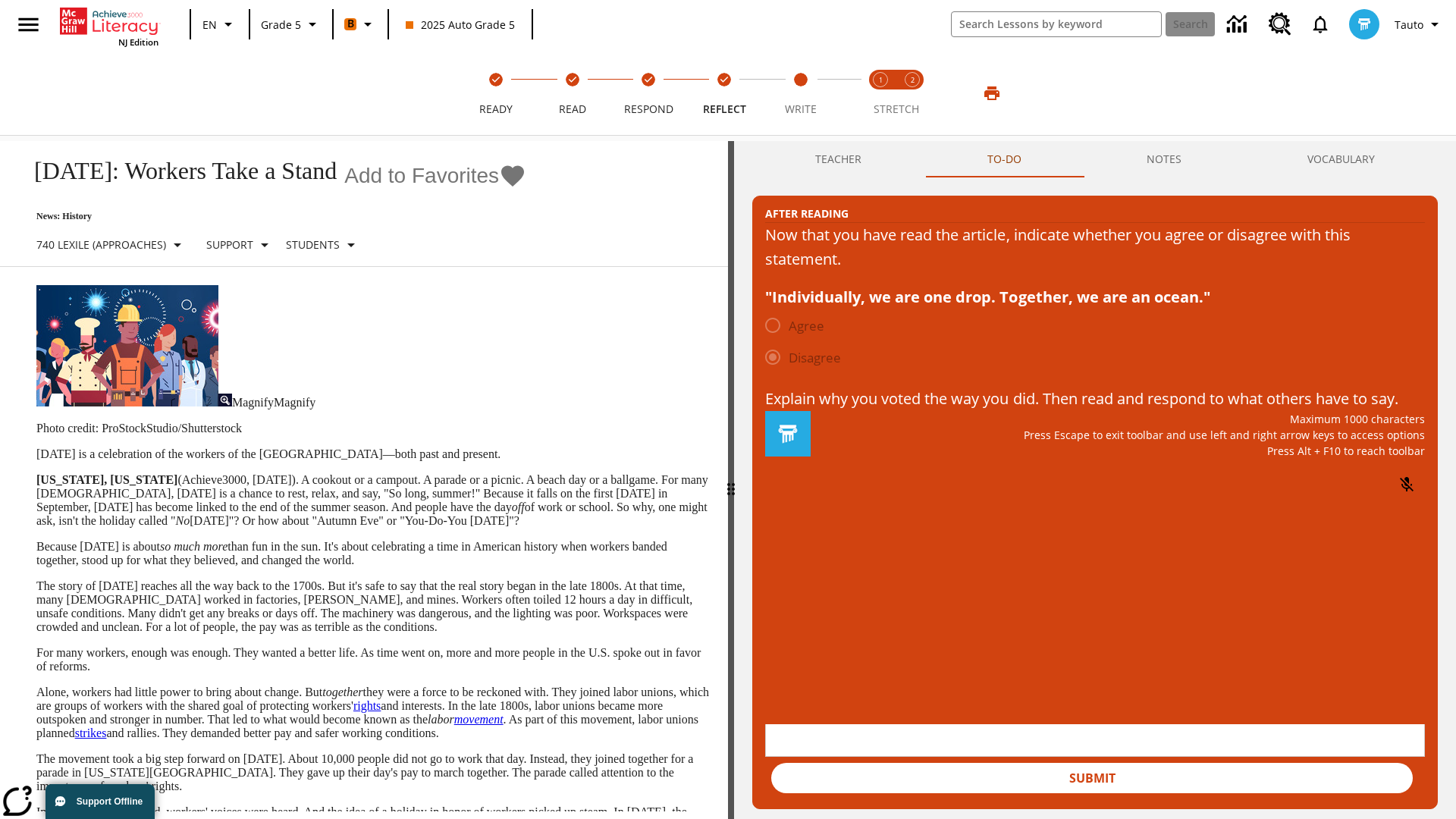
scroll to position [24, 0]
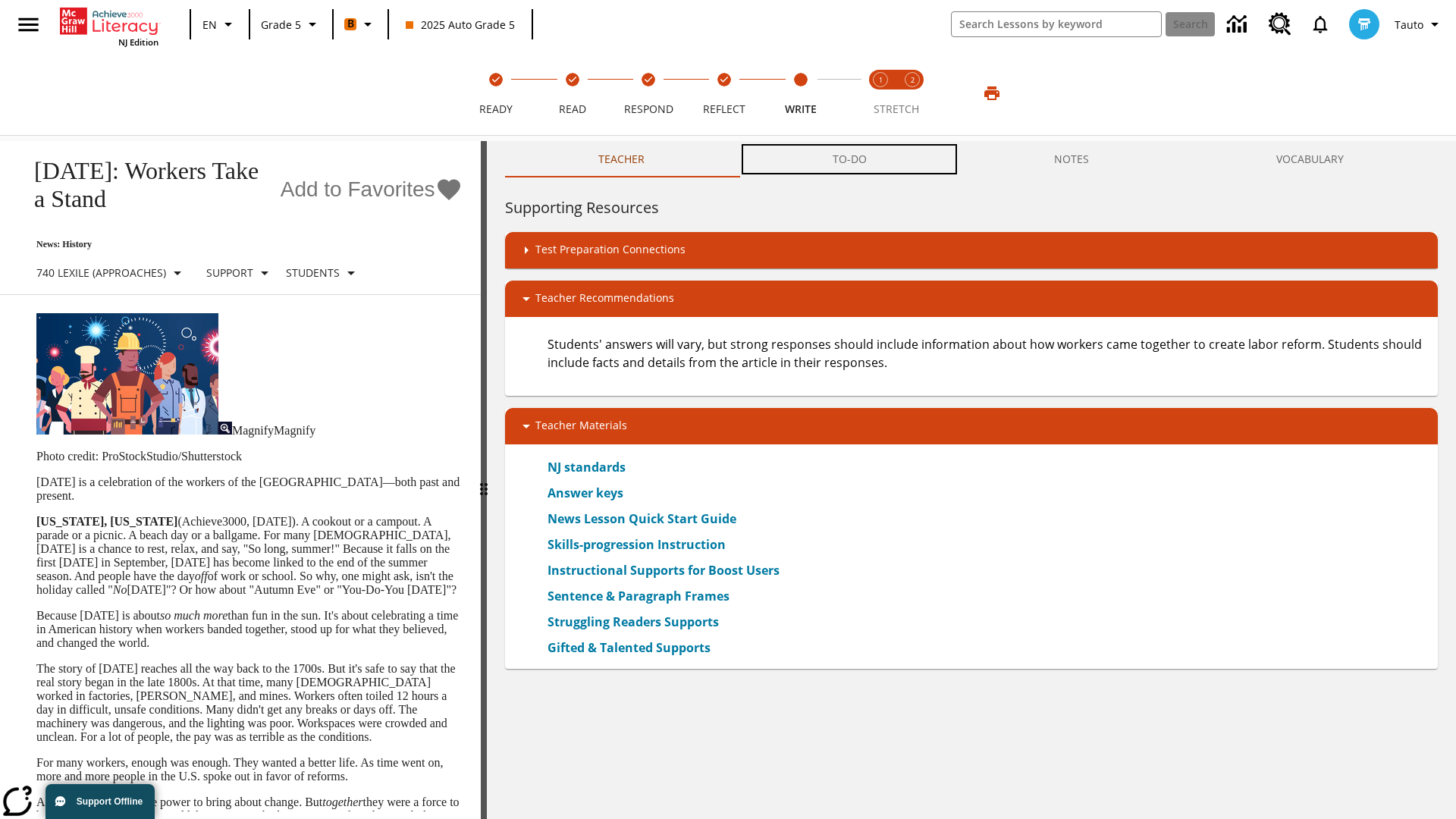
scroll to position [1, 0]
click at [850, 159] on button "TO-DO" at bounding box center [850, 159] width 221 height 37
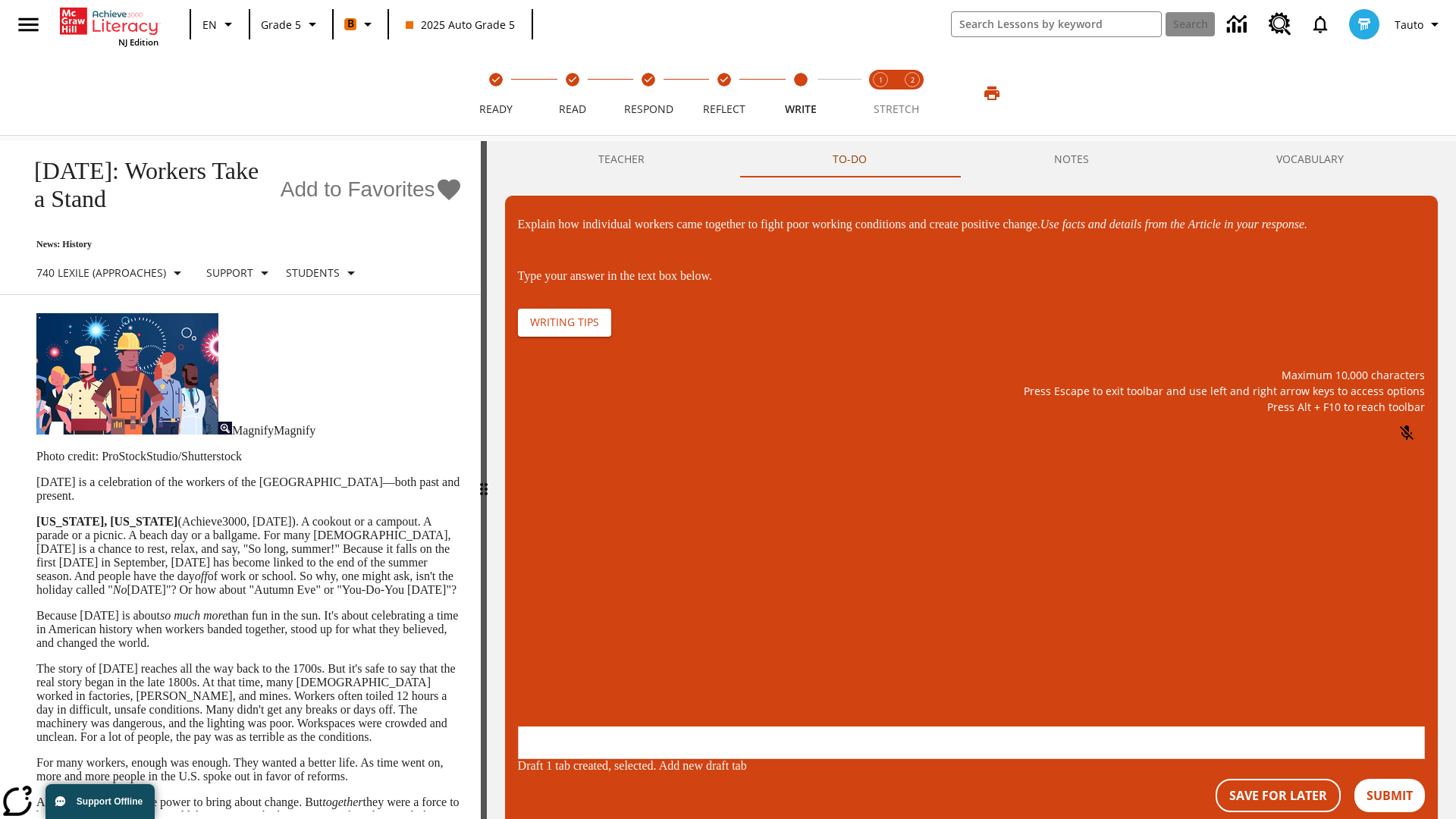
scroll to position [0, 0]
click at [739, 630] on p "\a\9Explain how individual workers came together to fight poor working conditio…" at bounding box center [631, 628] width 215 height 14
click at [1391, 779] on button "Submit" at bounding box center [1390, 795] width 71 height 33
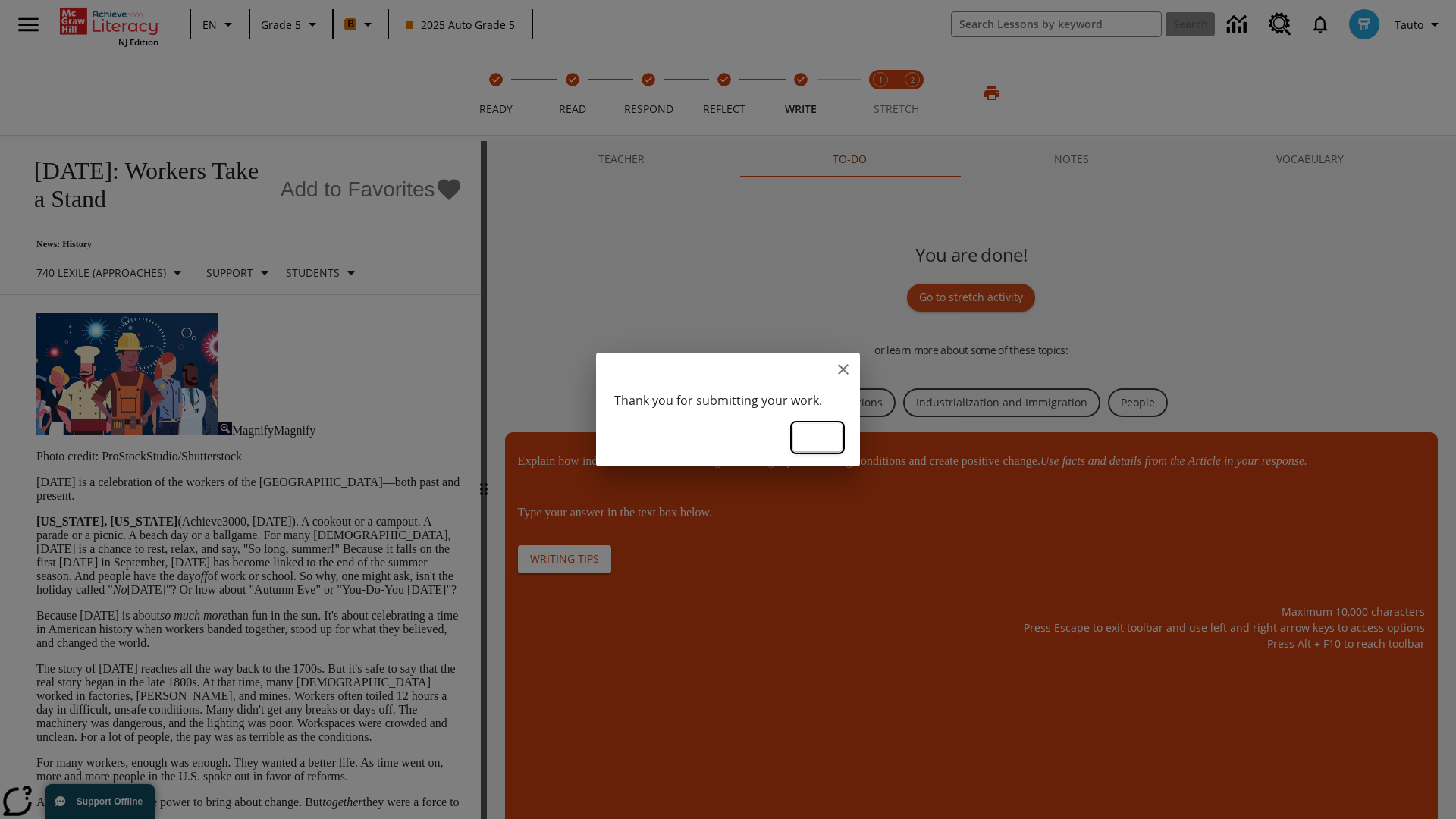
click at [817, 437] on button "Ok" at bounding box center [818, 438] width 49 height 28
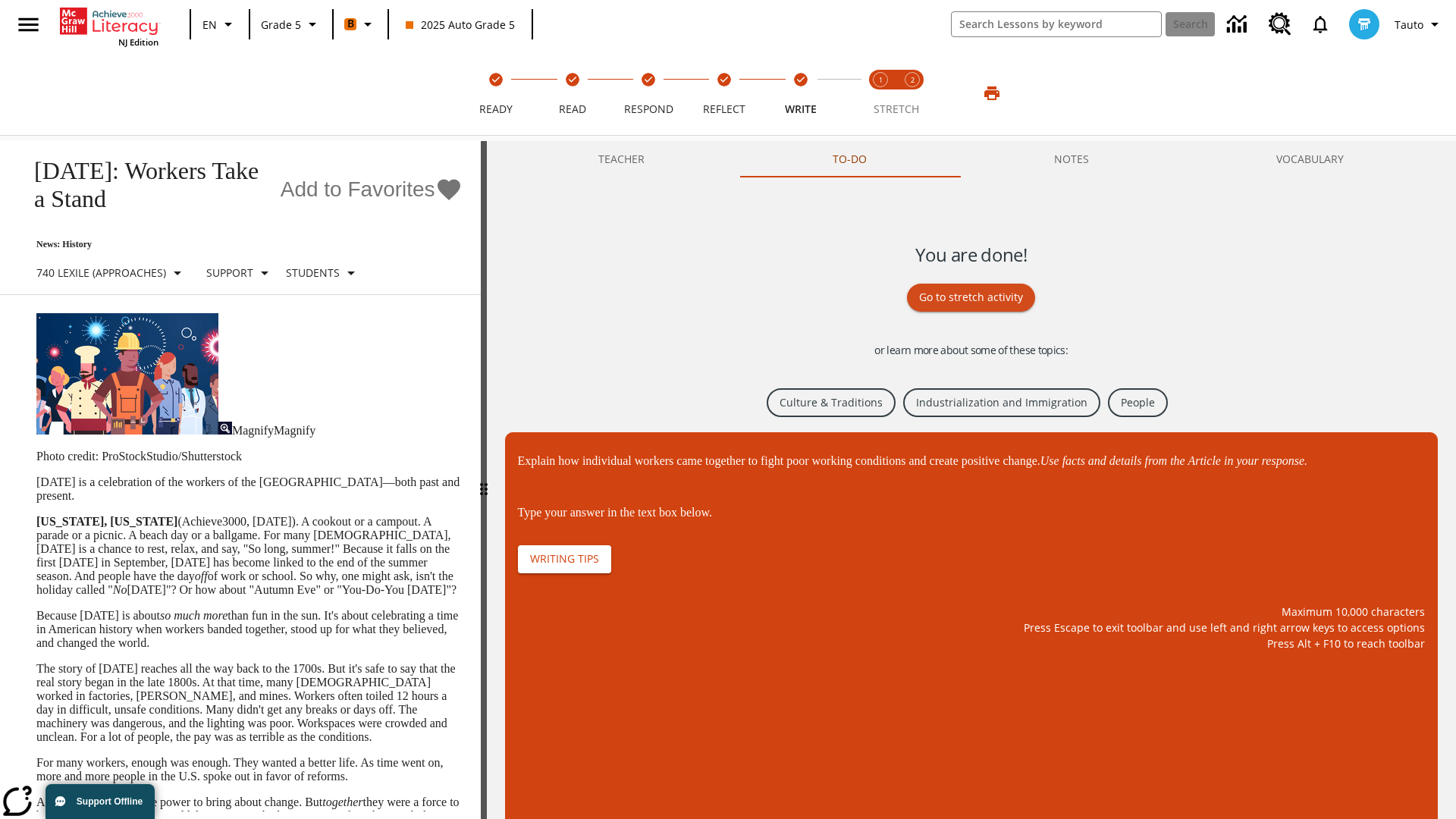
click at [829, 402] on link "Culture & Traditions" at bounding box center [831, 403] width 129 height 30
